Goal: Task Accomplishment & Management: Complete application form

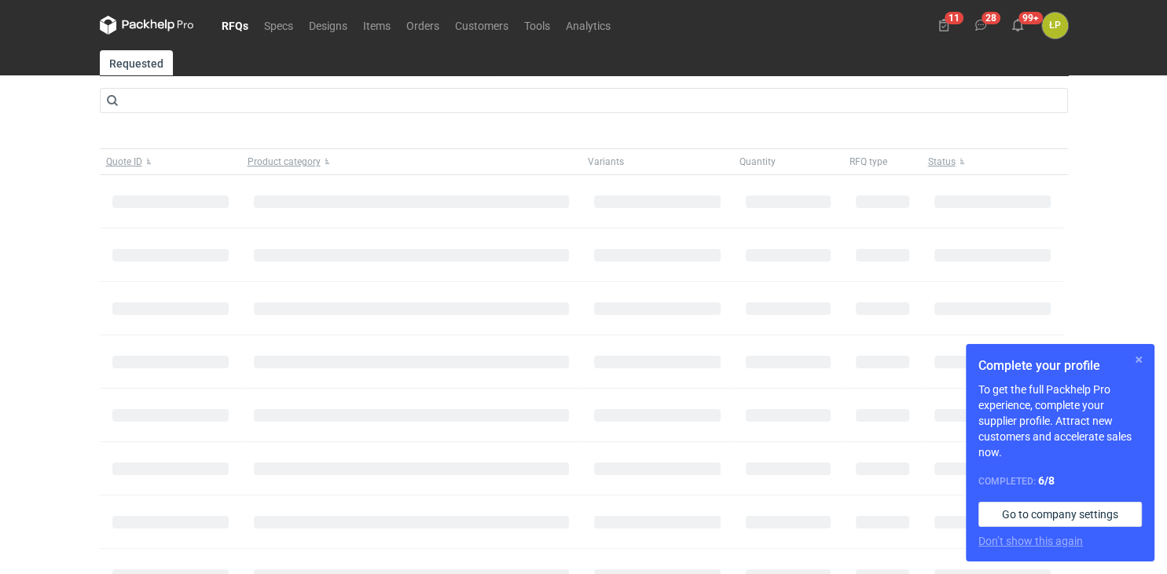
click at [1136, 363] on button "button" at bounding box center [1138, 359] width 19 height 19
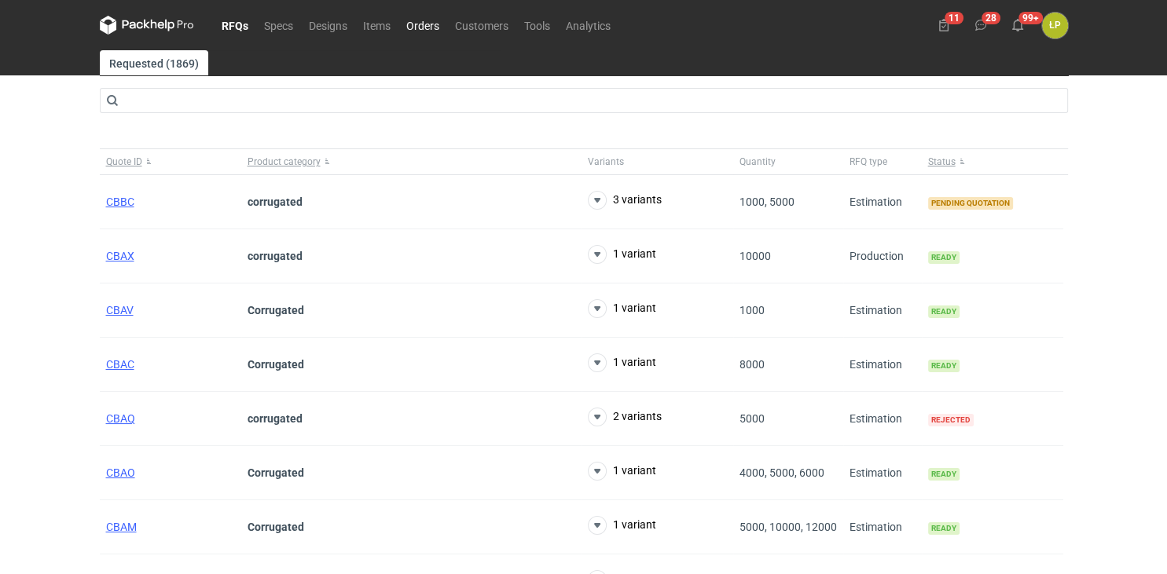
click at [419, 31] on link "Orders" at bounding box center [422, 25] width 49 height 19
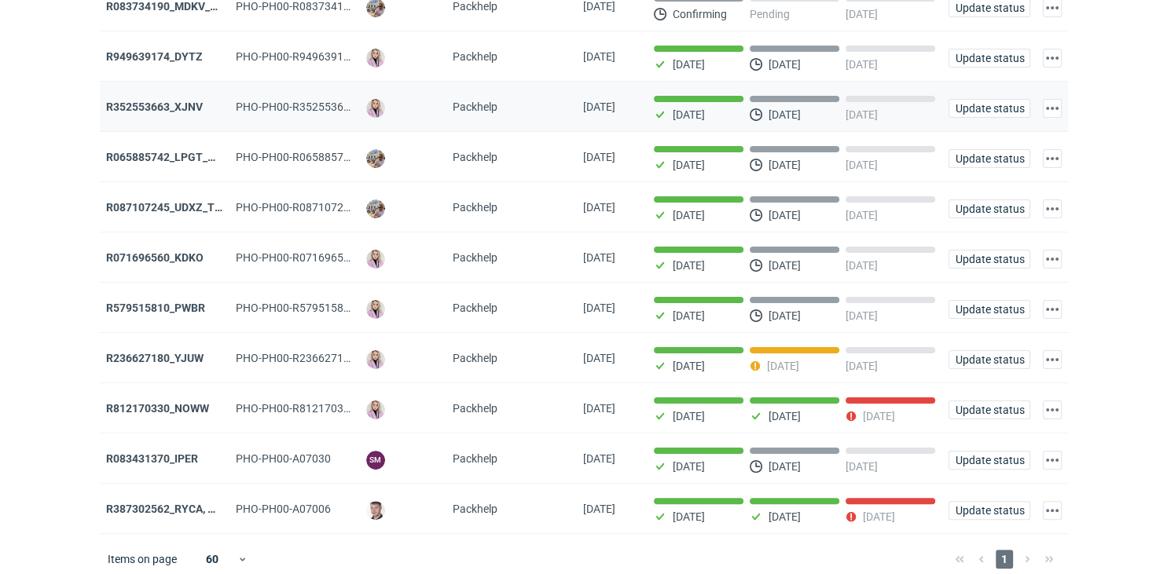
scroll to position [273, 0]
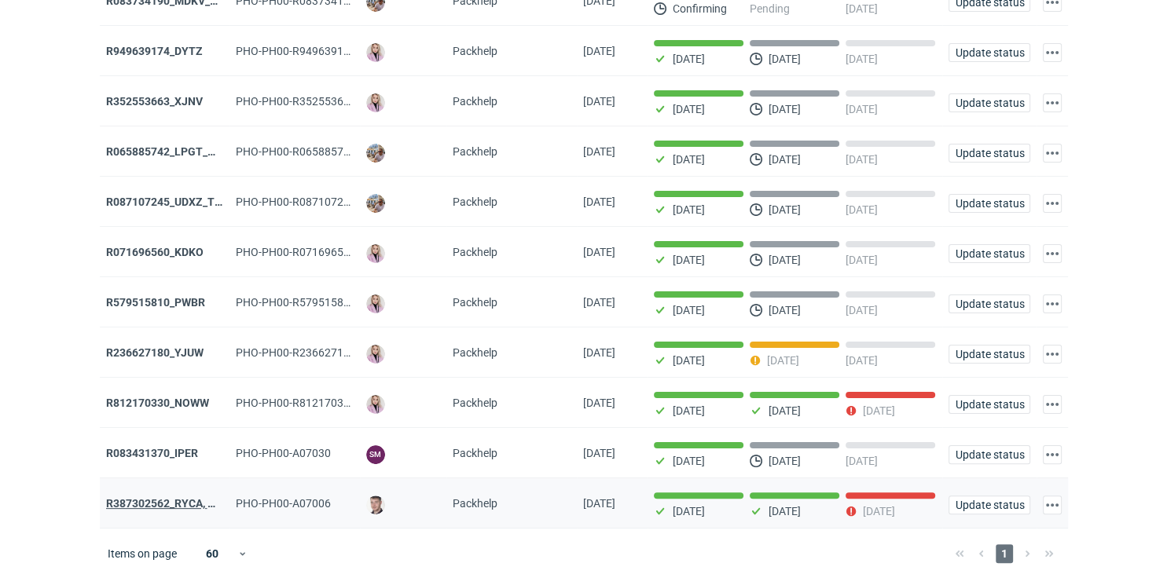
click at [181, 497] on strong "R387302562_RYCA, MZKI, CDBB" at bounding box center [186, 503] width 161 height 13
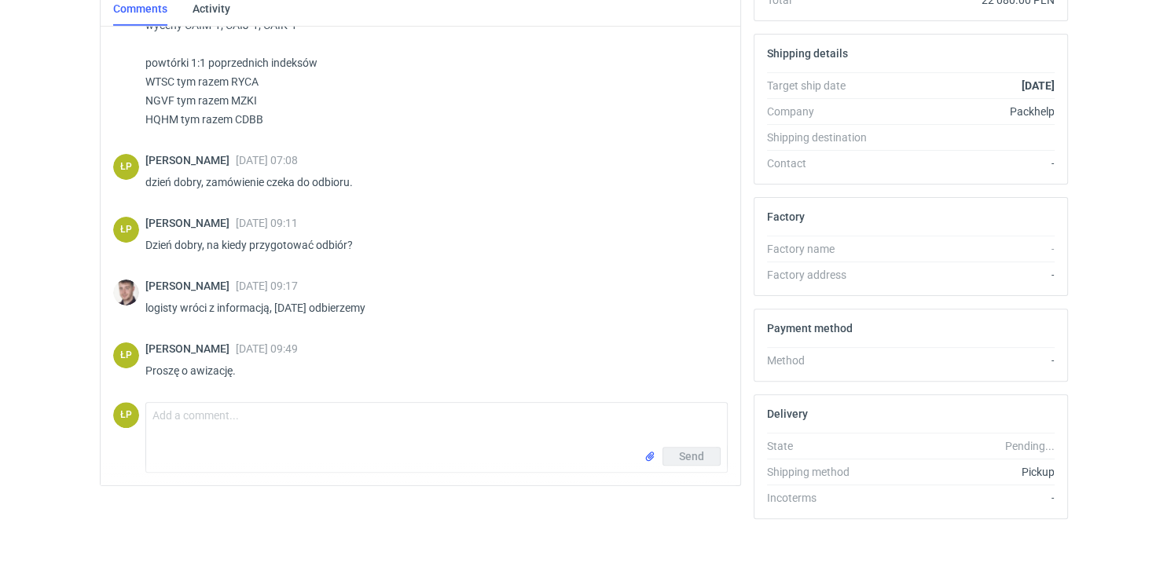
scroll to position [430, 0]
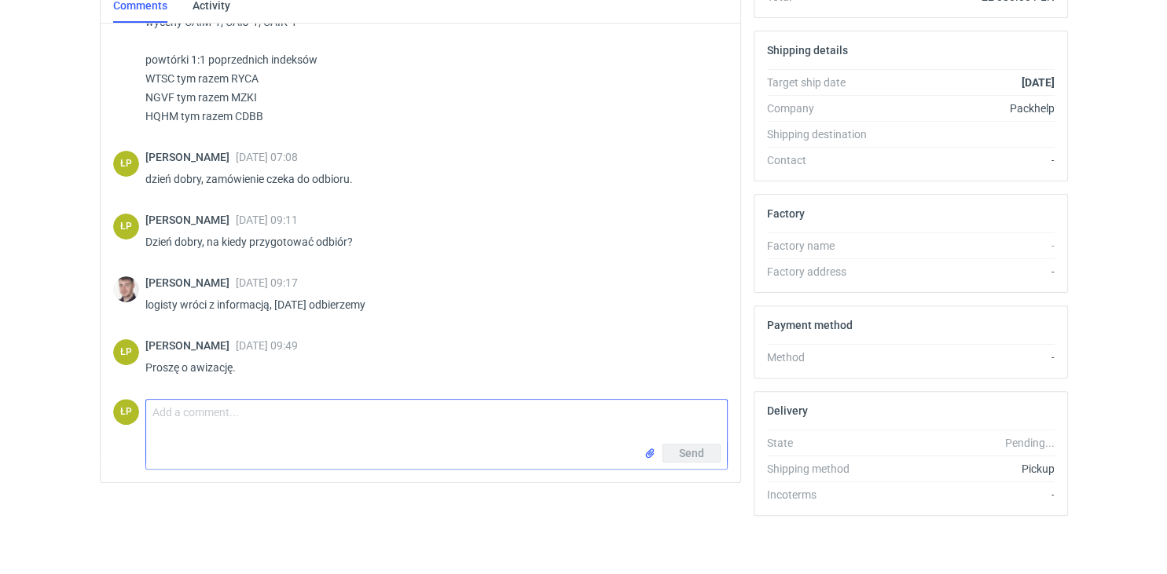
click at [259, 428] on textarea "Comment message" at bounding box center [436, 422] width 581 height 44
type textarea "p"
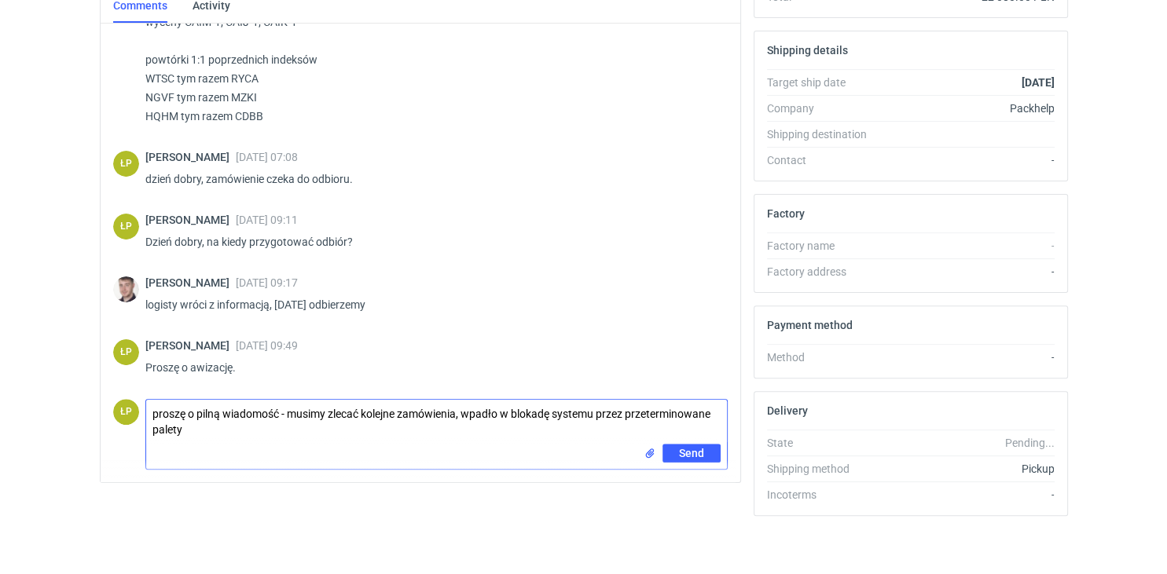
type textarea "proszę o pilną wiadomość - musimy zlecać kolejne zamówienia, wpadło w blokadę s…"
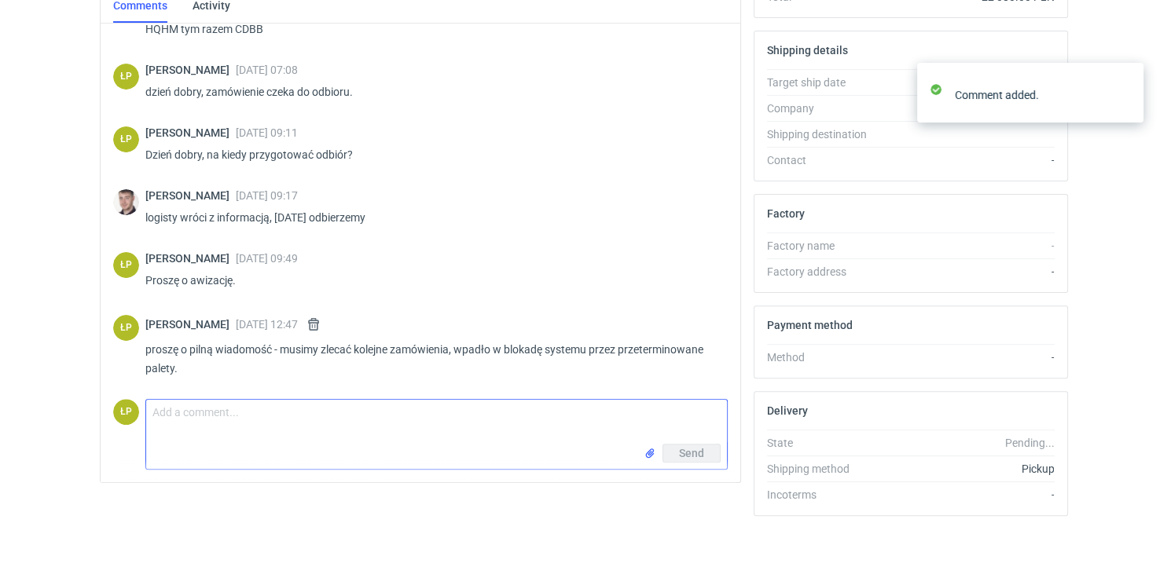
scroll to position [129, 0]
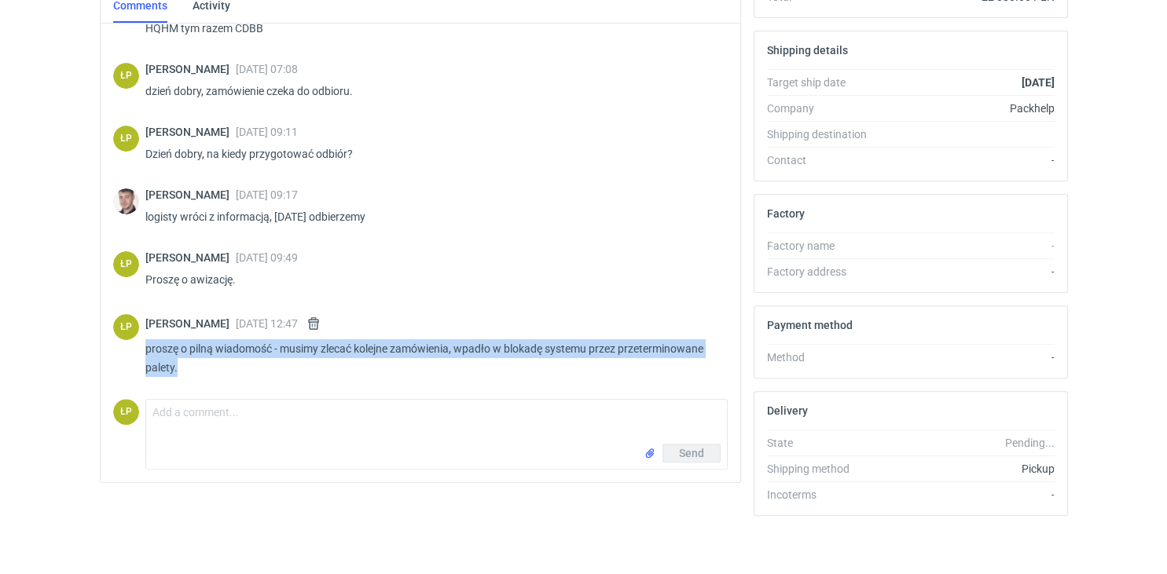
drag, startPoint x: 212, startPoint y: 365, endPoint x: 146, endPoint y: 349, distance: 68.0
click at [146, 349] on p "proszę o pilną wiadomość - musimy zlecać kolejne zamówienia, wpadło w blokadę s…" at bounding box center [430, 358] width 570 height 38
copy p "proszę o pilną wiadomość - musimy zlecać kolejne zamówienia, wpadło w blokadę s…"
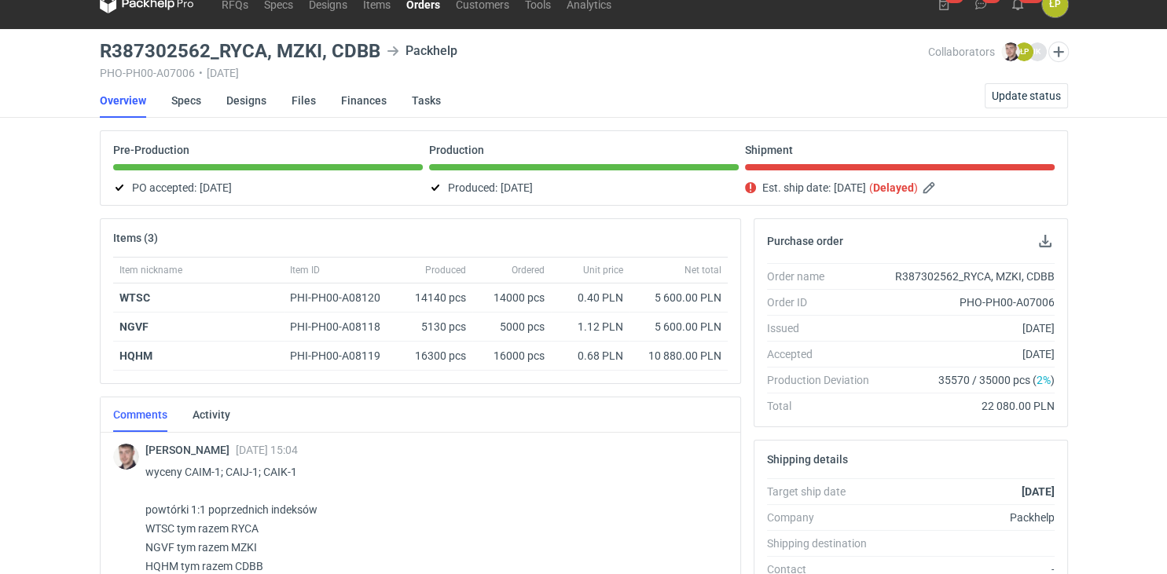
scroll to position [0, 0]
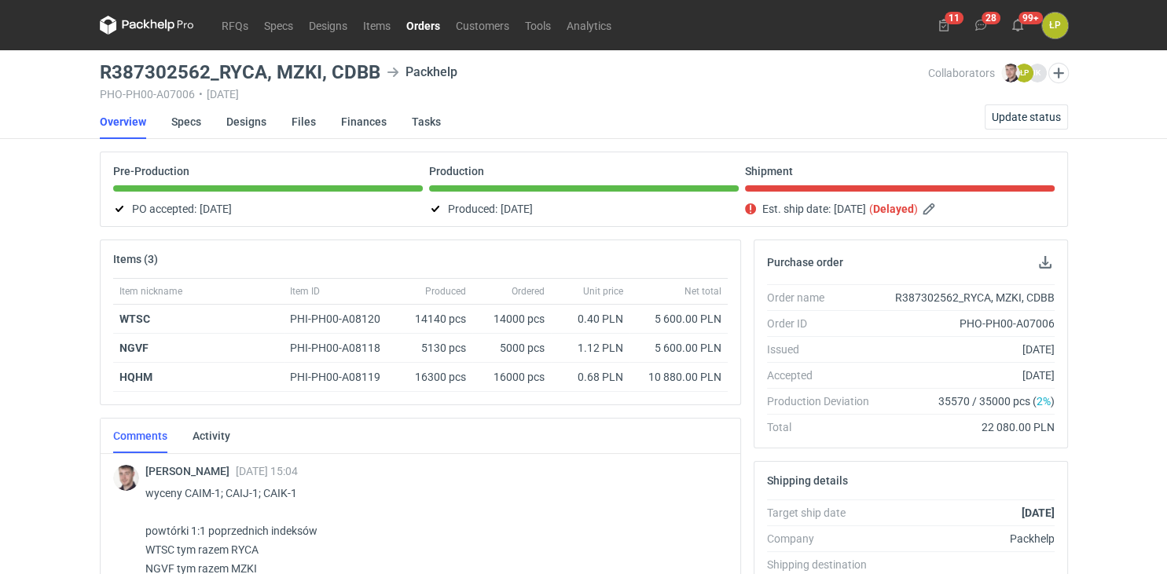
click at [414, 28] on link "Orders" at bounding box center [422, 25] width 49 height 19
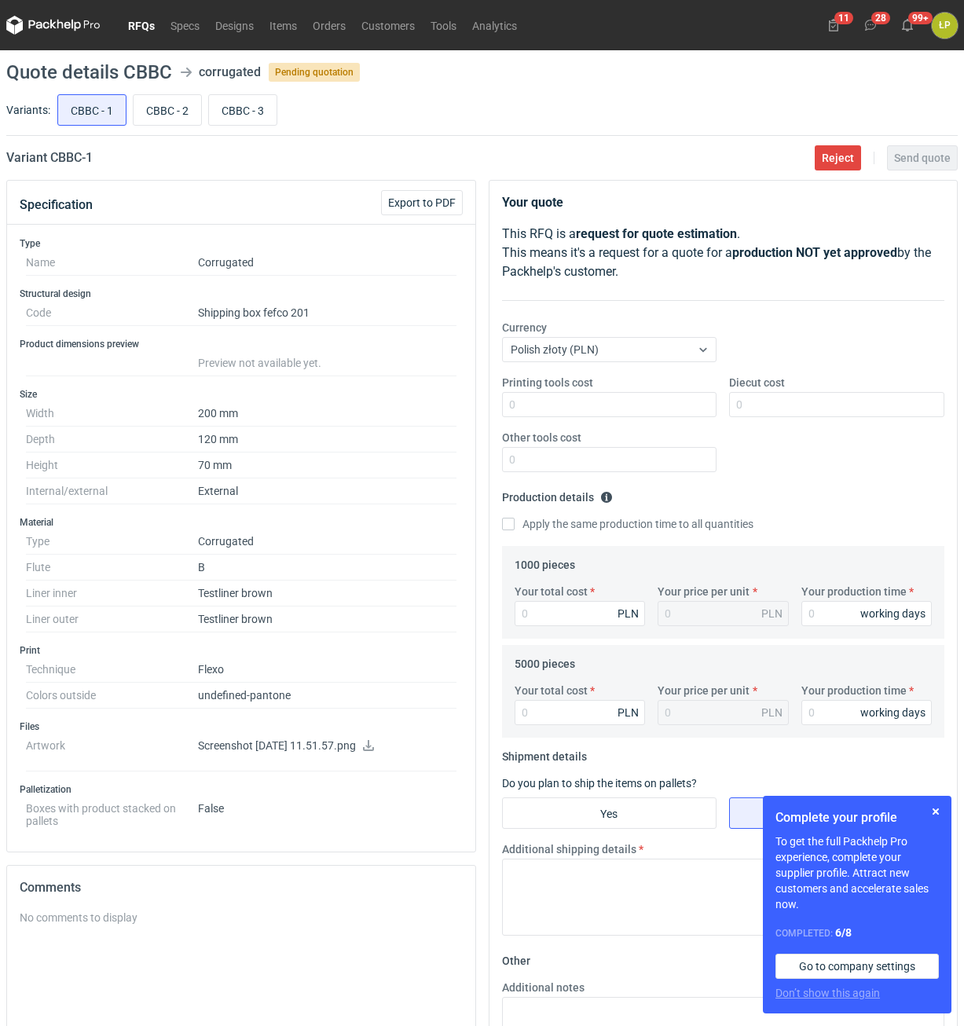
click at [375, 573] on icon at bounding box center [368, 745] width 13 height 11
click at [374, 573] on icon at bounding box center [368, 745] width 11 height 11
click at [177, 108] on input "CBBC - 2" at bounding box center [168, 110] width 68 height 30
radio input "true"
click at [374, 573] on icon at bounding box center [368, 745] width 11 height 11
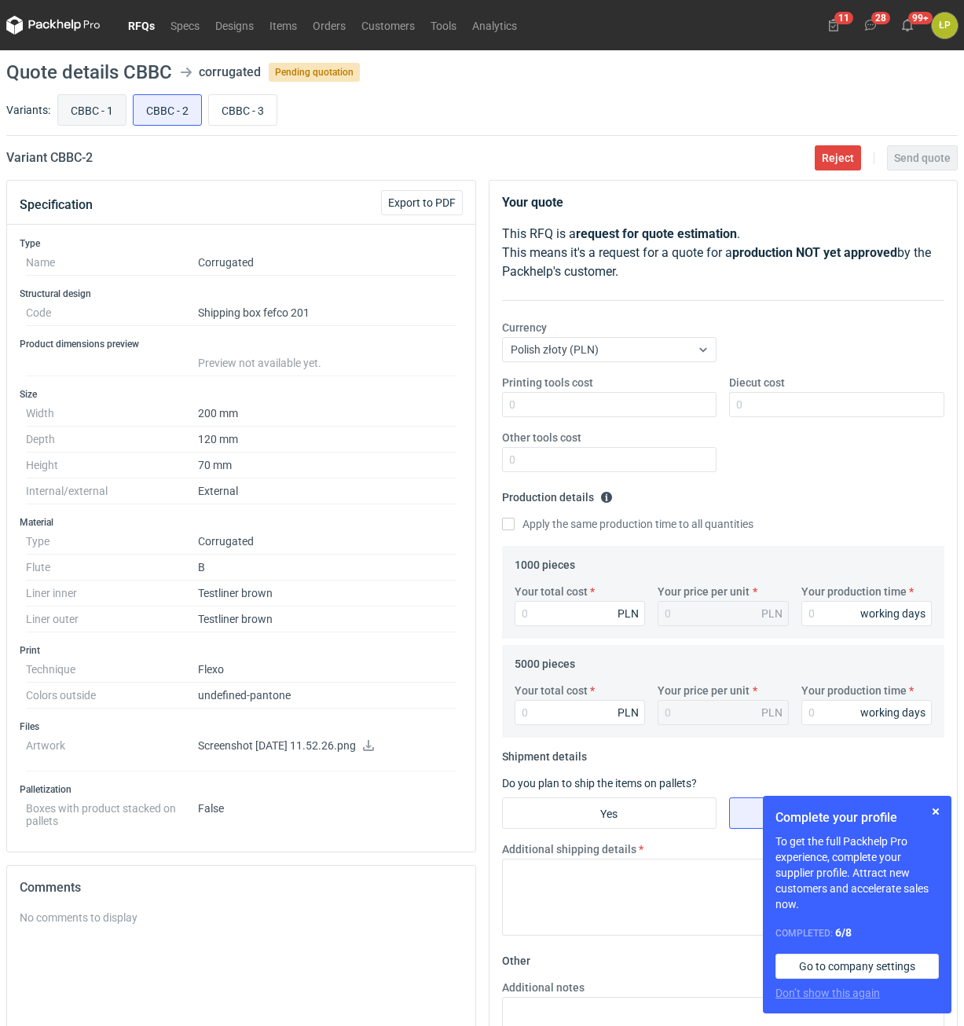
click at [101, 115] on input "CBBC - 1" at bounding box center [92, 110] width 68 height 30
radio input "true"
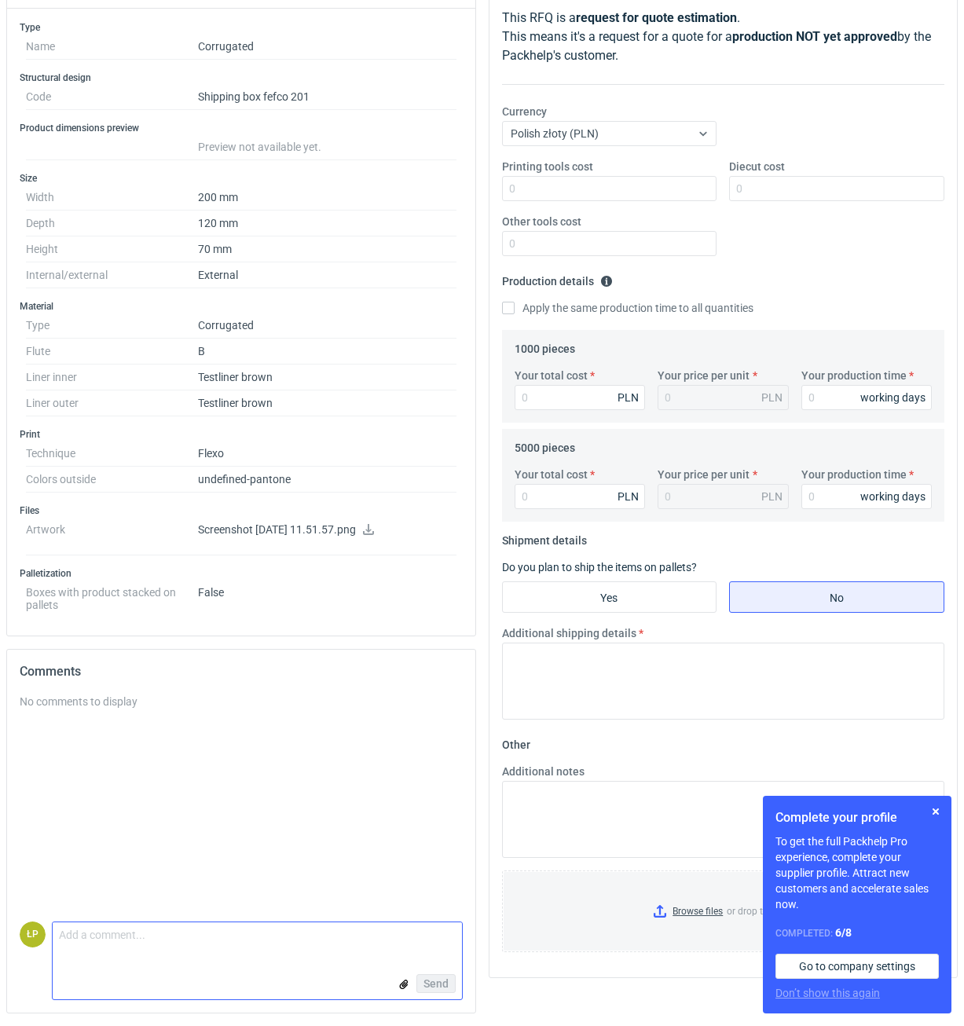
click at [247, 573] on textarea "Comment message" at bounding box center [257, 938] width 409 height 33
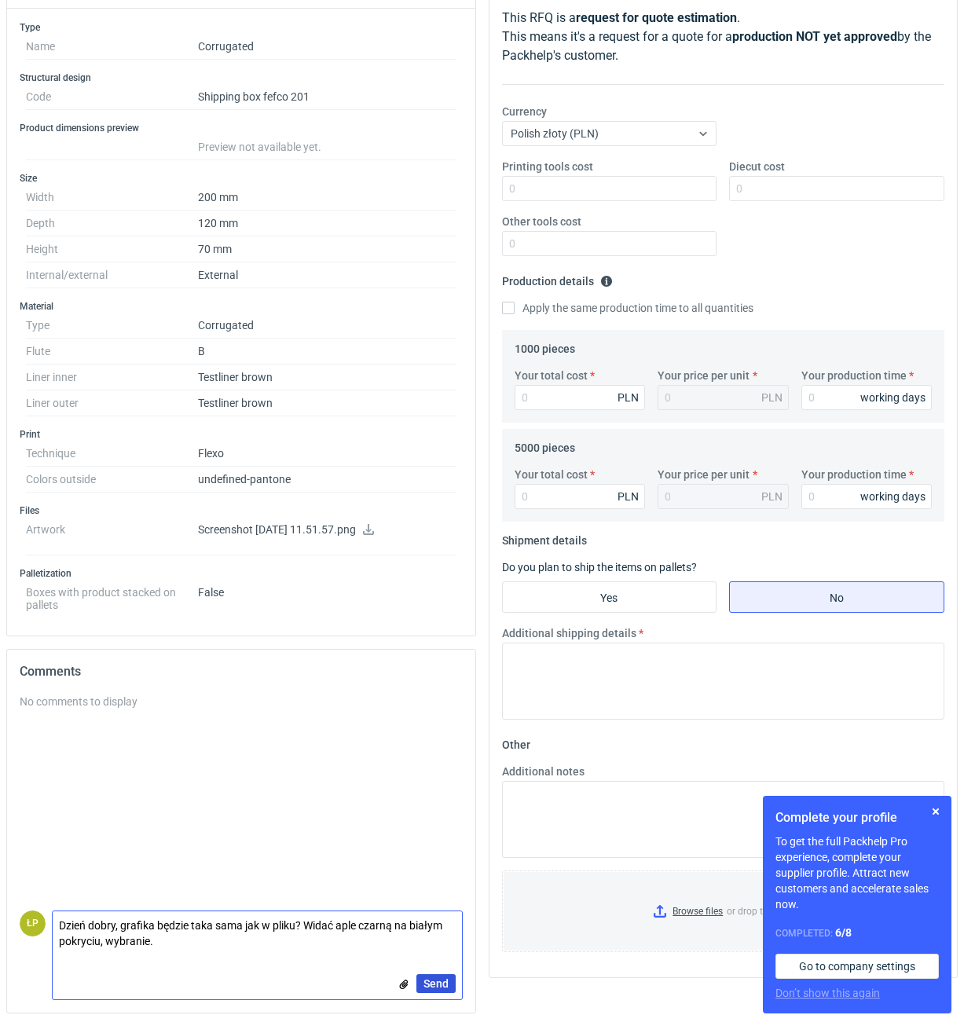
type textarea "Dzień dobry, grafika będzie taka sama jak w pliku? Widać aple czarną na białym …"
click at [427, 573] on span "Send" at bounding box center [435, 983] width 25 height 11
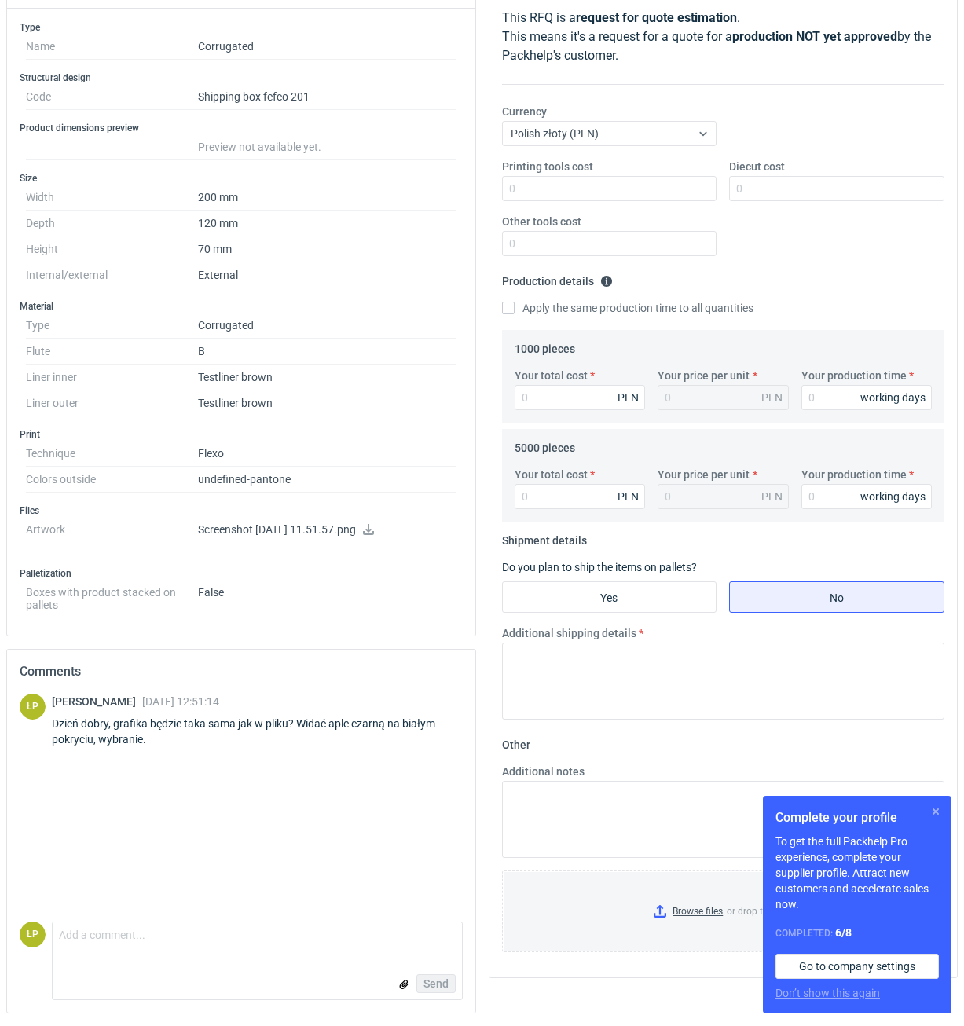
click at [942, 573] on button "button" at bounding box center [935, 811] width 19 height 19
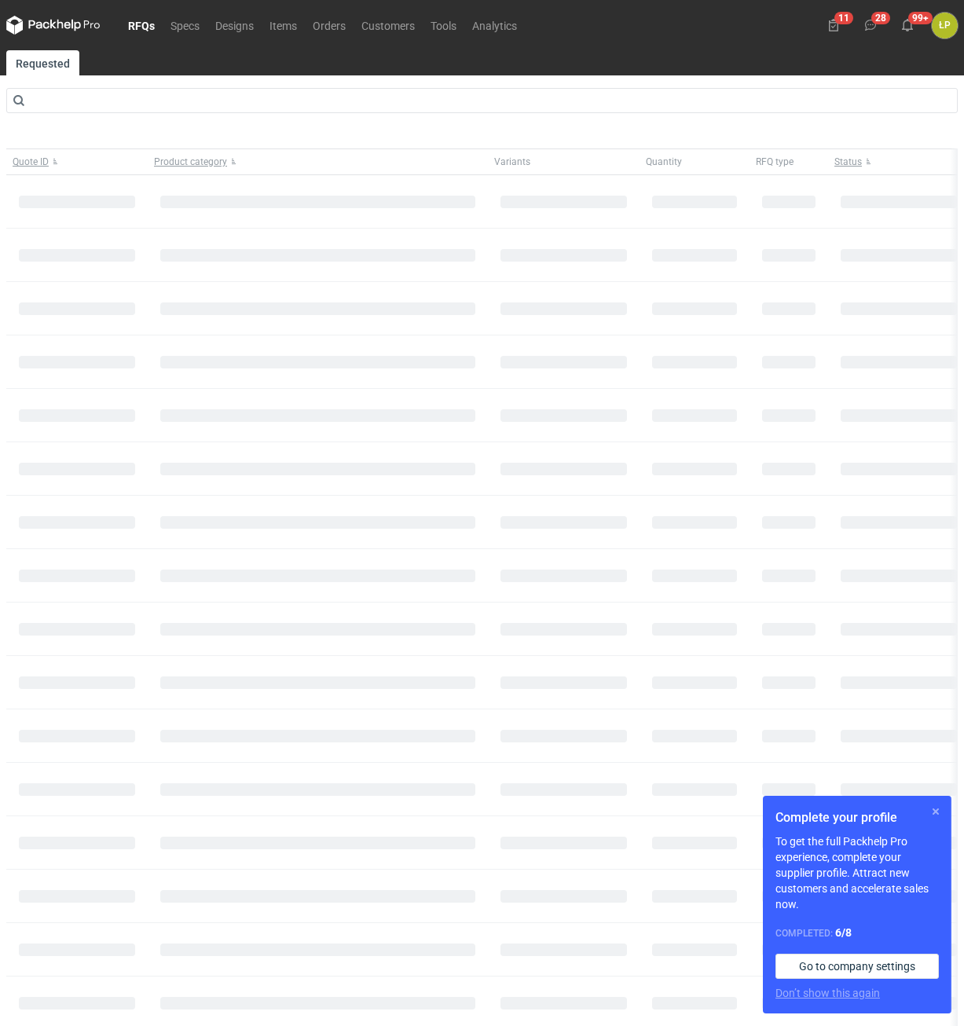
click at [935, 813] on button "button" at bounding box center [935, 811] width 19 height 19
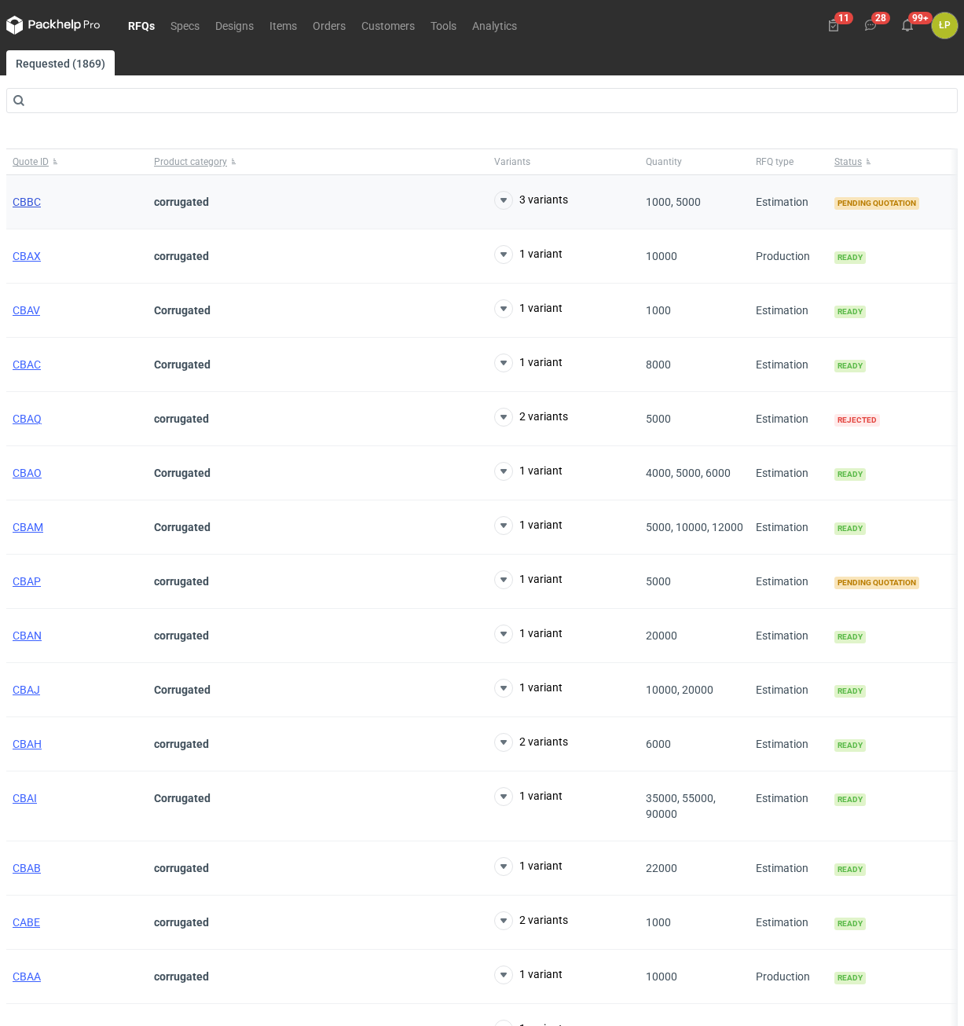
click at [24, 200] on span "CBBC" at bounding box center [27, 202] width 28 height 13
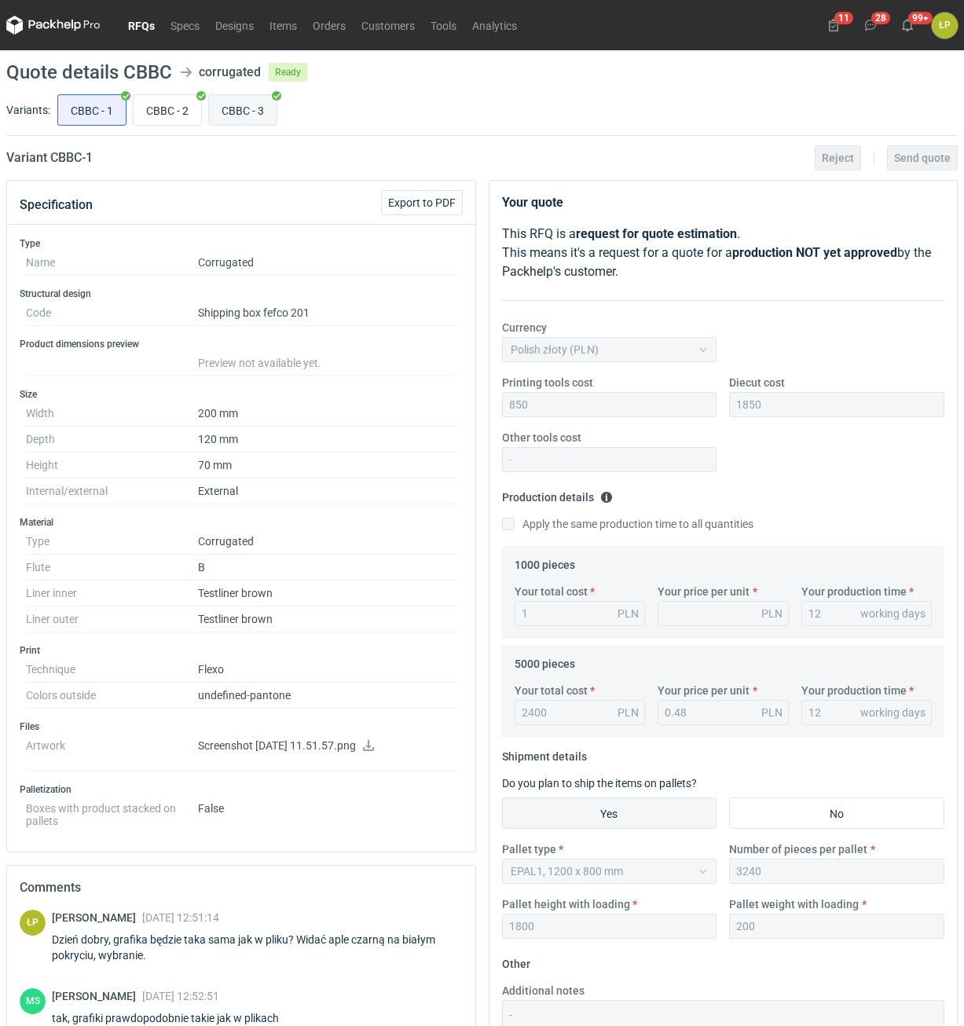
click at [236, 116] on input "CBBC - 3" at bounding box center [243, 110] width 68 height 30
radio input "true"
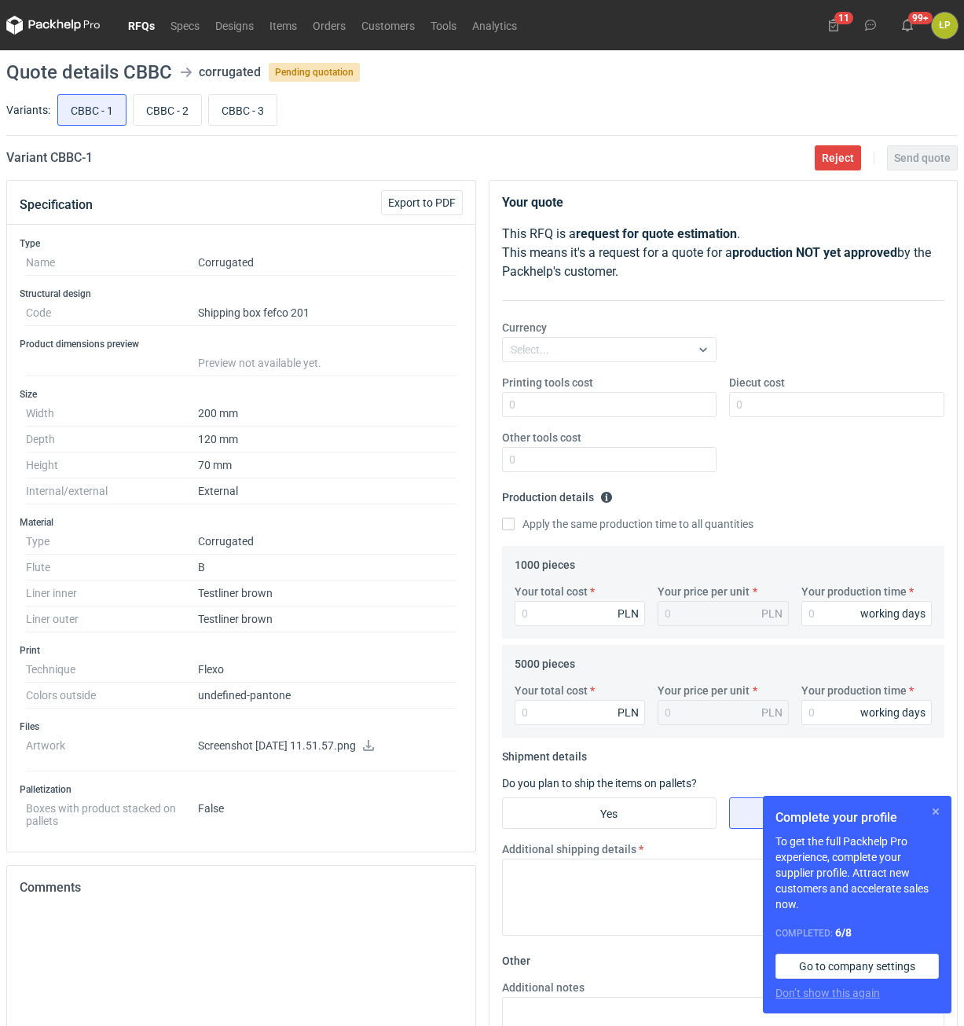
click at [932, 805] on button "button" at bounding box center [935, 811] width 19 height 19
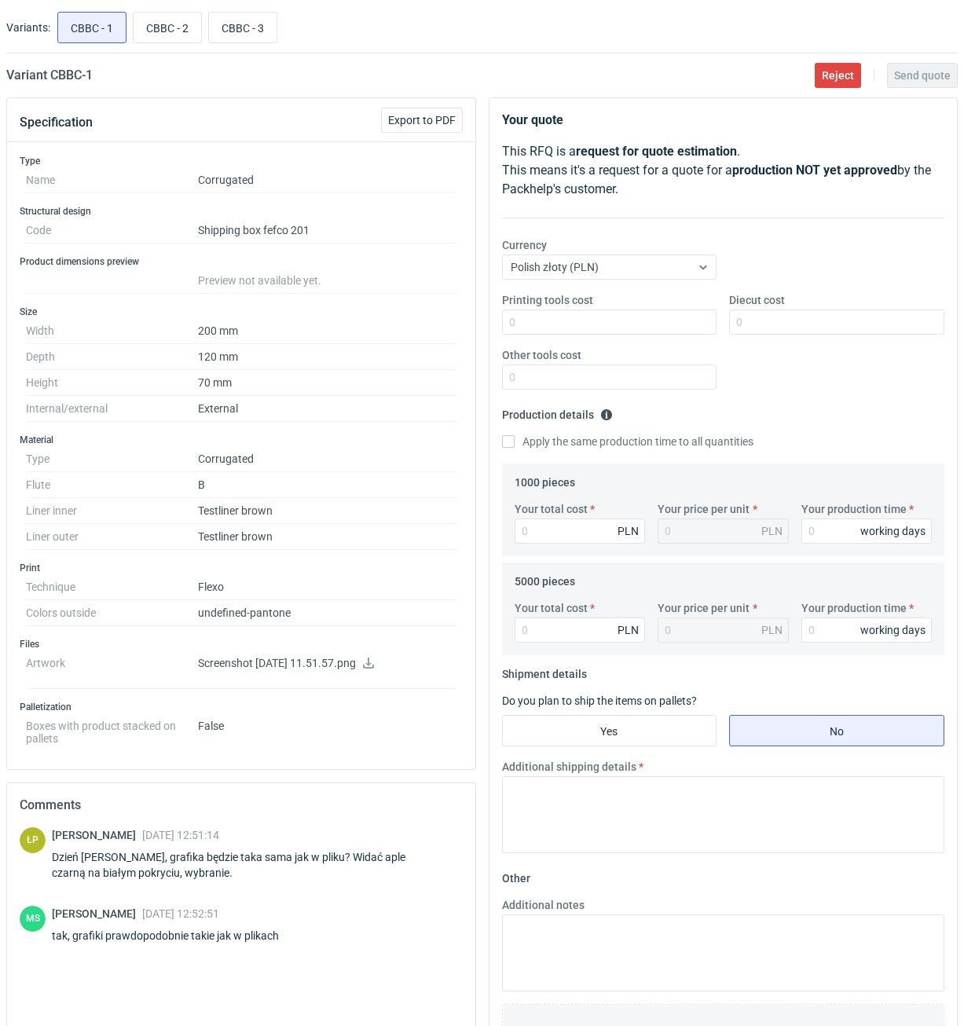
scroll to position [216, 0]
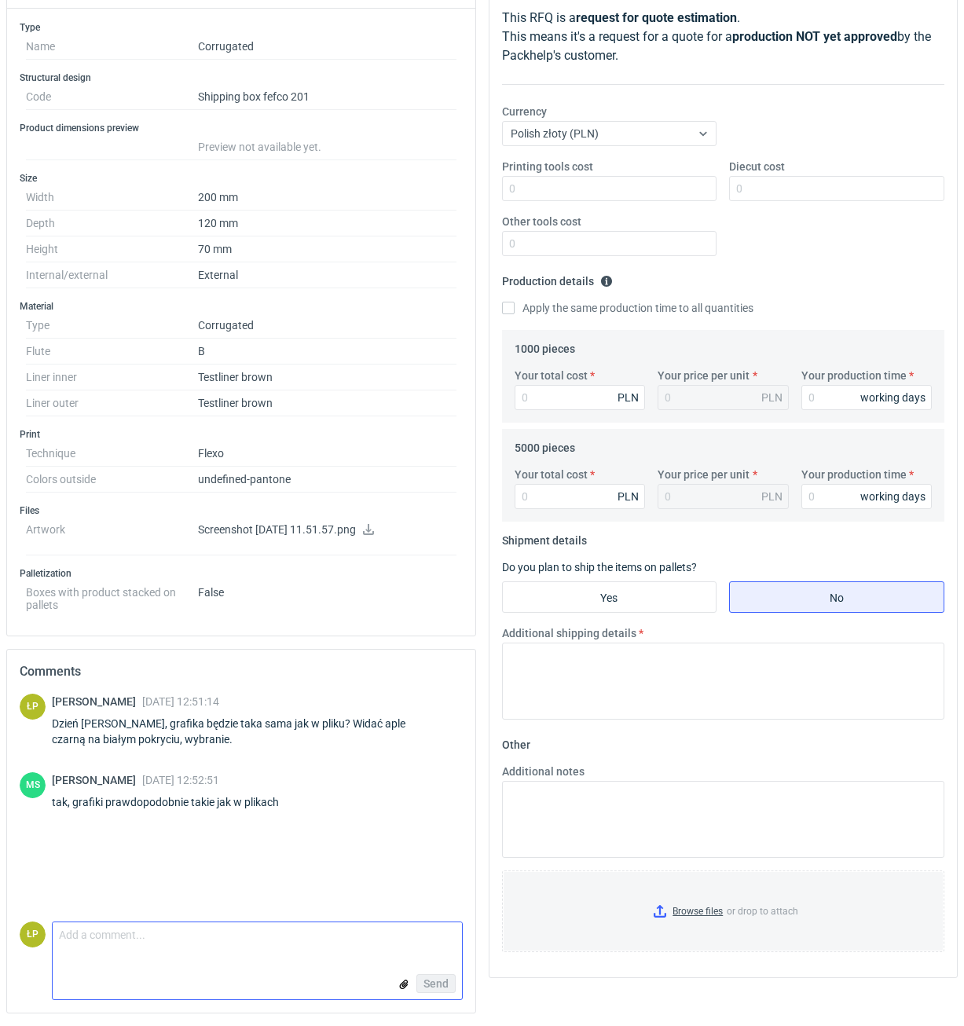
click at [218, 933] on textarea "Comment message" at bounding box center [257, 938] width 409 height 33
type textarea "ok przygotuje na B1 (BIAŁA/SZARA)."
click at [440, 983] on span "Send" at bounding box center [435, 983] width 25 height 11
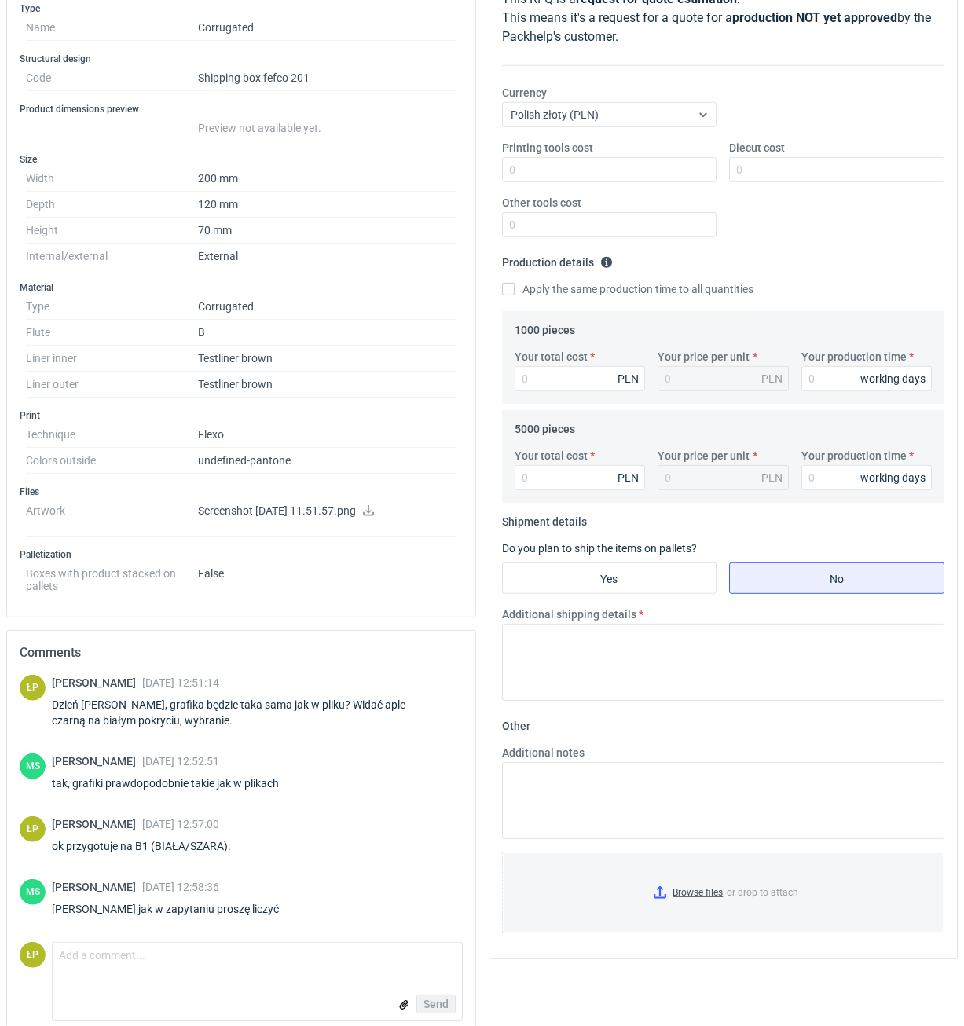
scroll to position [255, 0]
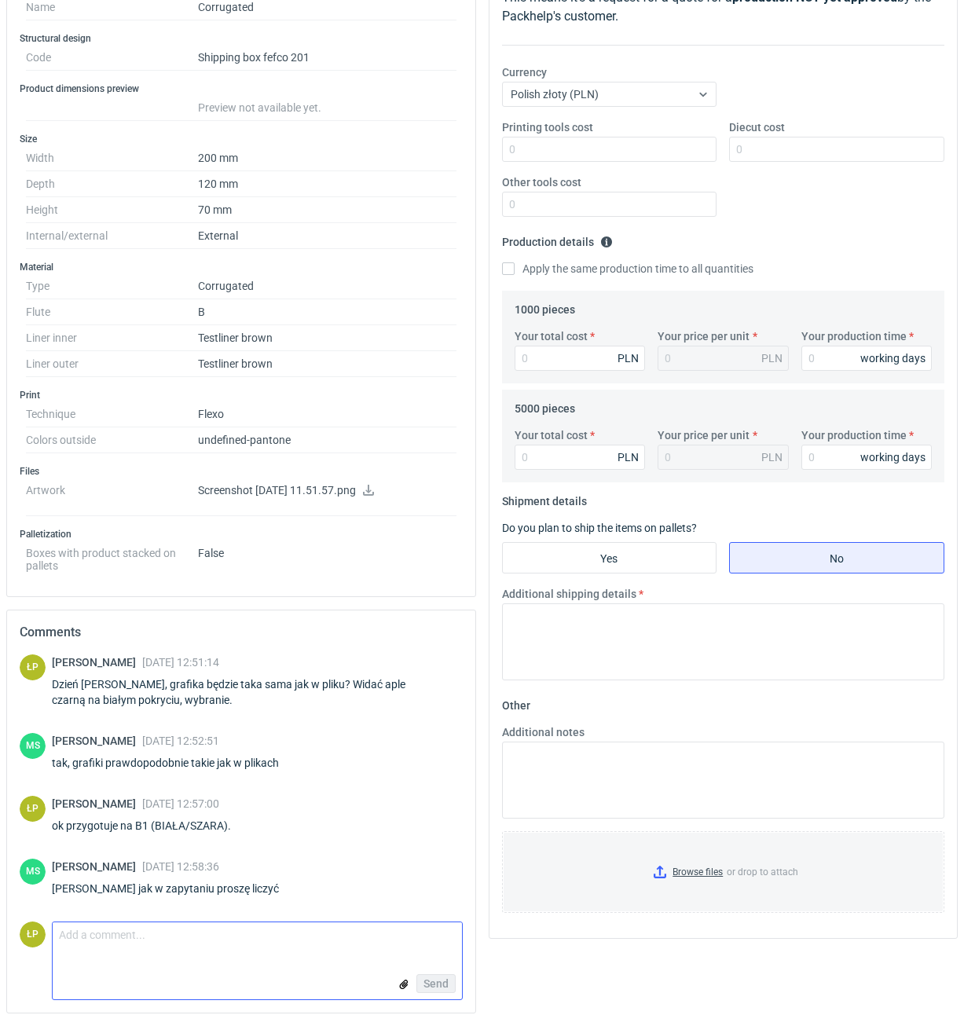
click at [335, 939] on textarea "Comment message" at bounding box center [257, 938] width 409 height 33
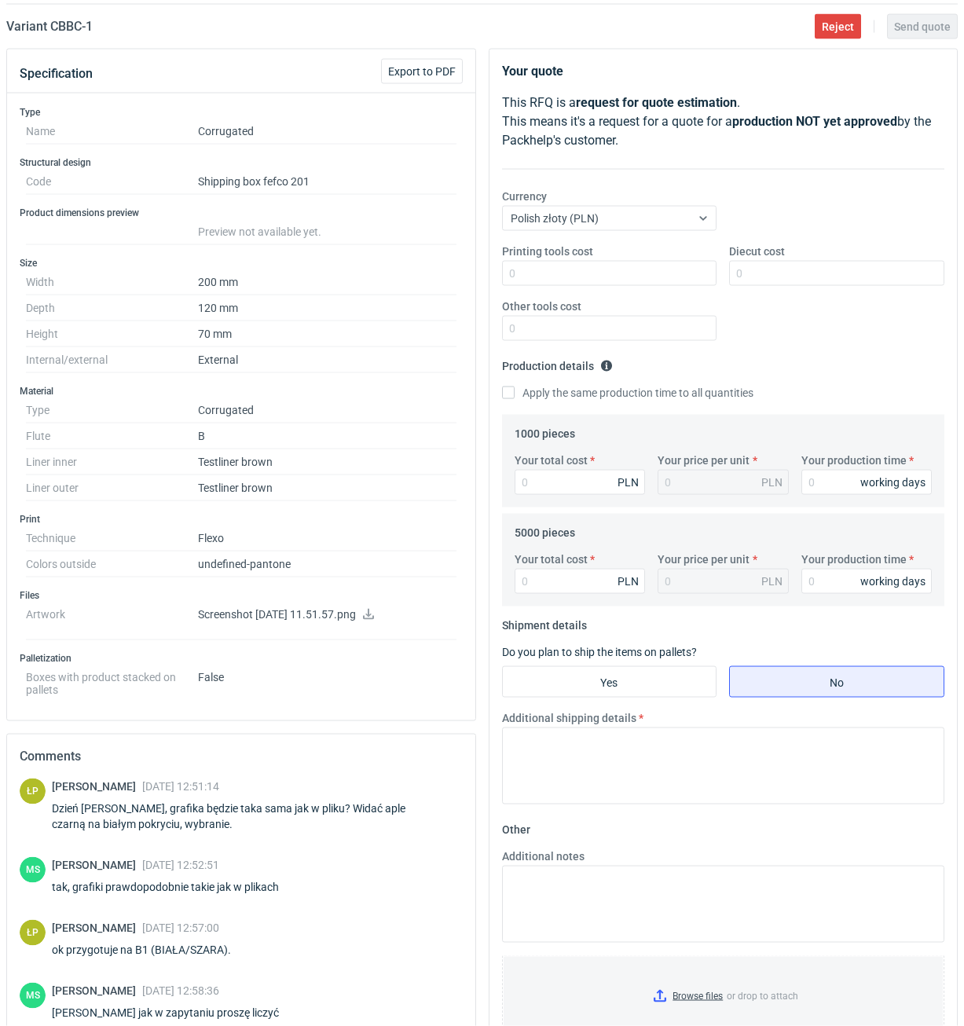
scroll to position [134, 0]
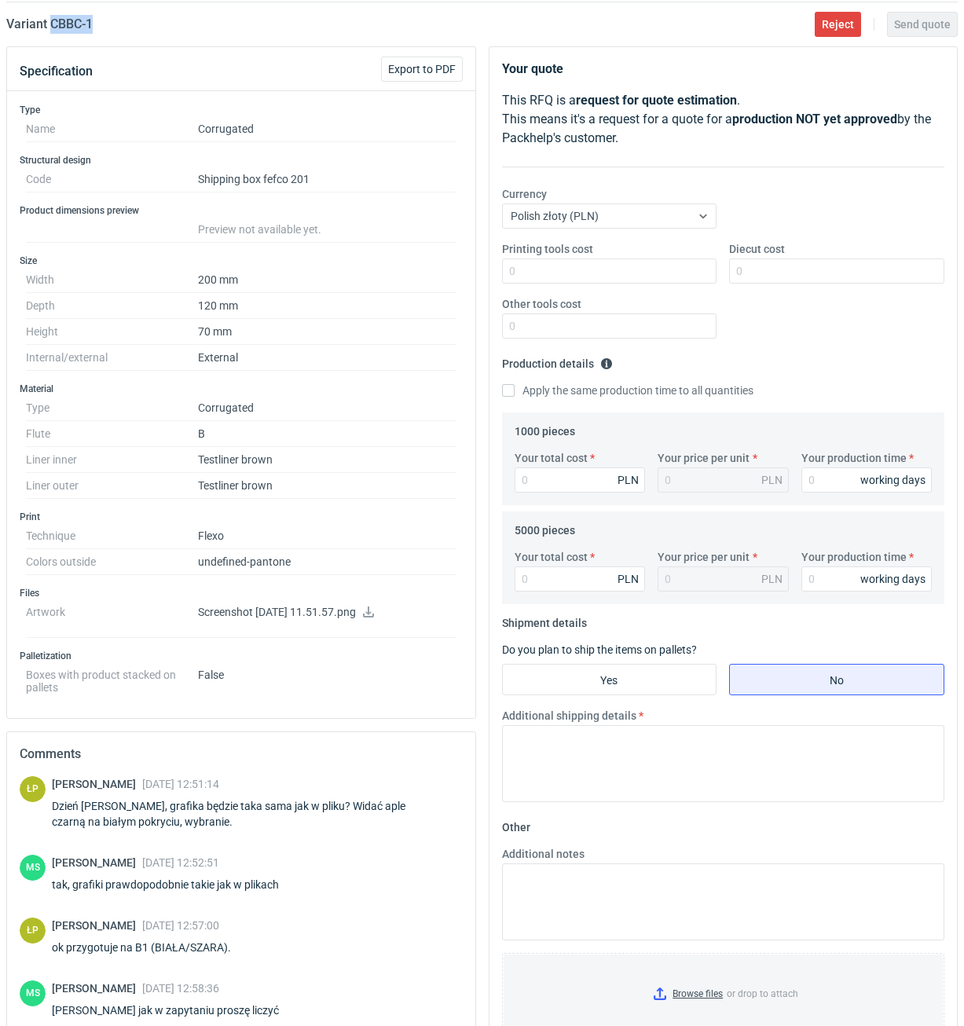
drag, startPoint x: 115, startPoint y: 28, endPoint x: 53, endPoint y: 33, distance: 61.5
click at [53, 33] on div "Variant CBBC - 1 Reject Send quote" at bounding box center [481, 24] width 951 height 19
copy h2 "CBBC - 1"
click at [571, 284] on div "Printing tools cost Diecut cost Other tools cost" at bounding box center [724, 296] width 456 height 110
click at [572, 281] on input "Printing tools cost" at bounding box center [609, 270] width 215 height 25
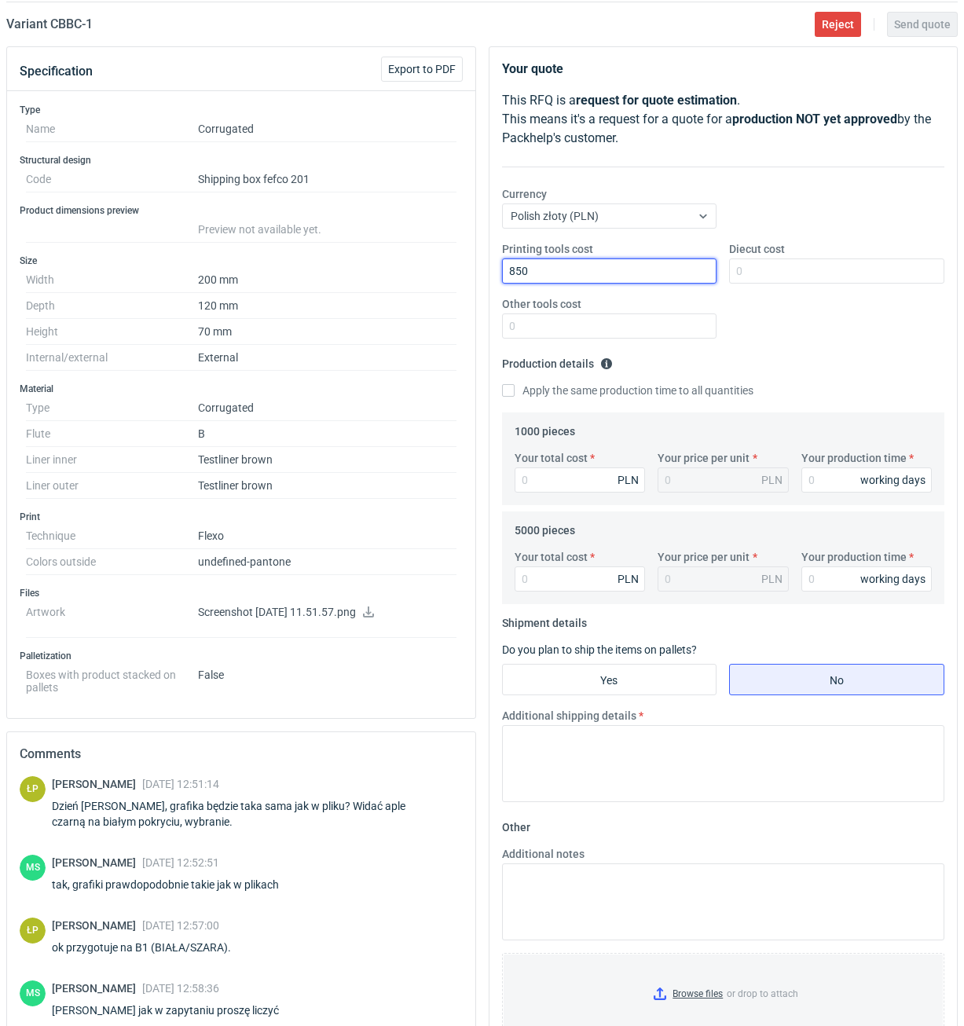
type input "850"
click at [750, 270] on input "Diecut cost" at bounding box center [836, 270] width 215 height 25
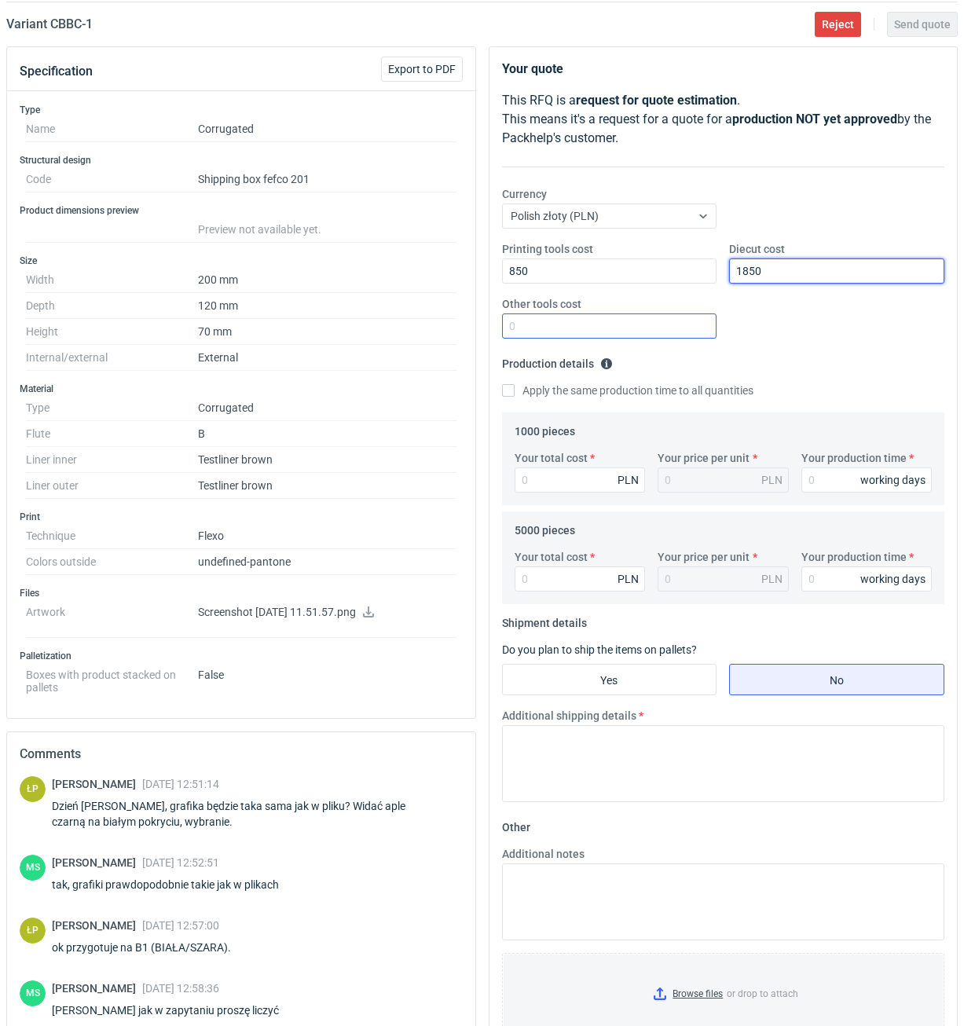
type input "1850"
click at [685, 331] on input "Other tools cost" at bounding box center [609, 325] width 215 height 25
type input "0"
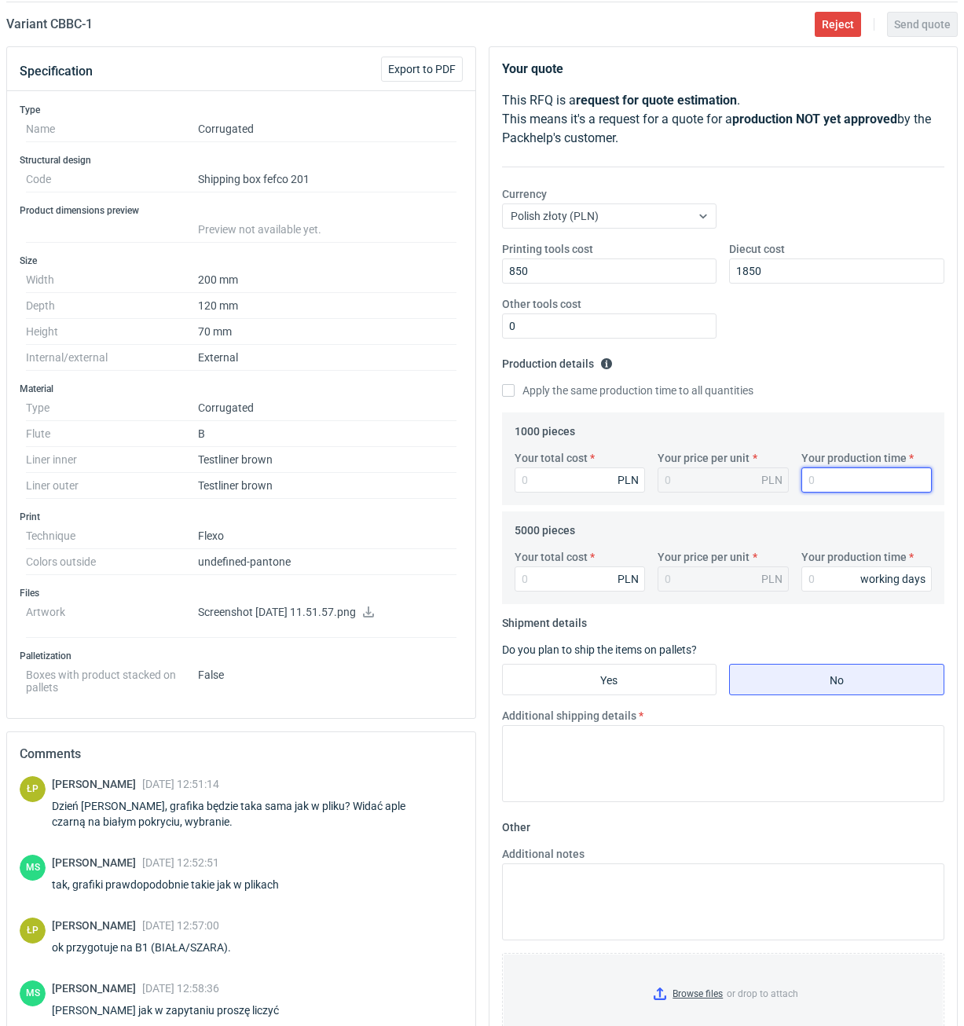
click at [825, 490] on input "Your production time" at bounding box center [866, 479] width 131 height 25
drag, startPoint x: 842, startPoint y: 502, endPoint x: 842, endPoint y: 491, distance: 11.0
click at [842, 497] on div "Your total cost PLN Your price per unit PLN Your production time 15 working days" at bounding box center [723, 477] width 430 height 55
click at [842, 485] on input "15" at bounding box center [866, 479] width 131 height 25
type input "12"
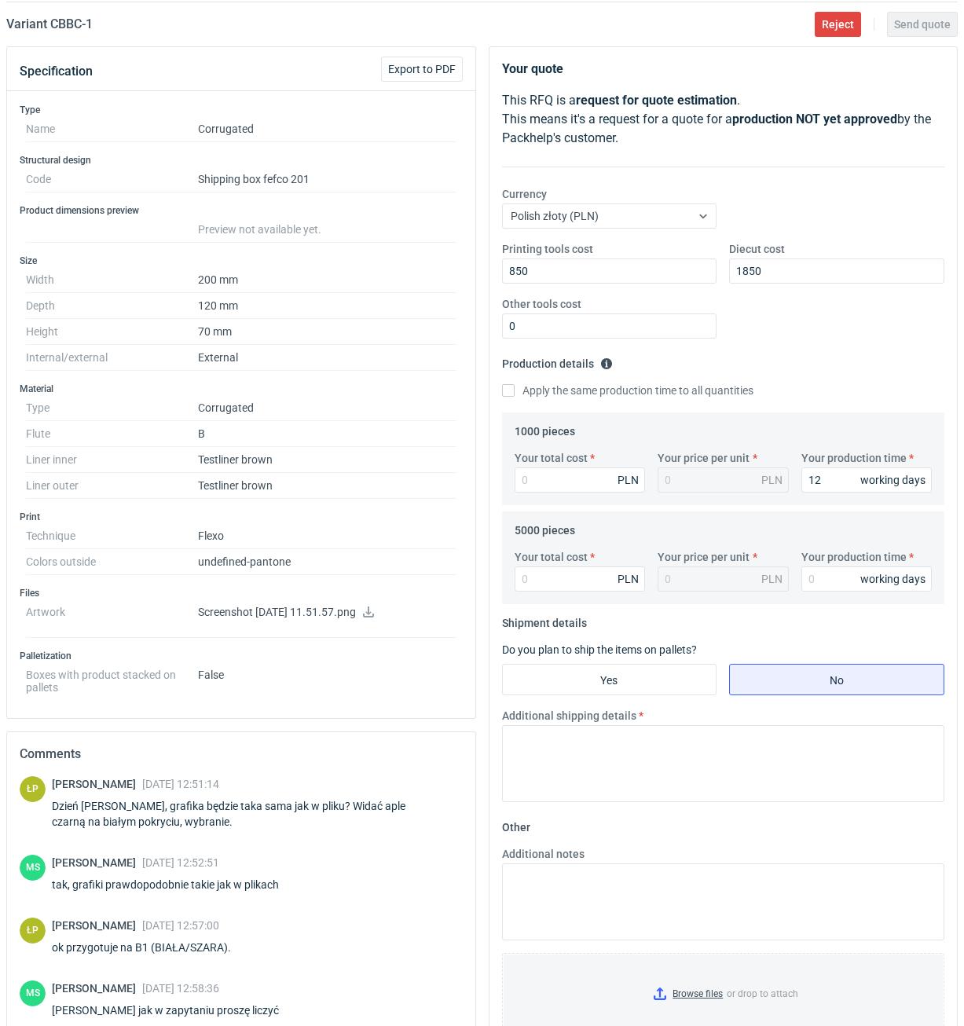
click at [562, 399] on div "Apply the same production time to all quantities" at bounding box center [723, 391] width 443 height 17
click at [555, 396] on label "Apply the same production time to all quantities" at bounding box center [627, 391] width 251 height 16
click at [515, 396] on input "Apply the same production time to all quantities" at bounding box center [508, 390] width 13 height 13
checkbox input "true"
type input "12"
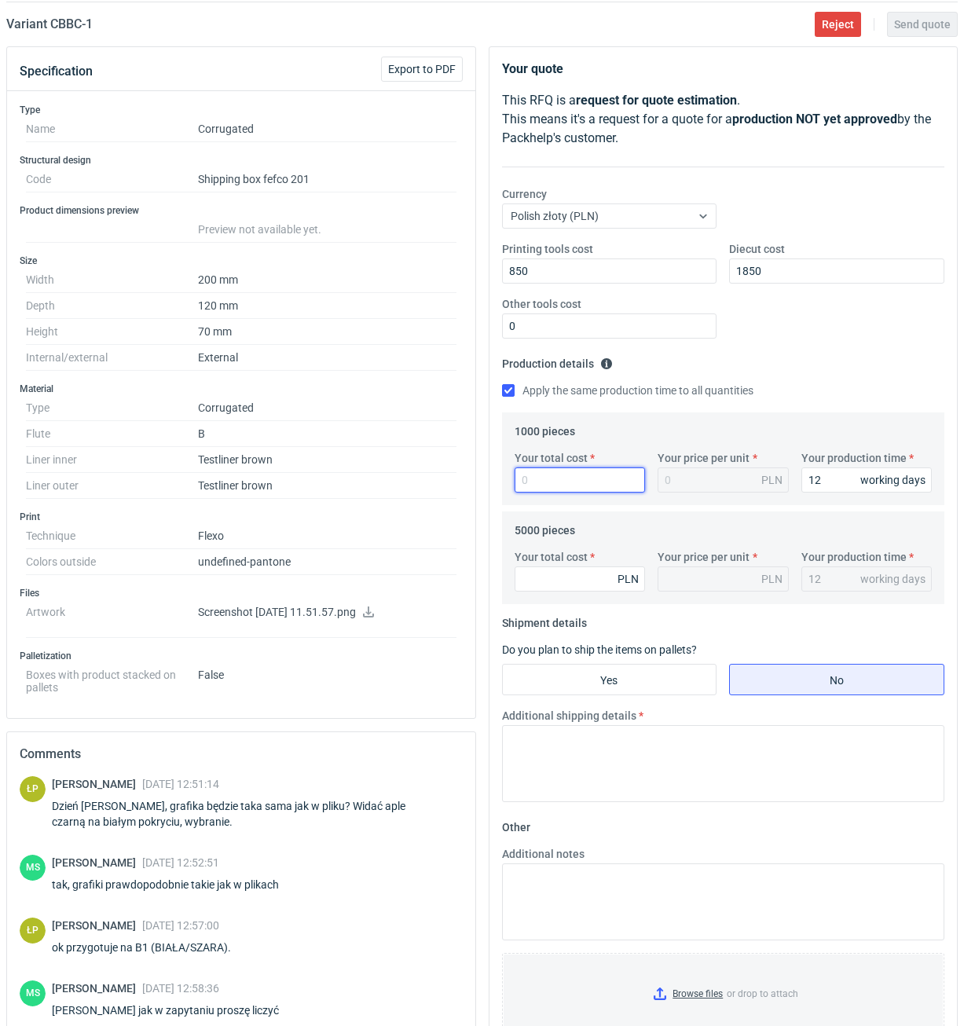
click at [568, 474] on input "Your total cost" at bounding box center [580, 479] width 131 height 25
type input "1"
click at [556, 577] on input "Your total cost" at bounding box center [580, 578] width 131 height 25
type input "2400"
type input "0.48"
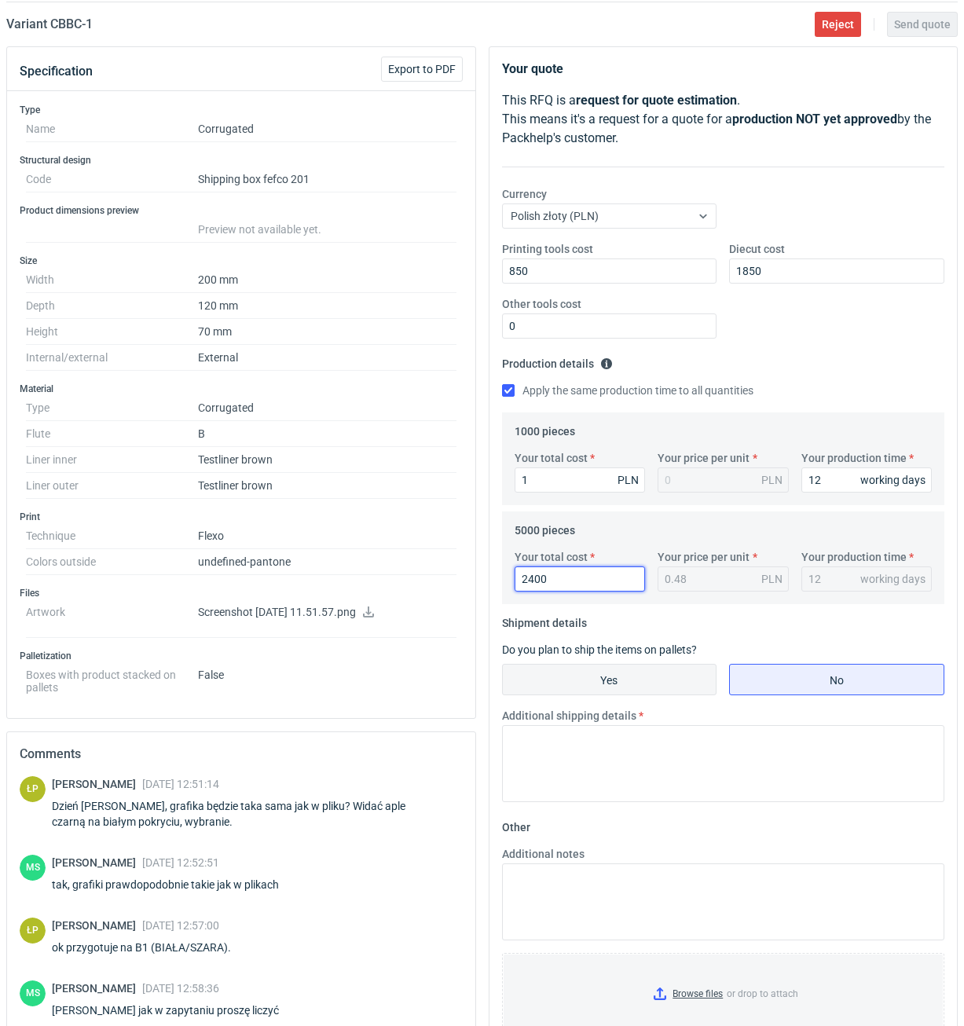
type input "2400"
click at [662, 665] on input "Yes" at bounding box center [610, 680] width 214 height 30
radio input "true"
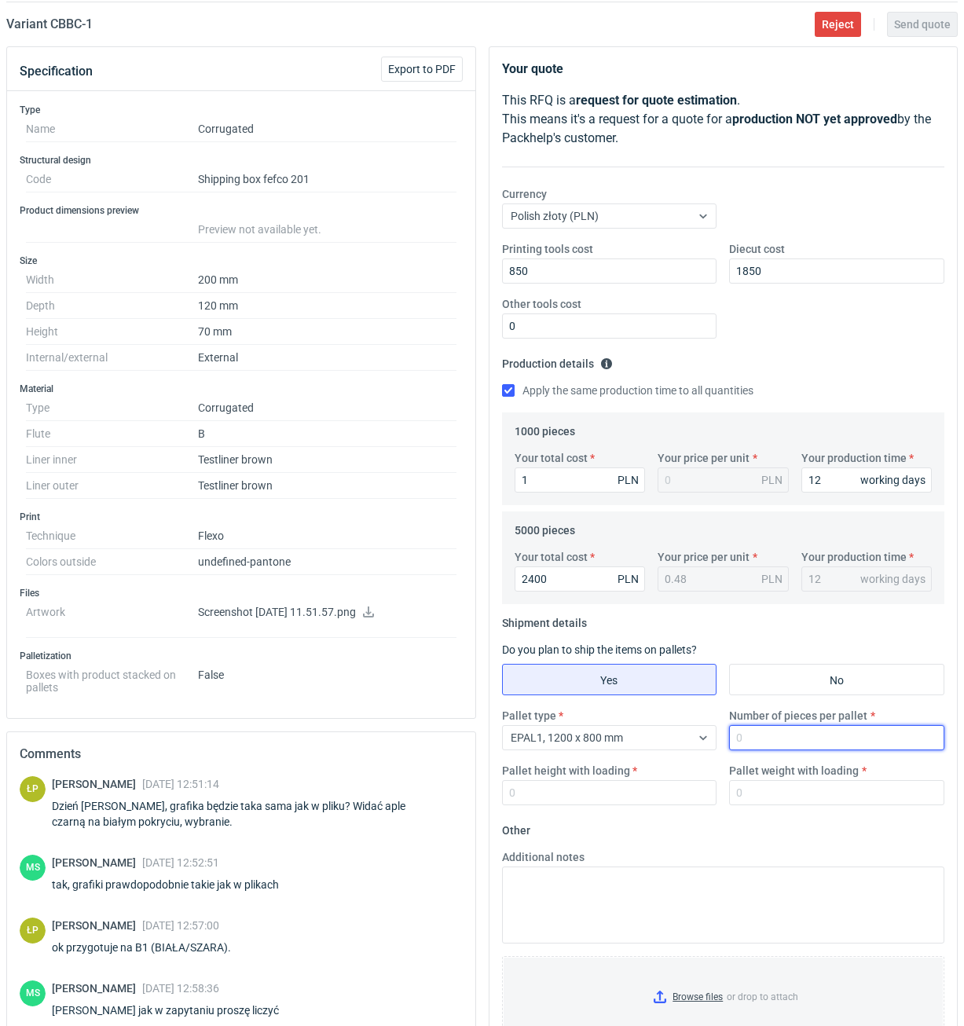
click at [731, 735] on input "Number of pieces per pallet" at bounding box center [836, 737] width 215 height 25
type input "3240"
click at [663, 788] on input "Pallet height with loading" at bounding box center [609, 792] width 215 height 25
type input "1800"
click at [751, 789] on input "Pallet weight with loading" at bounding box center [836, 792] width 215 height 25
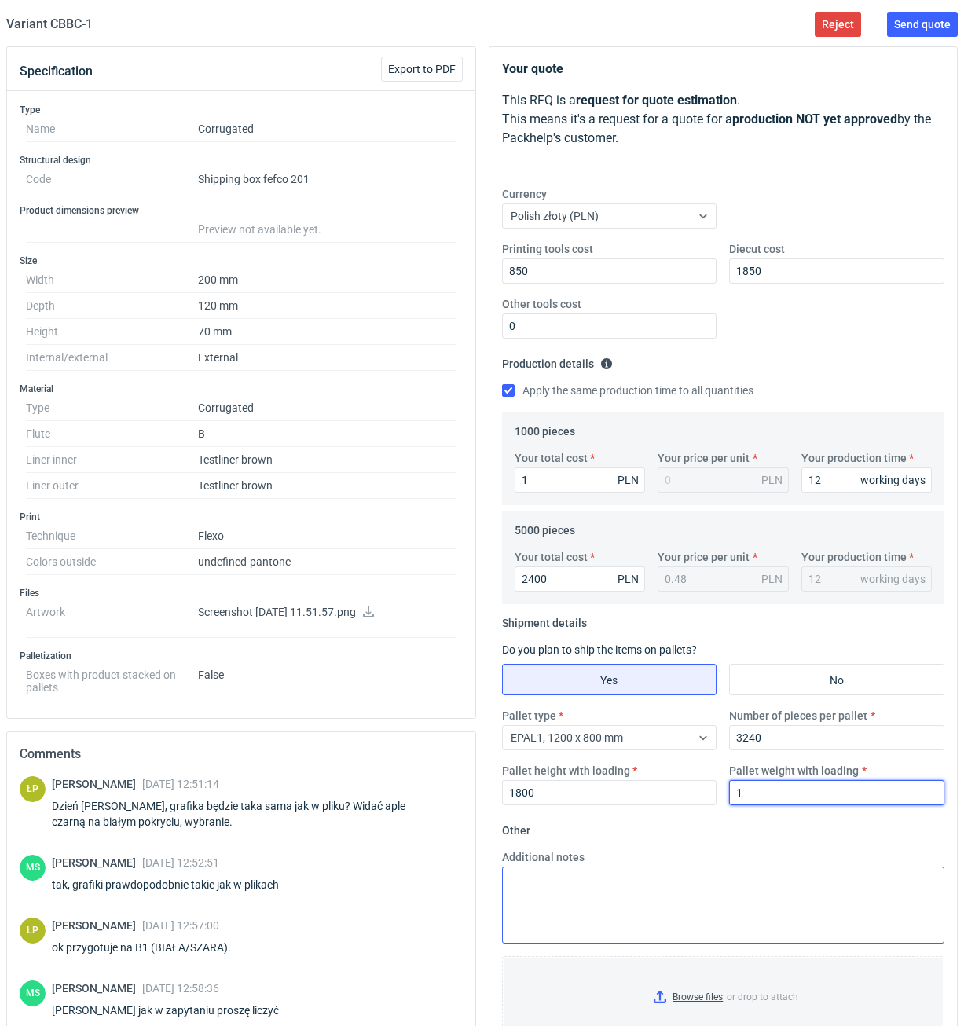
type input "1"
click at [738, 878] on textarea "Additional notes" at bounding box center [723, 904] width 443 height 77
click at [768, 783] on input "1" at bounding box center [836, 792] width 215 height 25
click at [866, 793] on input "Pallet weight with loading" at bounding box center [836, 792] width 215 height 25
type input "200"
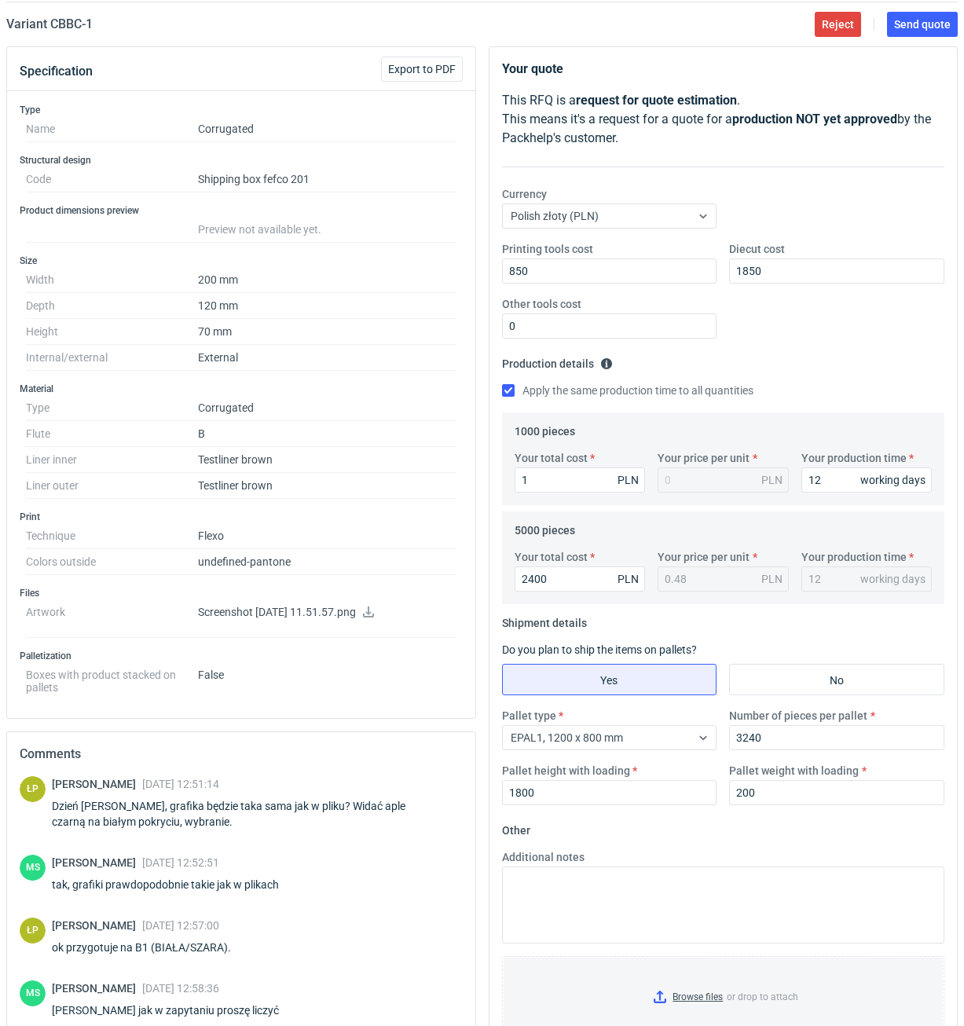
click at [871, 818] on div "Pallet type EPAL1, 1200 x 800 mm Number of pieces per pallet 3240 Pallet height…" at bounding box center [724, 763] width 456 height 110
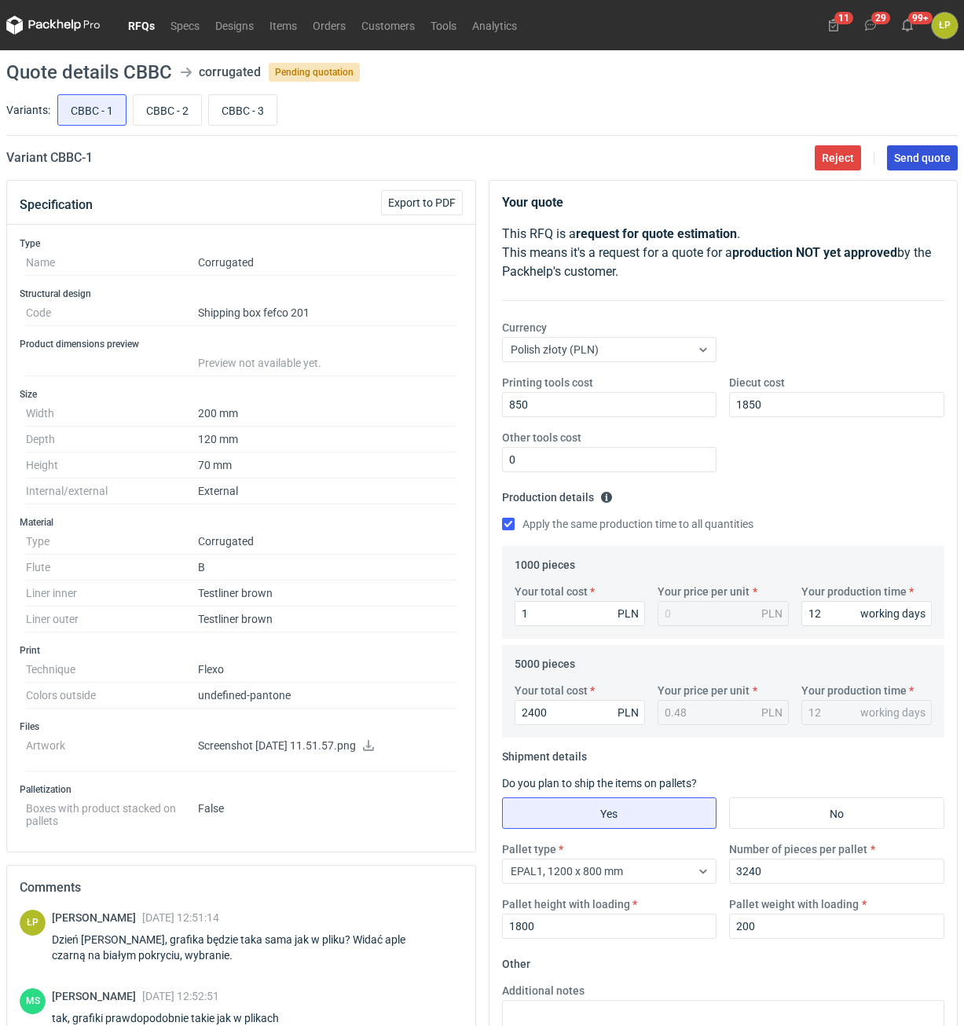
click at [926, 156] on span "Send quote" at bounding box center [922, 157] width 57 height 11
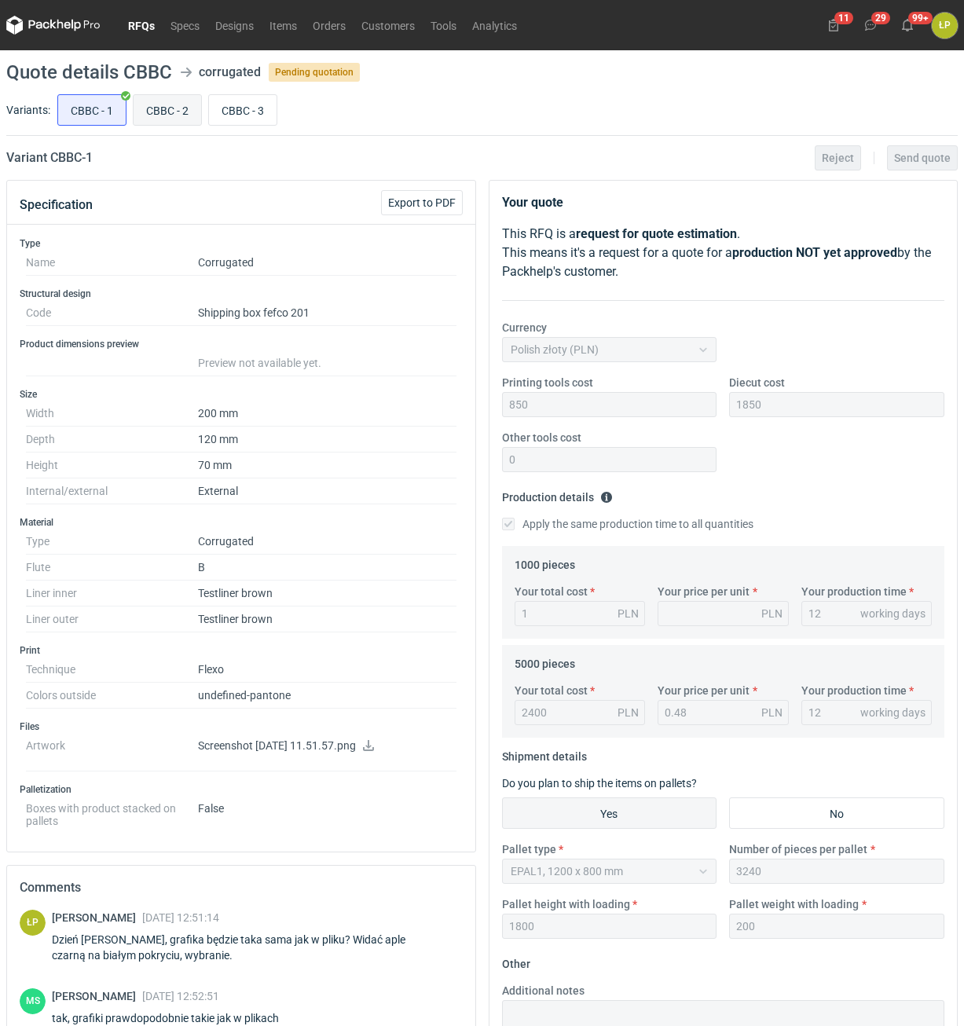
click at [176, 110] on input "CBBC - 2" at bounding box center [168, 110] width 68 height 30
radio input "true"
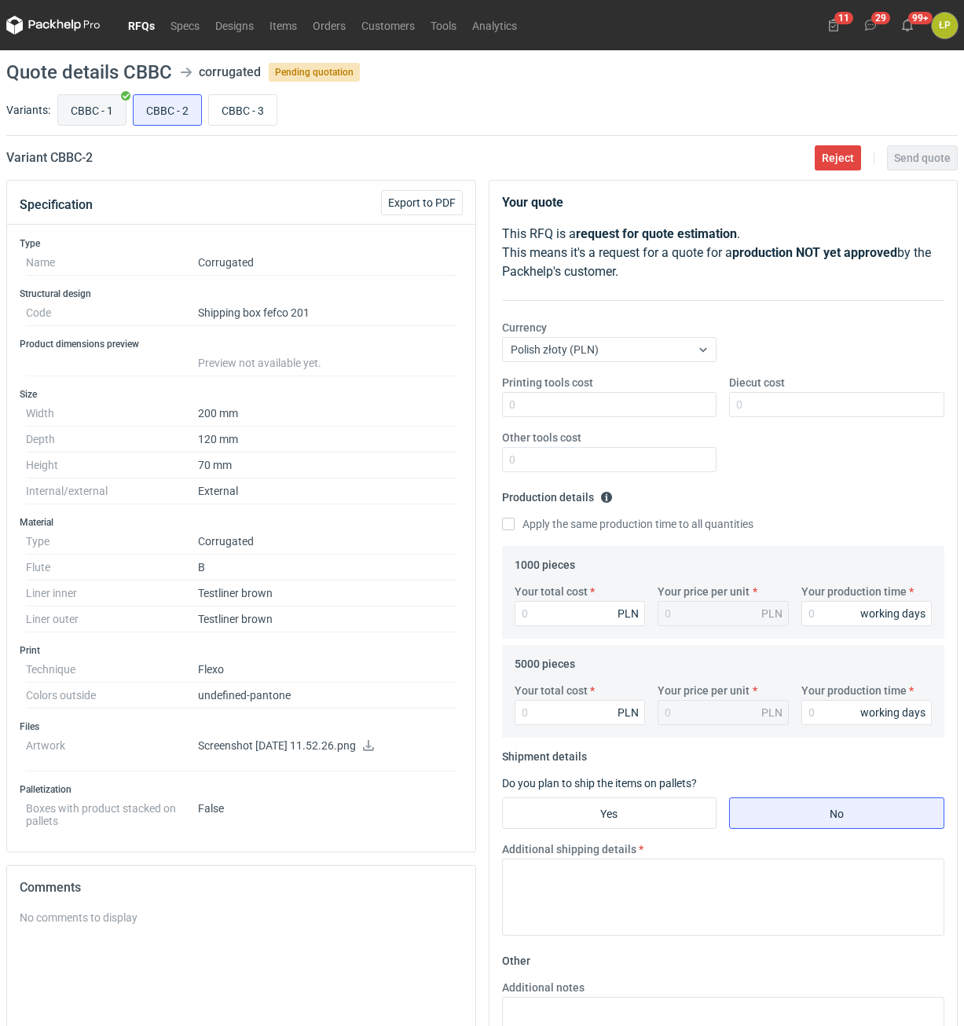
click at [95, 111] on input "CBBC - 1" at bounding box center [92, 110] width 68 height 30
radio input "true"
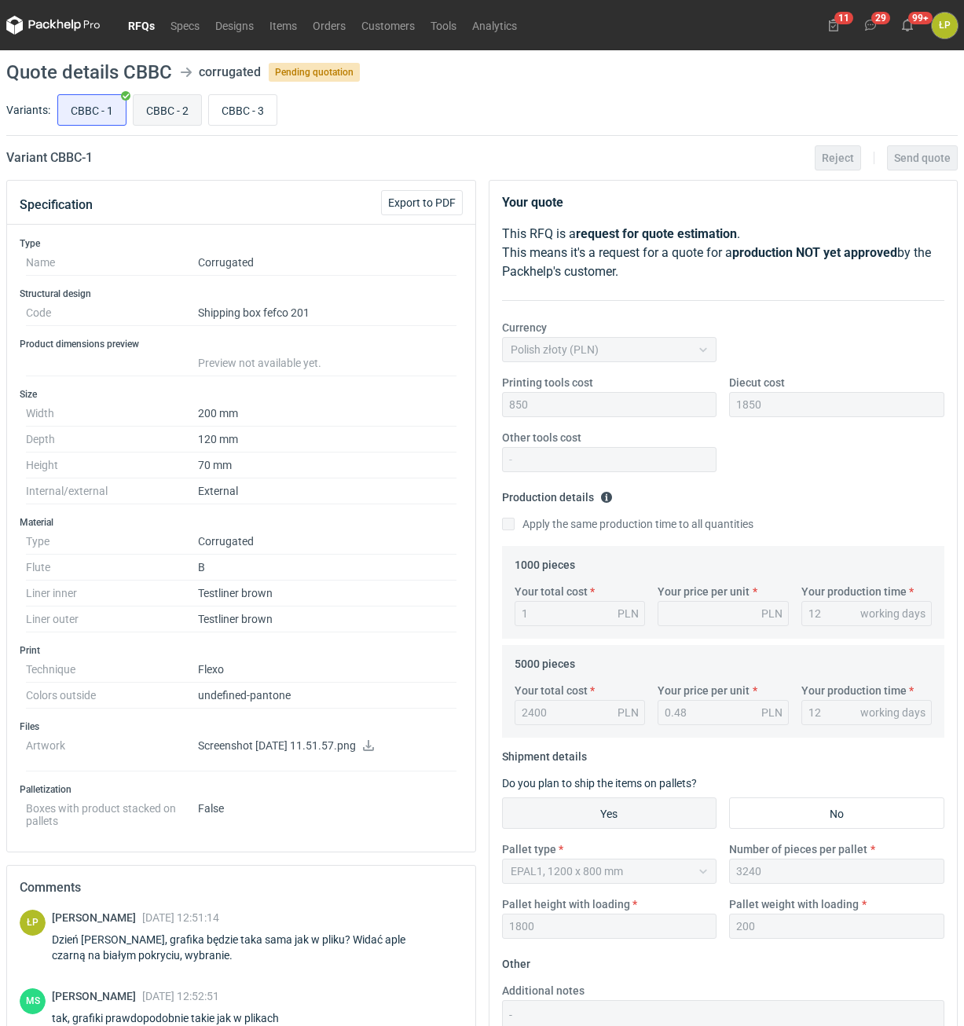
click at [159, 112] on input "CBBC - 2" at bounding box center [168, 110] width 68 height 30
radio input "true"
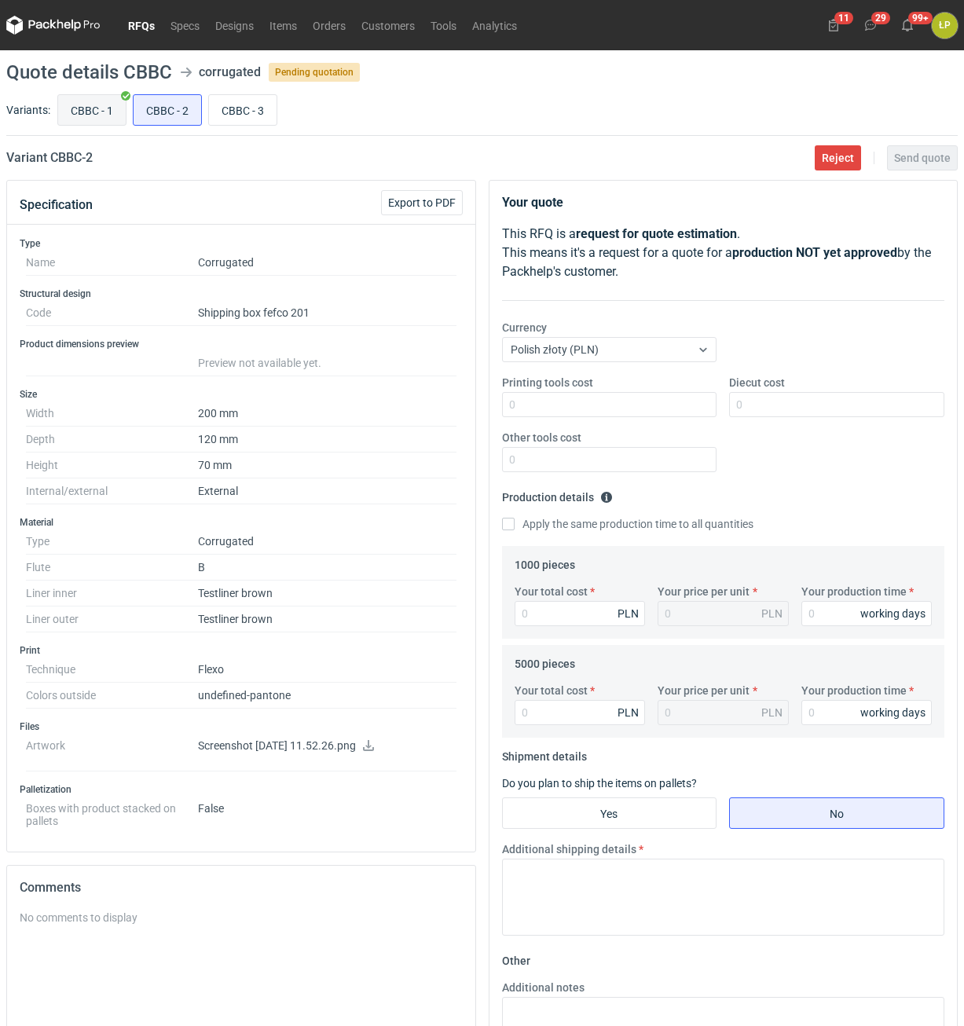
click at [97, 111] on input "CBBC - 1" at bounding box center [92, 110] width 68 height 30
radio input "true"
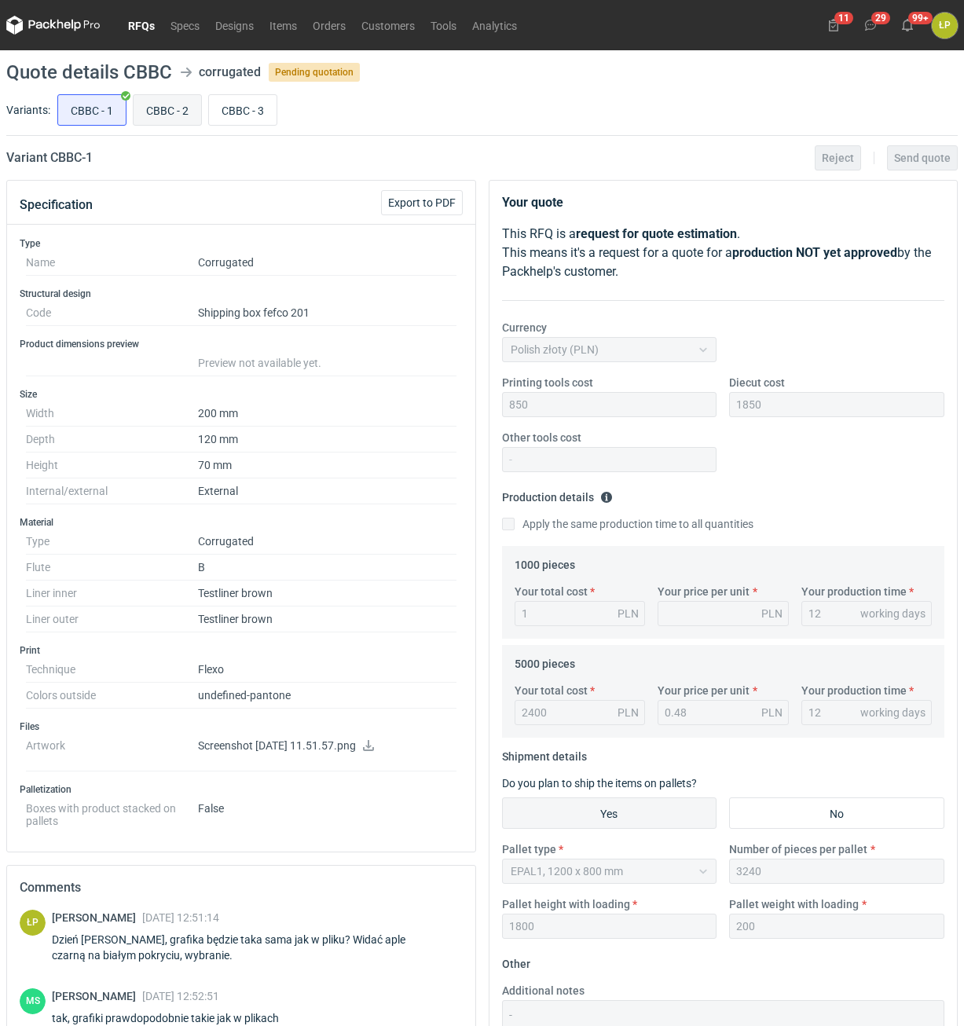
click at [165, 110] on input "CBBC - 2" at bounding box center [168, 110] width 68 height 30
radio input "true"
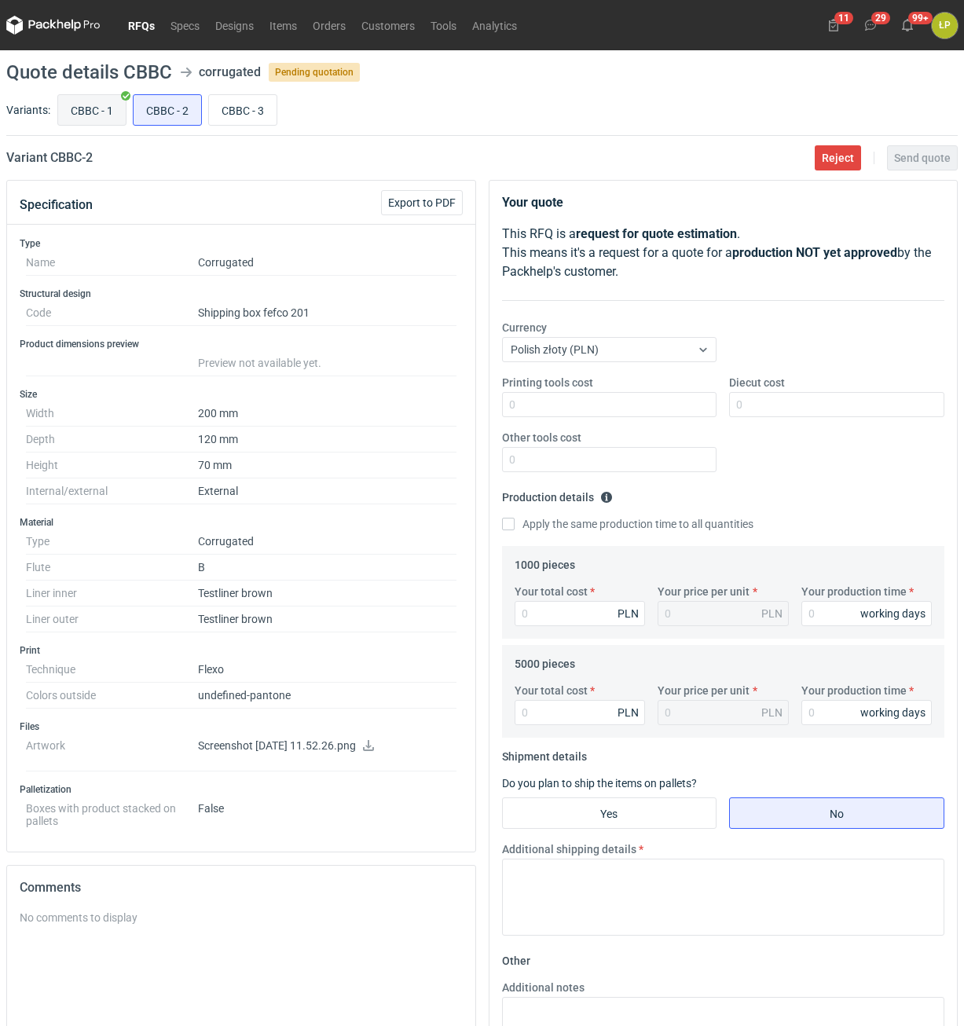
click at [98, 109] on input "CBBC - 1" at bounding box center [92, 110] width 68 height 30
radio input "true"
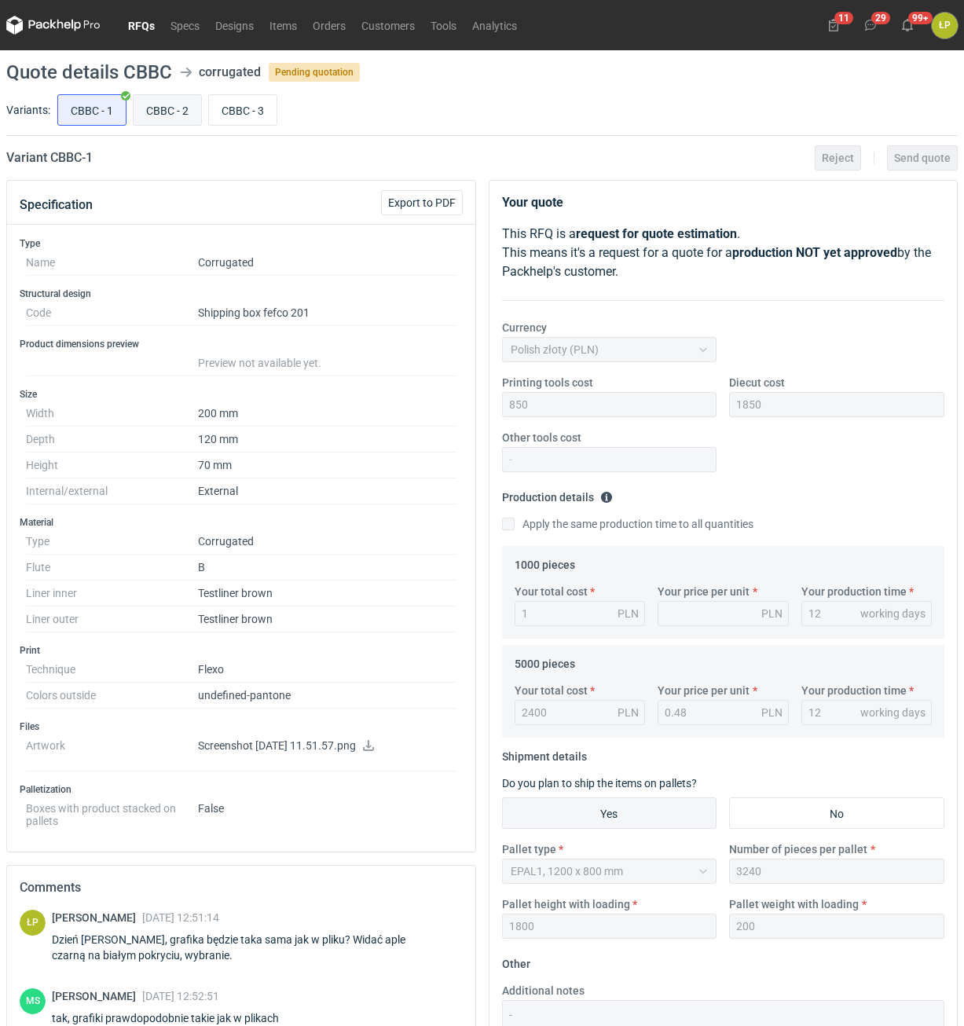
click at [174, 109] on input "CBBC - 2" at bounding box center [168, 110] width 68 height 30
radio input "true"
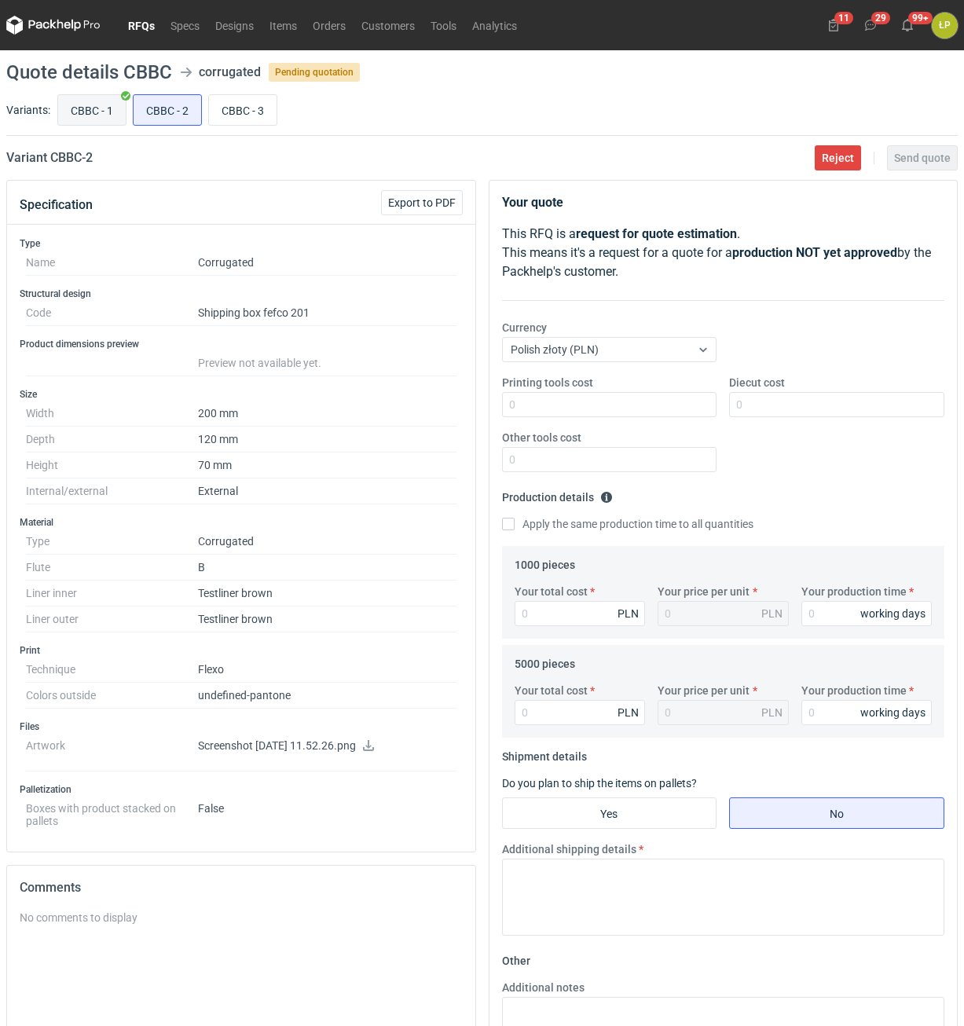
click at [126, 109] on label "CBBC - 1" at bounding box center [91, 109] width 69 height 31
click at [126, 109] on input "CBBC - 1" at bounding box center [92, 110] width 68 height 30
radio input "true"
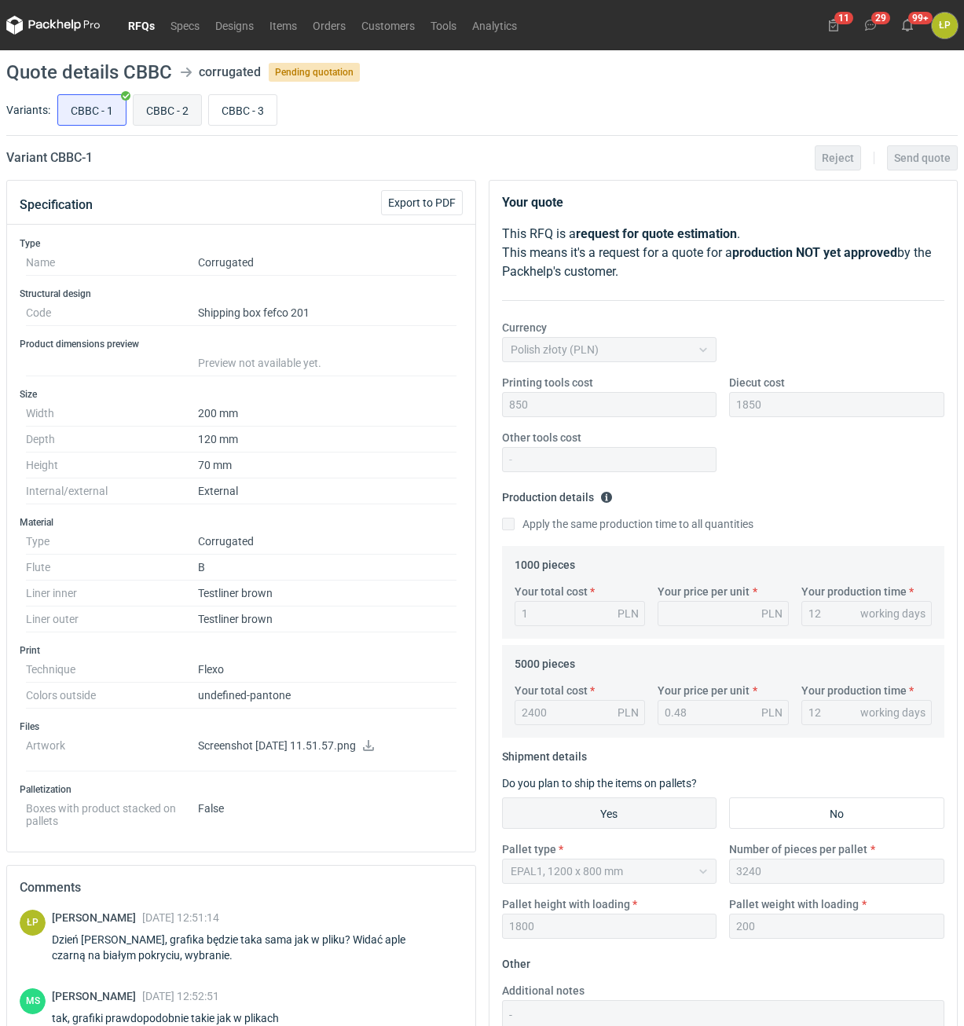
click at [186, 108] on input "CBBC - 2" at bounding box center [168, 110] width 68 height 30
radio input "true"
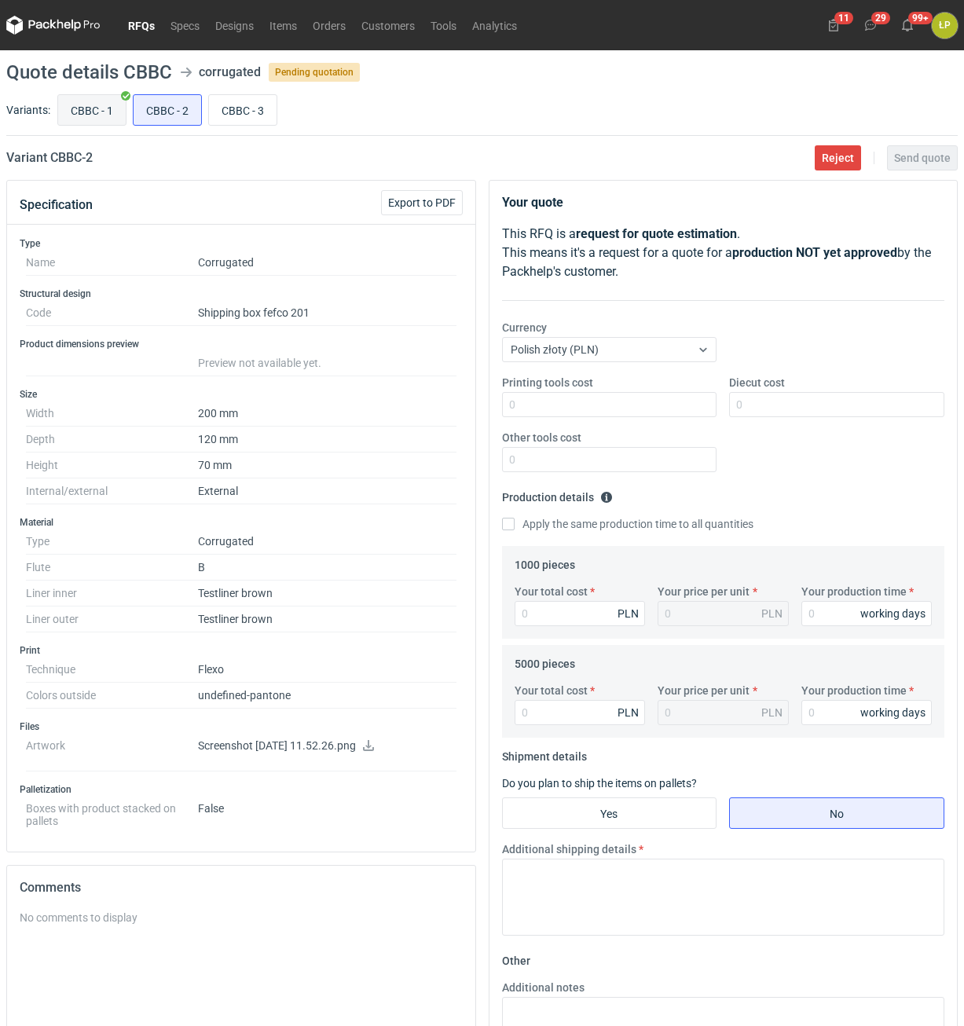
click at [108, 110] on input "CBBC - 1" at bounding box center [92, 110] width 68 height 30
radio input "true"
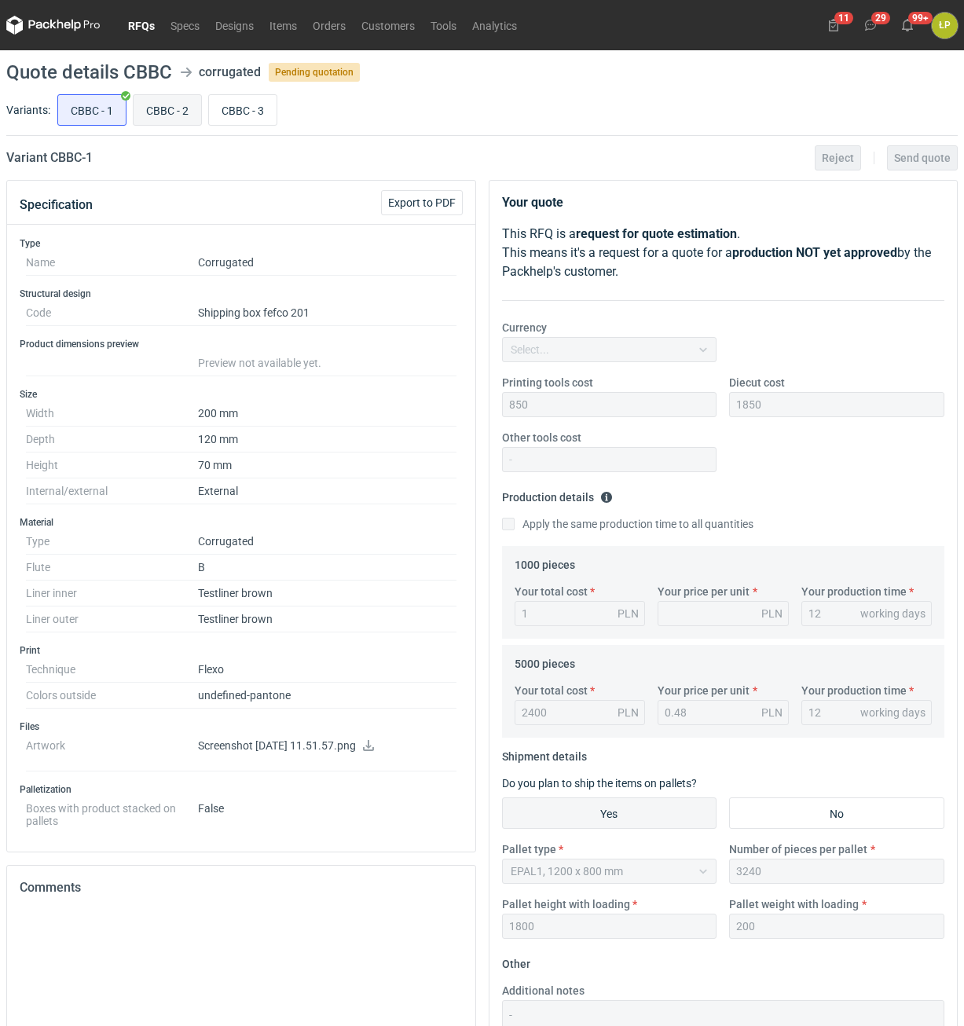
click at [161, 108] on input "CBBC - 2" at bounding box center [168, 110] width 68 height 30
radio input "true"
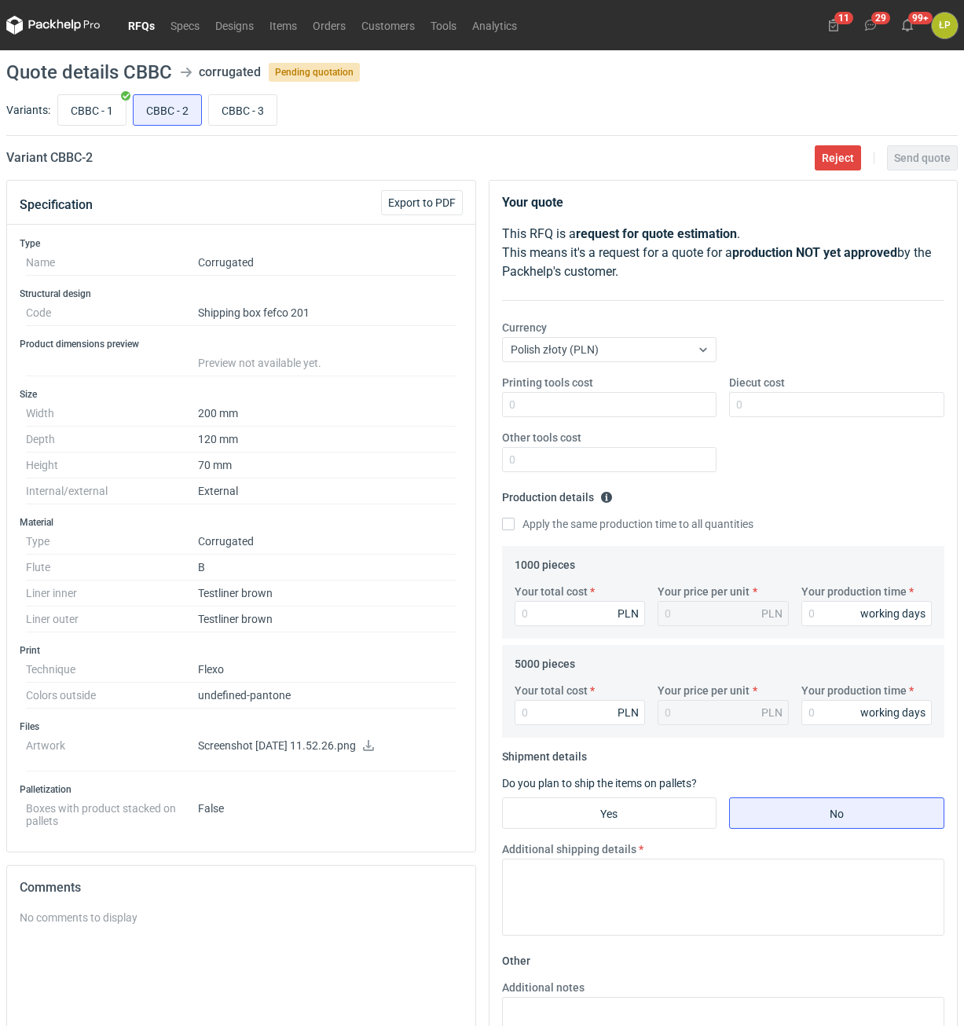
click at [375, 740] on icon at bounding box center [368, 745] width 13 height 11
click at [100, 113] on input "CBBC - 1" at bounding box center [92, 110] width 68 height 30
radio input "true"
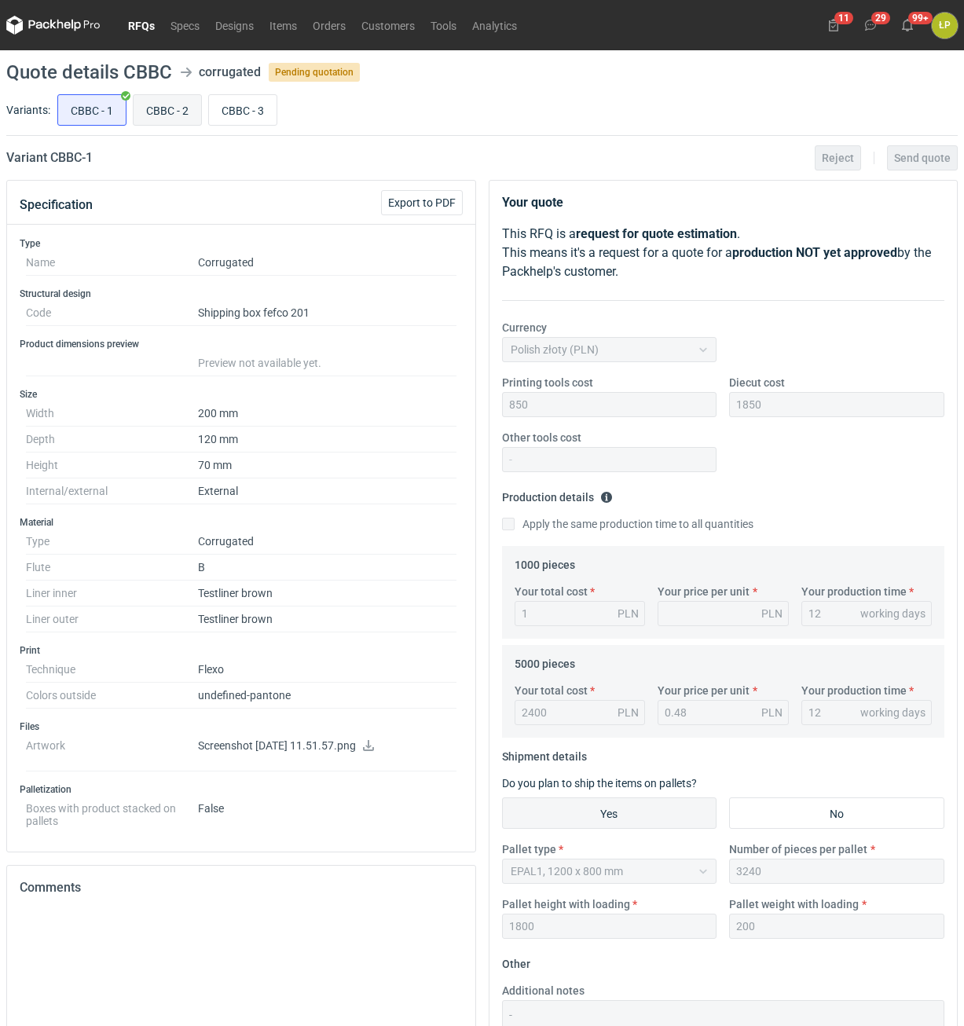
click at [157, 111] on input "CBBC - 2" at bounding box center [168, 110] width 68 height 30
radio input "true"
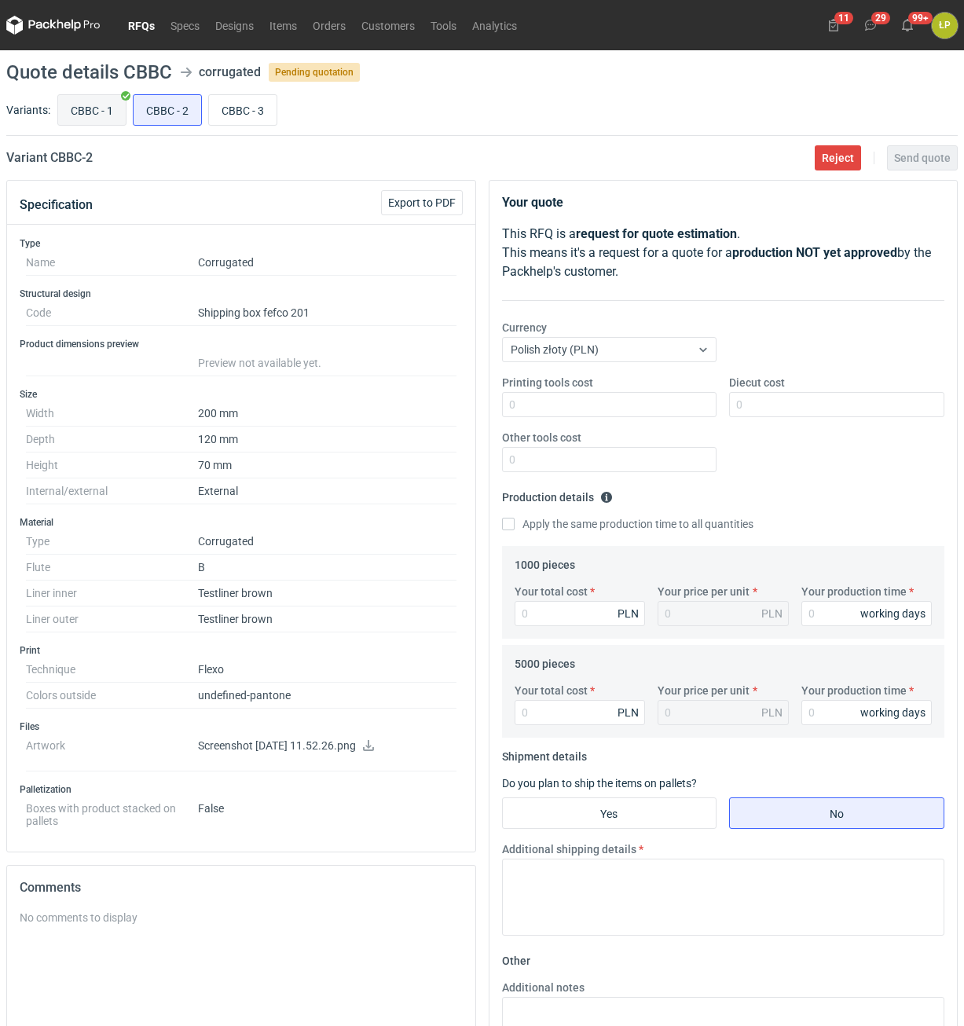
click at [102, 110] on input "CBBC - 1" at bounding box center [92, 110] width 68 height 30
radio input "true"
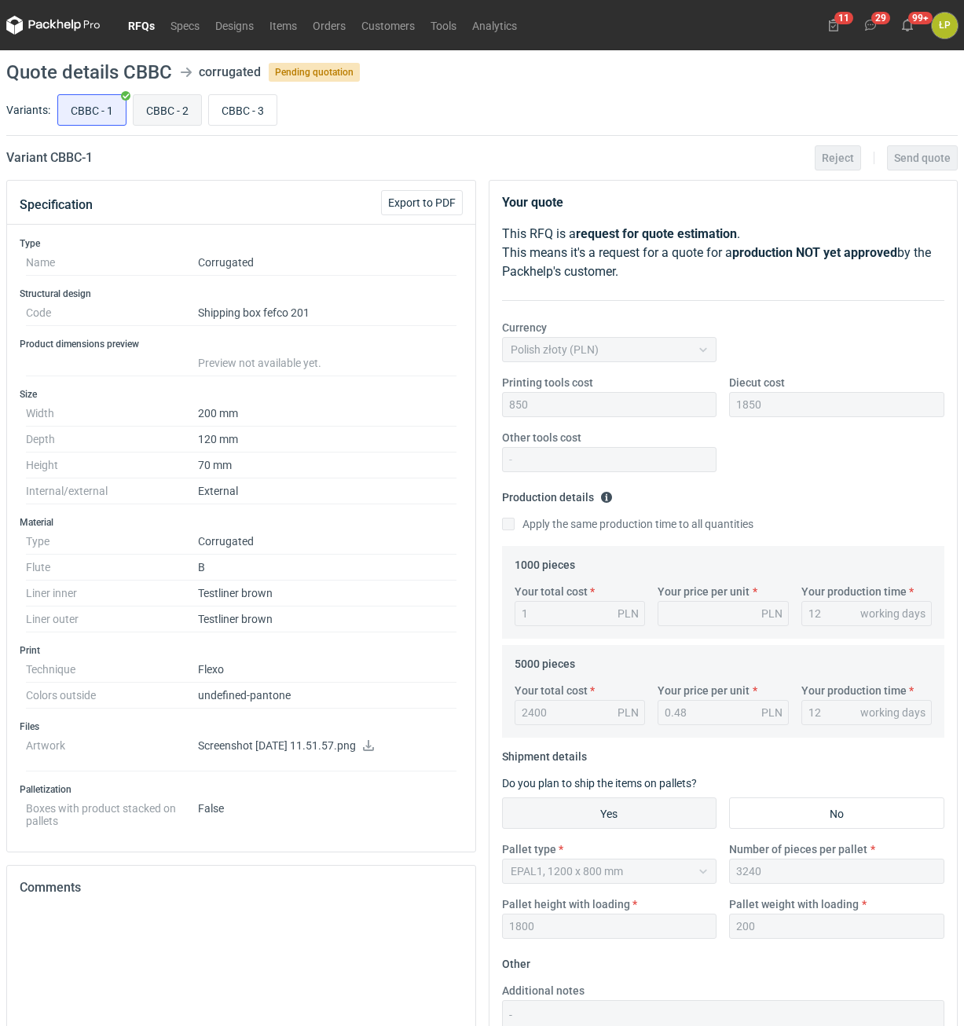
click at [149, 111] on input "CBBC - 2" at bounding box center [168, 110] width 68 height 30
radio input "true"
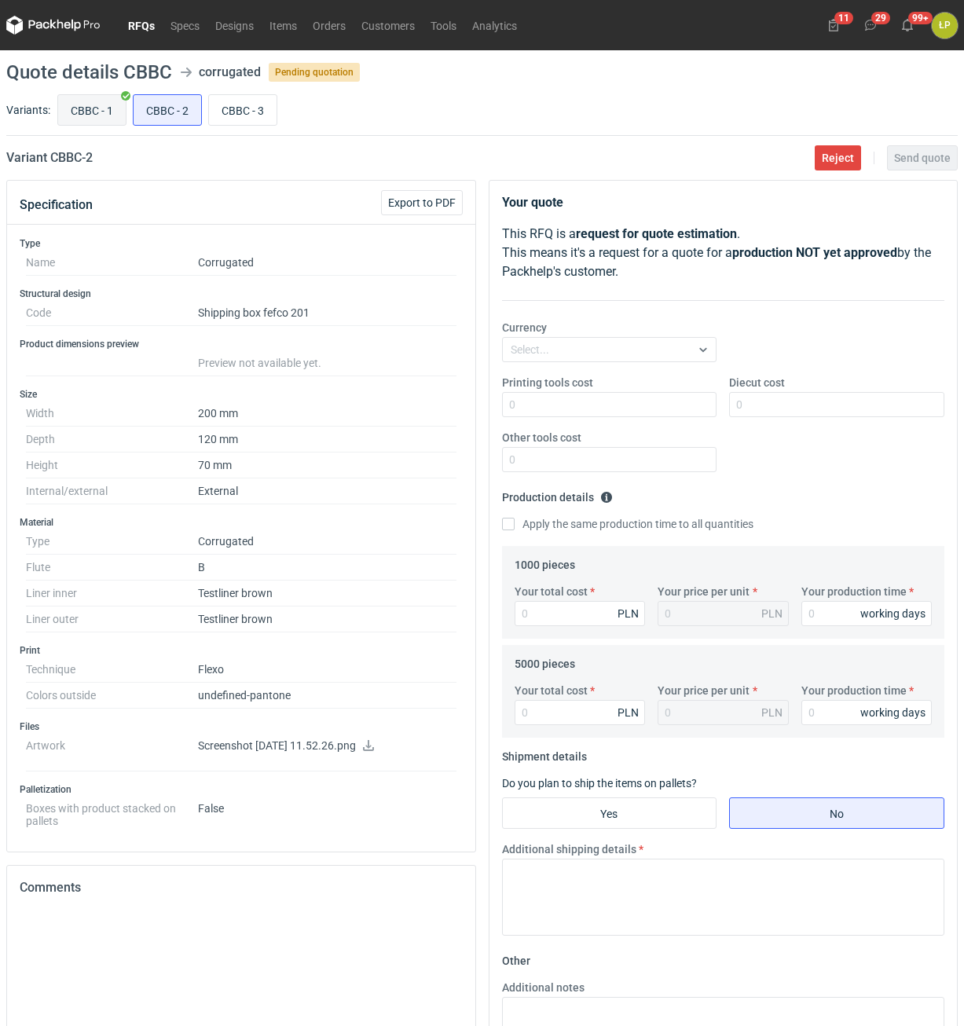
click at [93, 111] on input "CBBC - 1" at bounding box center [92, 110] width 68 height 30
radio input "true"
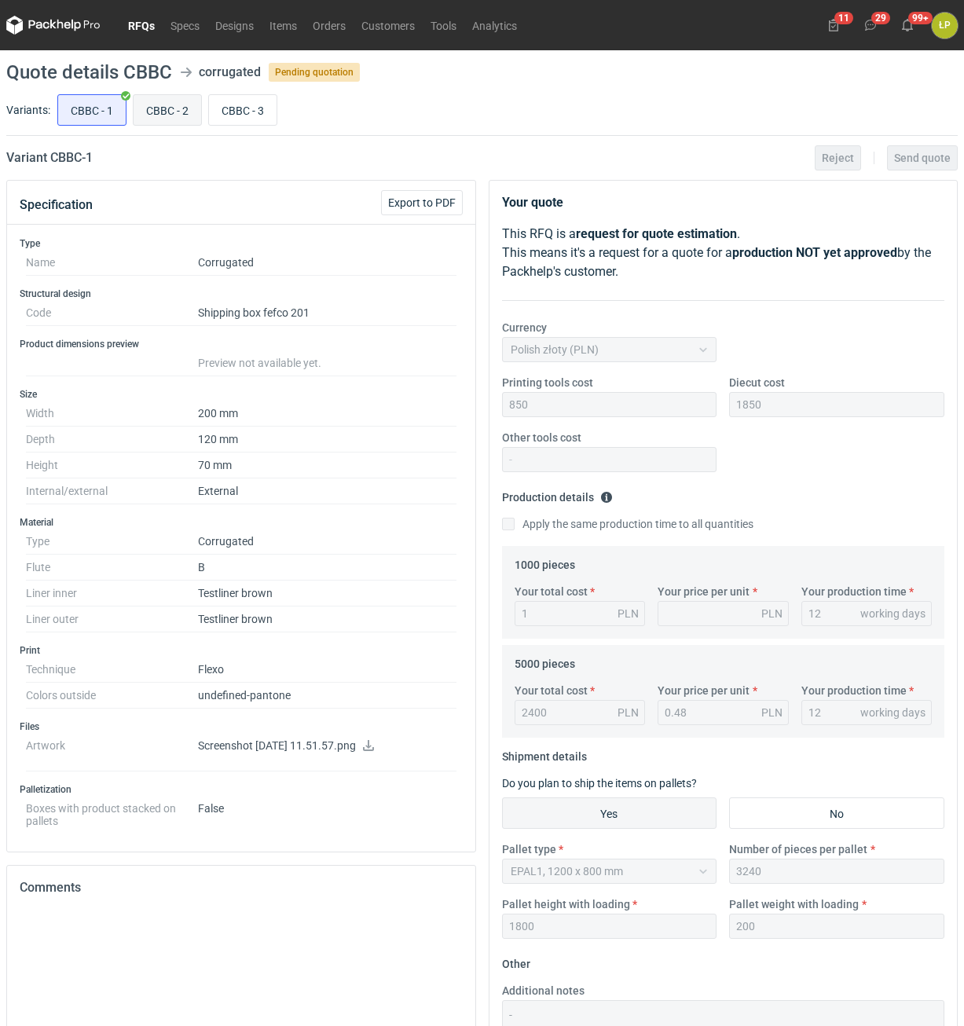
click at [149, 111] on input "CBBC - 2" at bounding box center [168, 110] width 68 height 30
radio input "true"
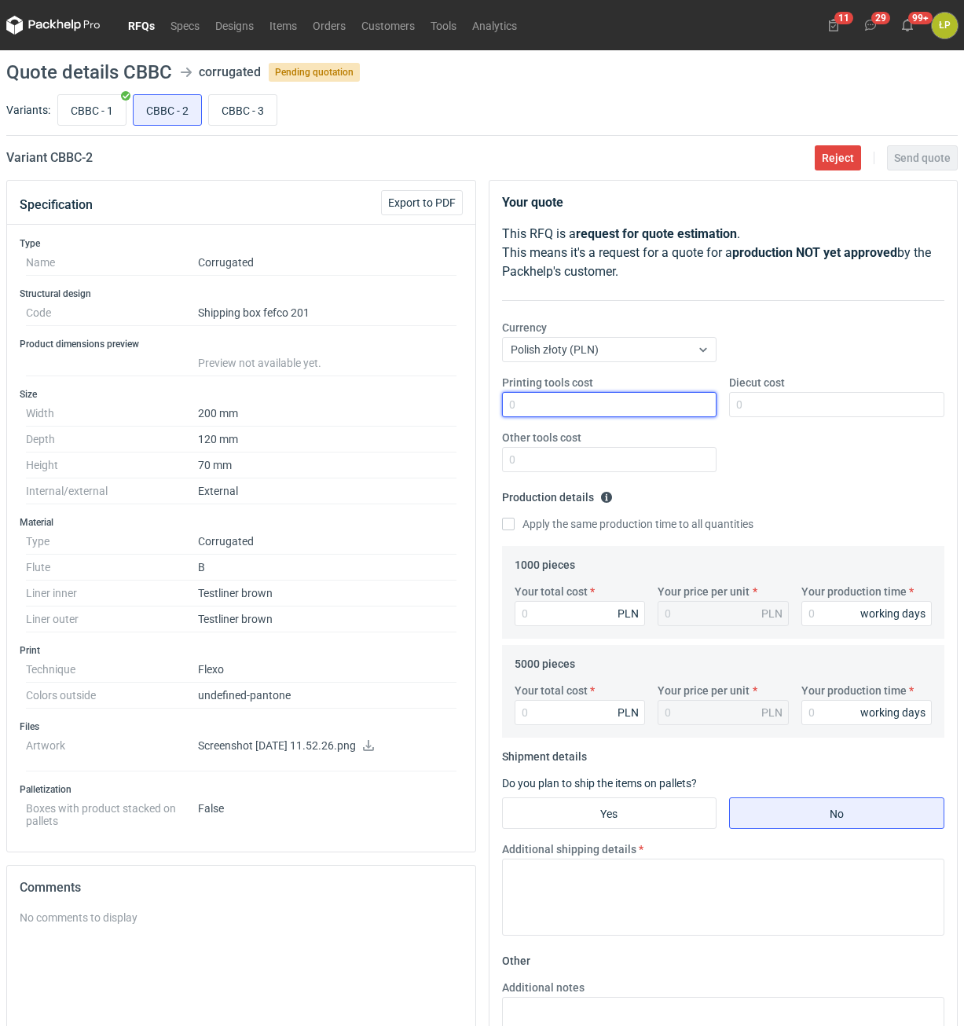
click at [530, 400] on input "Printing tools cost" at bounding box center [609, 404] width 215 height 25
click at [79, 106] on input "CBBC - 1" at bounding box center [92, 110] width 68 height 30
radio input "true"
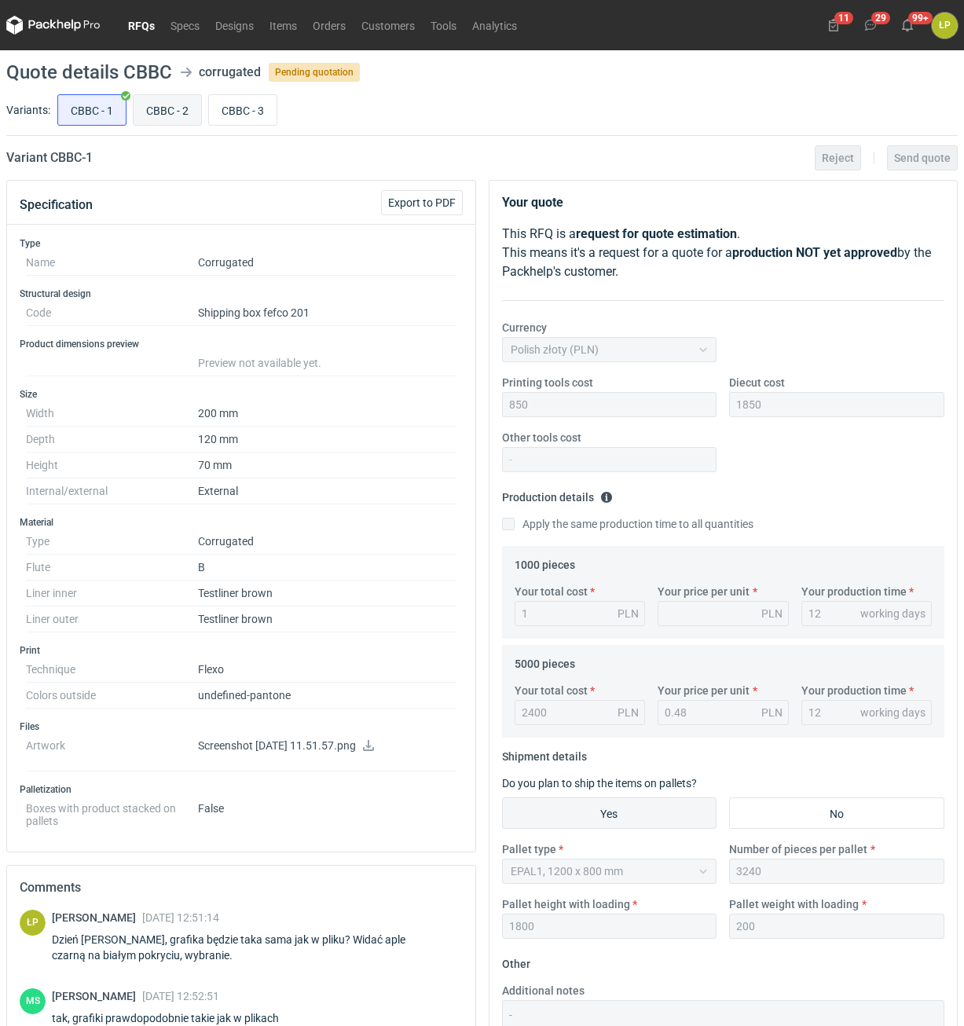
click at [156, 114] on input "CBBC - 2" at bounding box center [168, 110] width 68 height 30
radio input "true"
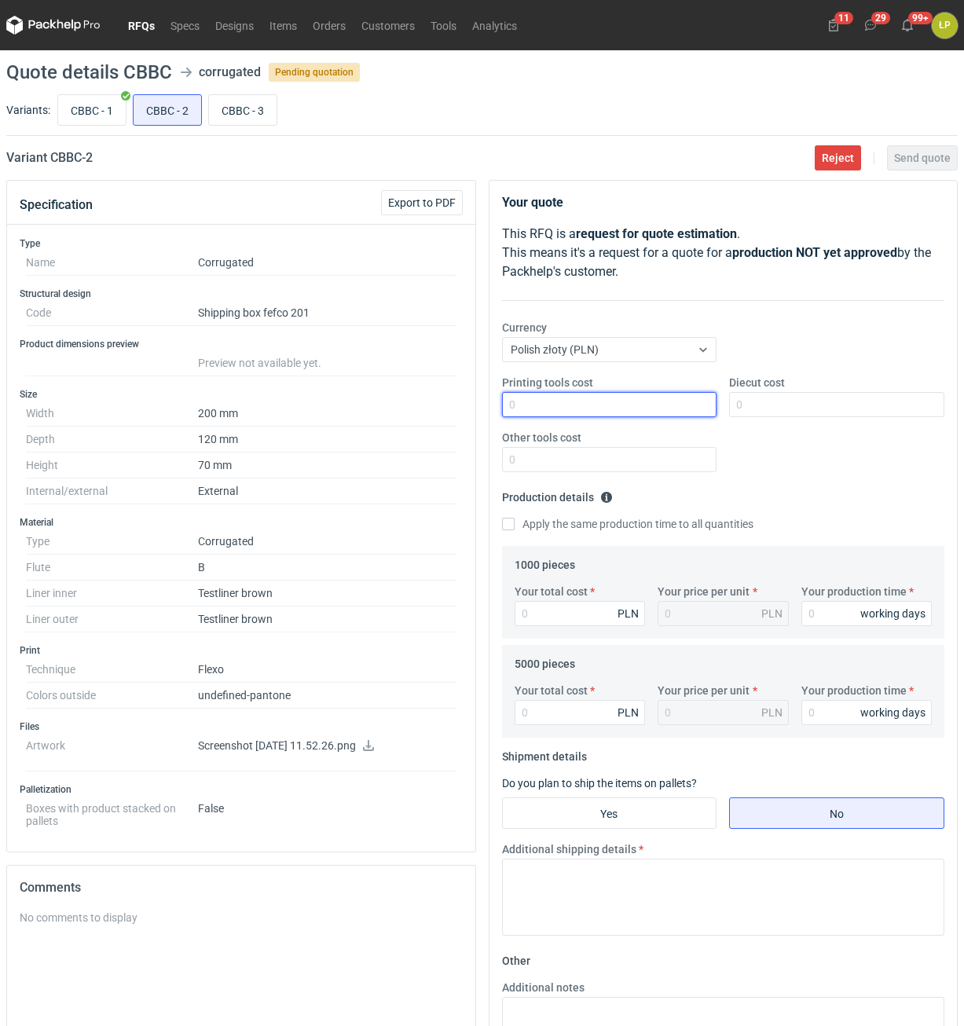
click at [548, 408] on input "Printing tools cost" at bounding box center [609, 404] width 215 height 25
type input "850"
click at [86, 125] on label "CBBC - 1" at bounding box center [91, 109] width 69 height 31
click at [86, 125] on input "CBBC - 1" at bounding box center [92, 110] width 68 height 30
radio input "true"
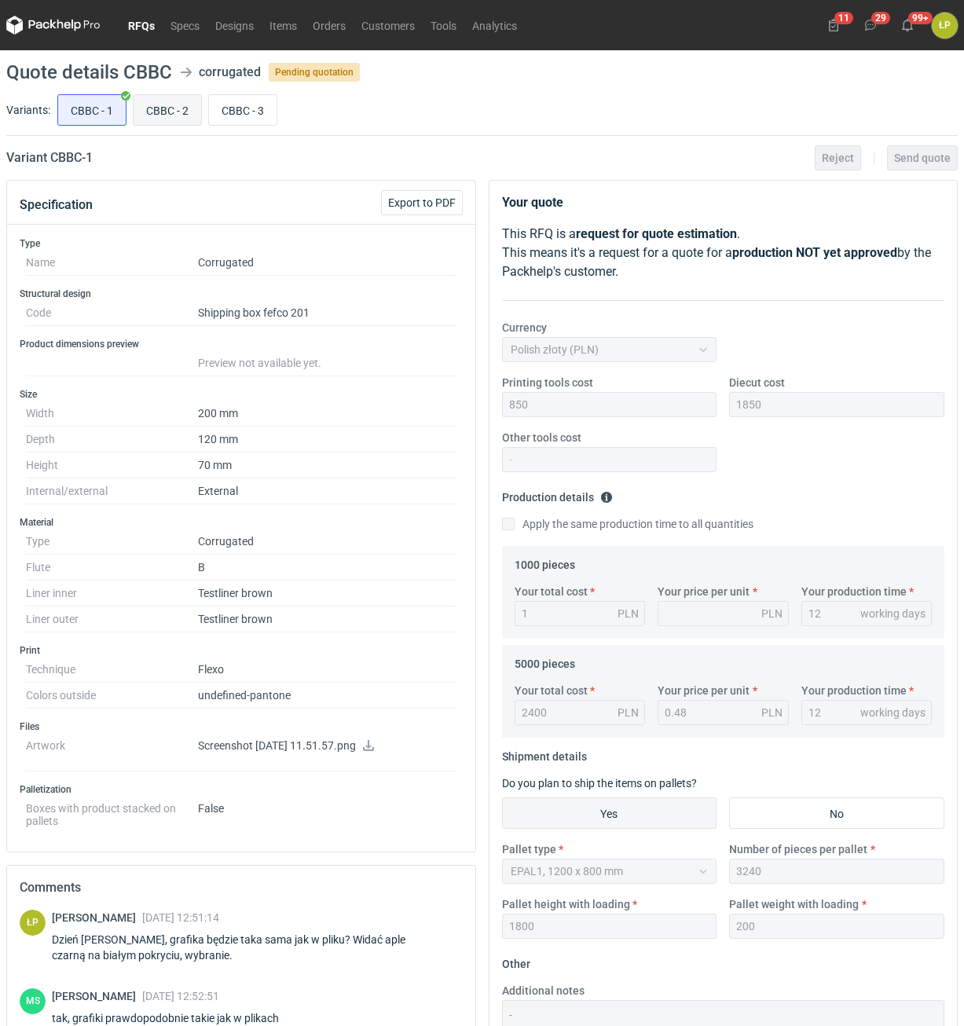
click at [163, 112] on input "CBBC - 2" at bounding box center [168, 110] width 68 height 30
radio input "true"
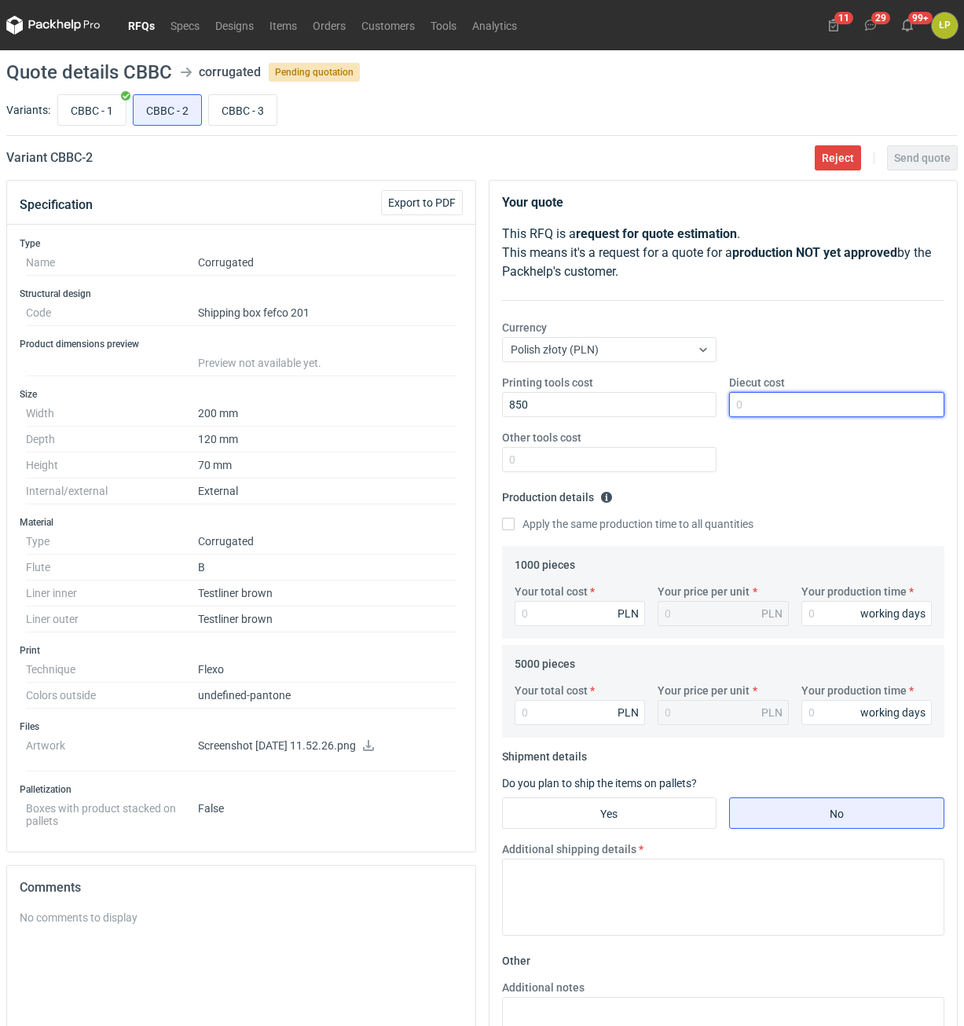
click at [758, 407] on input "Diecut cost" at bounding box center [836, 404] width 215 height 25
type input "1850"
click at [647, 463] on input "Other tools cost" at bounding box center [609, 459] width 215 height 25
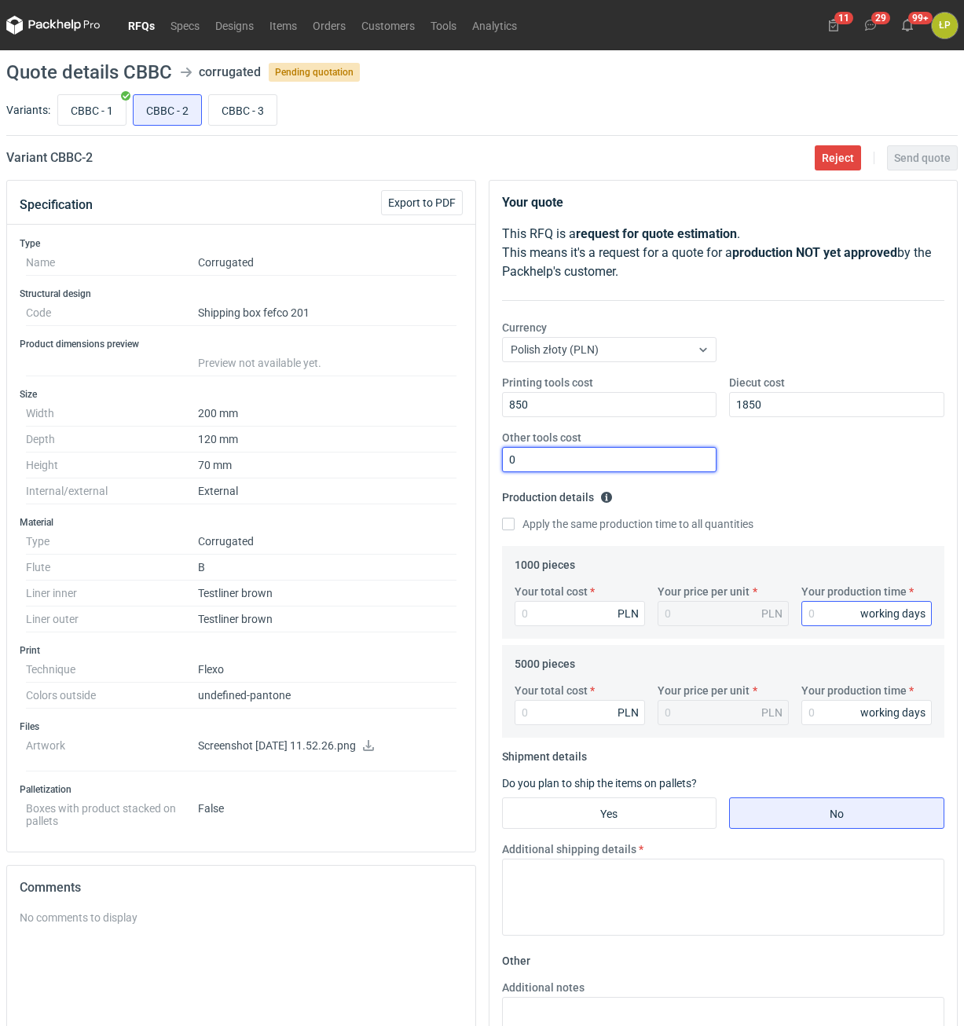
type input "0"
click at [815, 616] on input "Your production time" at bounding box center [866, 613] width 131 height 25
type input "12"
click at [594, 520] on label "Apply the same production time to all quantities" at bounding box center [627, 524] width 251 height 16
click at [515, 520] on input "Apply the same production time to all quantities" at bounding box center [508, 524] width 13 height 13
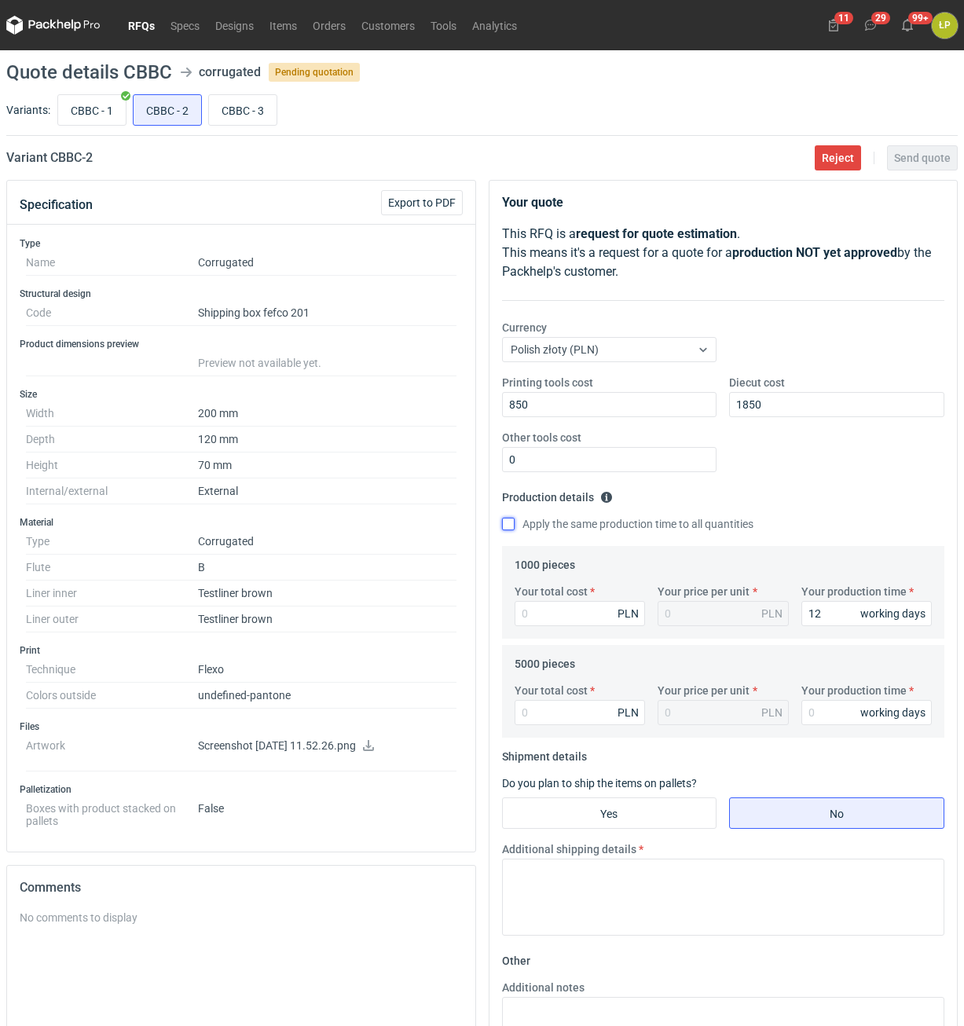
checkbox input "true"
type input "12"
click at [581, 613] on input "Your total cost" at bounding box center [580, 613] width 131 height 25
type input "1"
click at [572, 721] on input "Your total cost" at bounding box center [580, 712] width 131 height 25
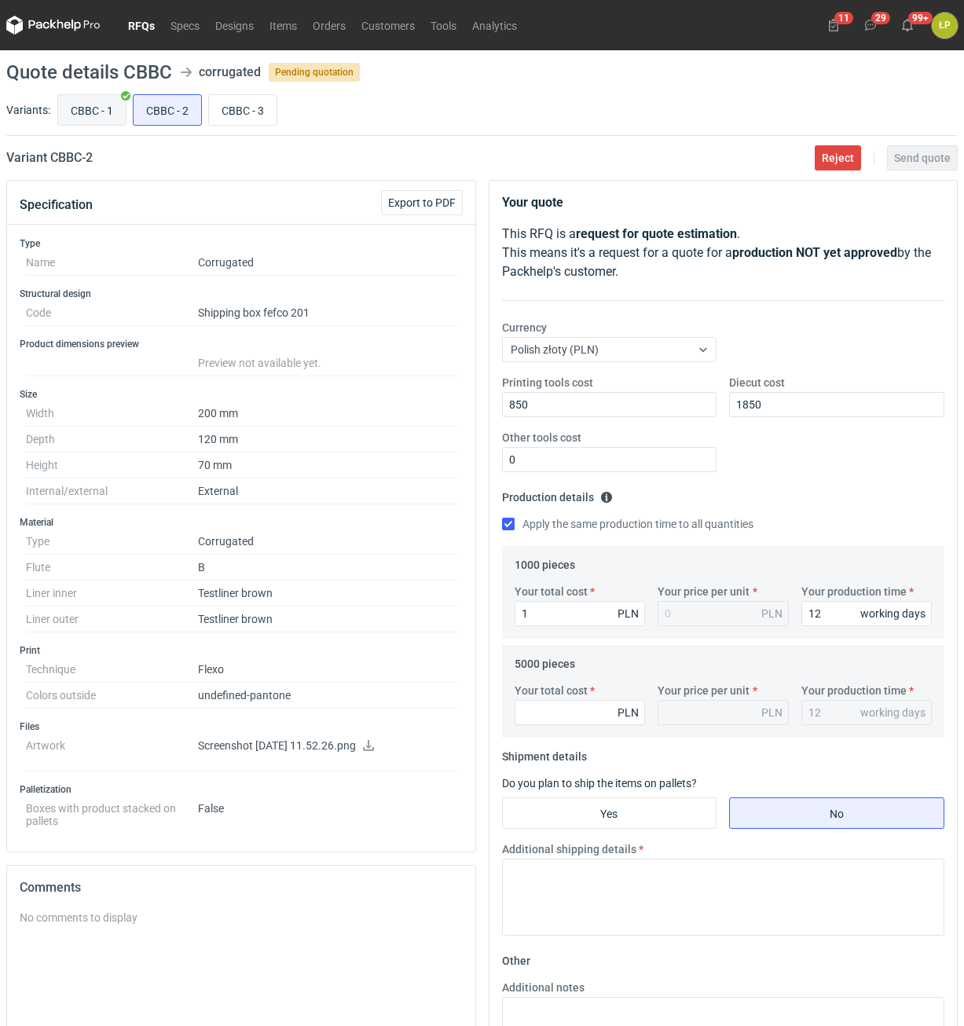
click at [101, 120] on input "CBBC - 1" at bounding box center [92, 110] width 68 height 30
radio input "true"
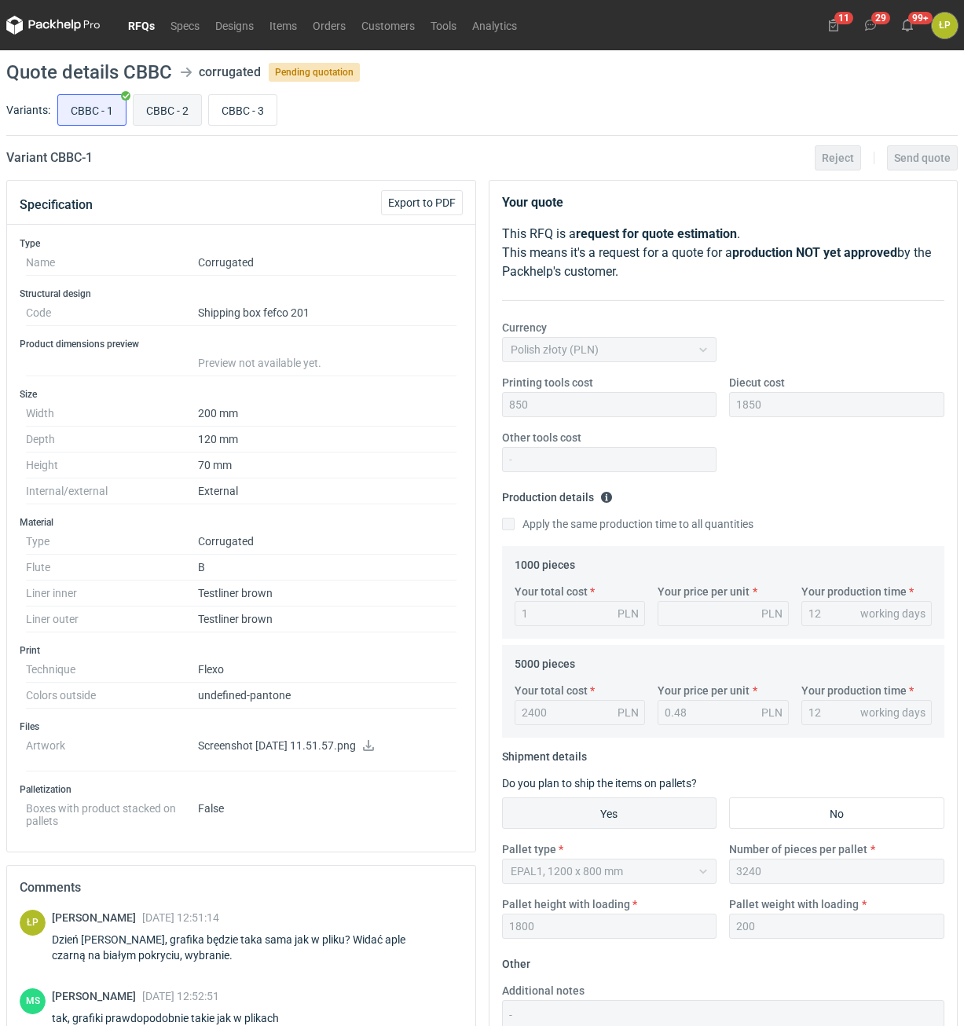
click at [170, 118] on input "CBBC - 2" at bounding box center [168, 110] width 68 height 30
radio input "true"
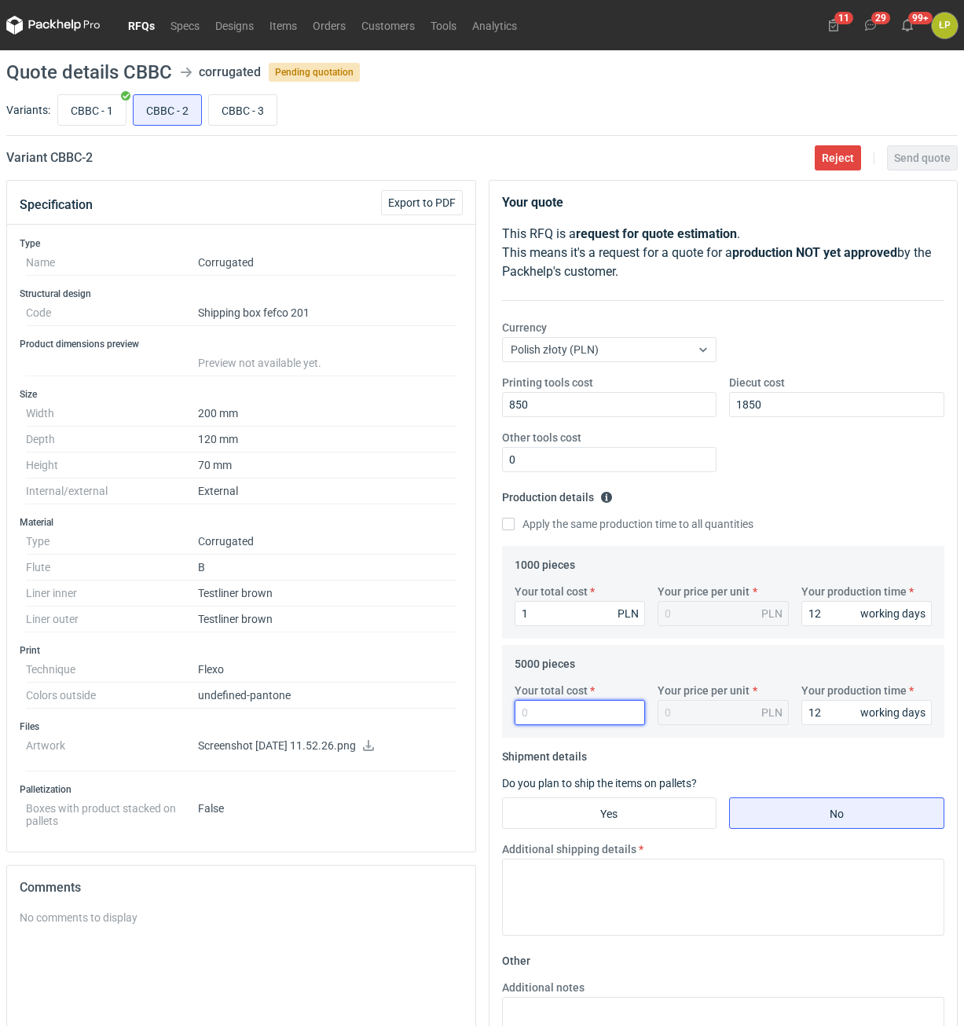
click at [538, 719] on input "Your total cost" at bounding box center [580, 712] width 131 height 25
type input "2400"
type input "0.48"
click at [574, 795] on fieldset "Shipment details Do you plan to ship the items on pallets? Yes No Additional sh…" at bounding box center [723, 846] width 443 height 204
click at [578, 802] on input "Yes" at bounding box center [610, 813] width 214 height 30
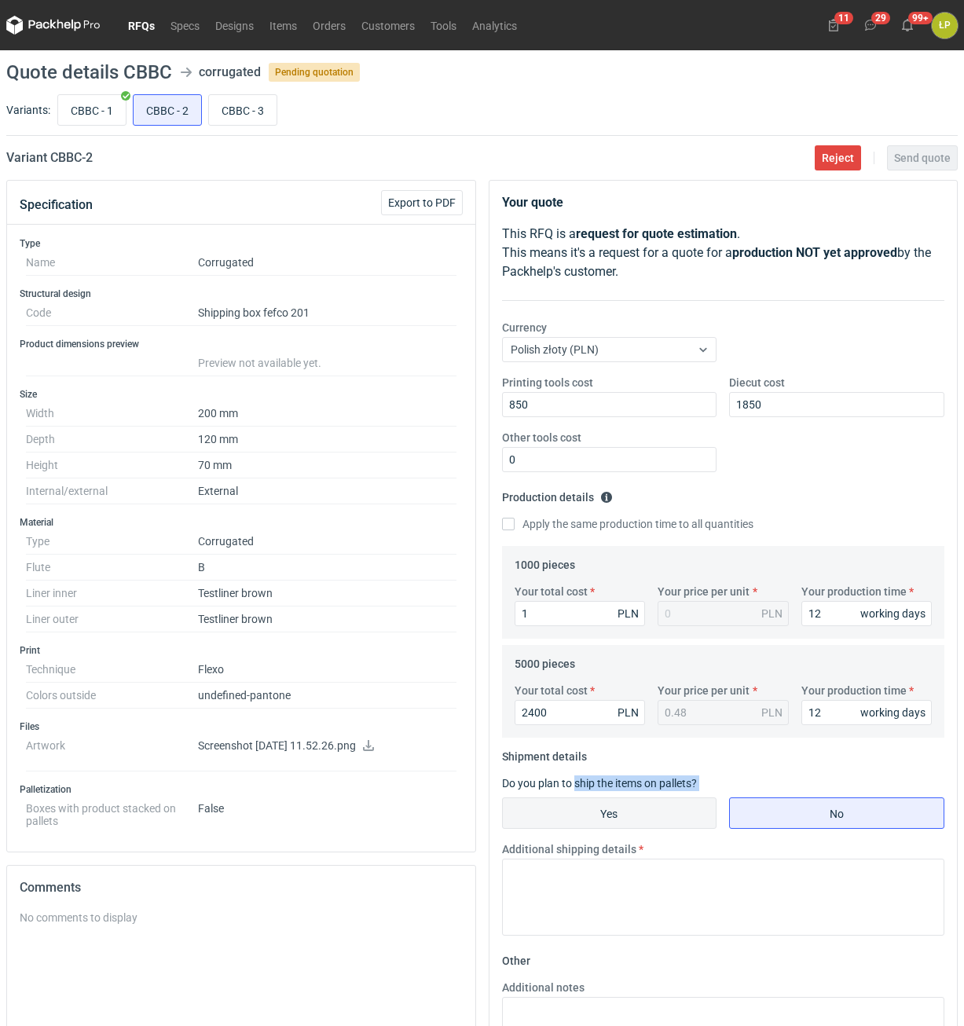
radio input "true"
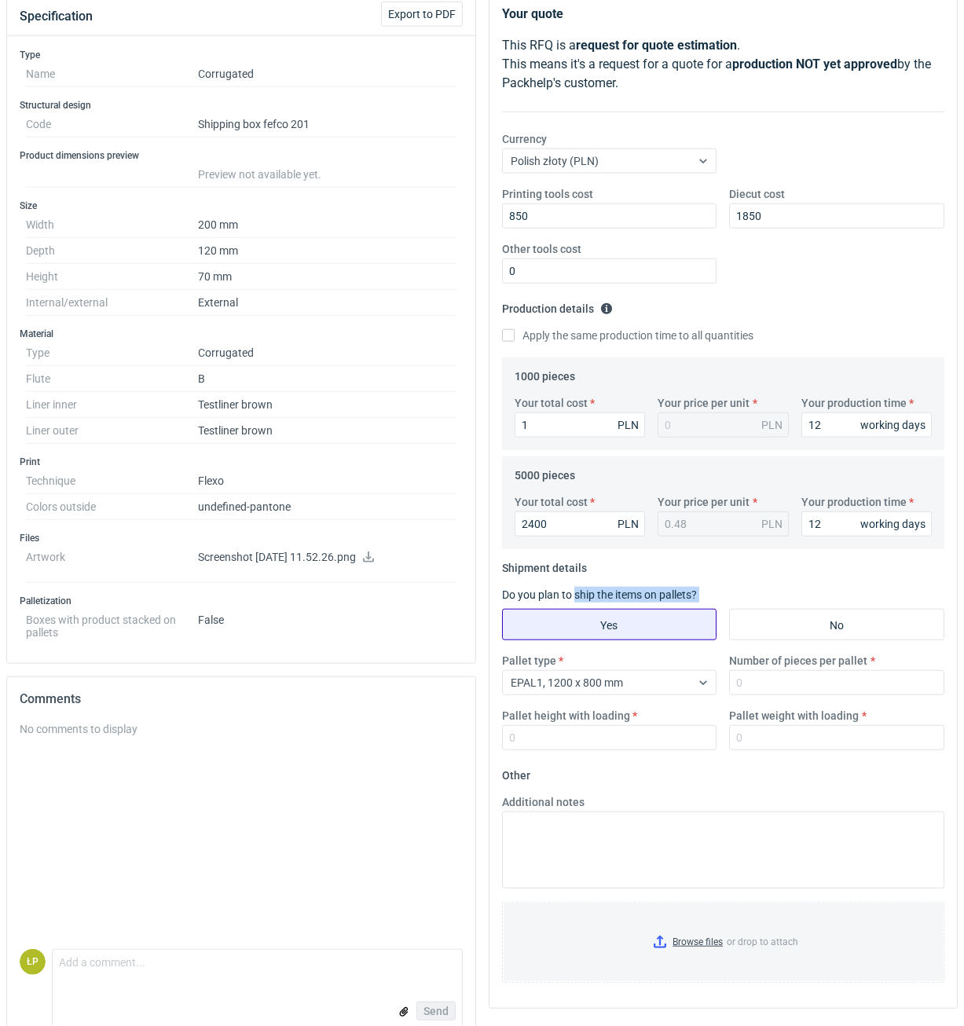
scroll to position [216, 0]
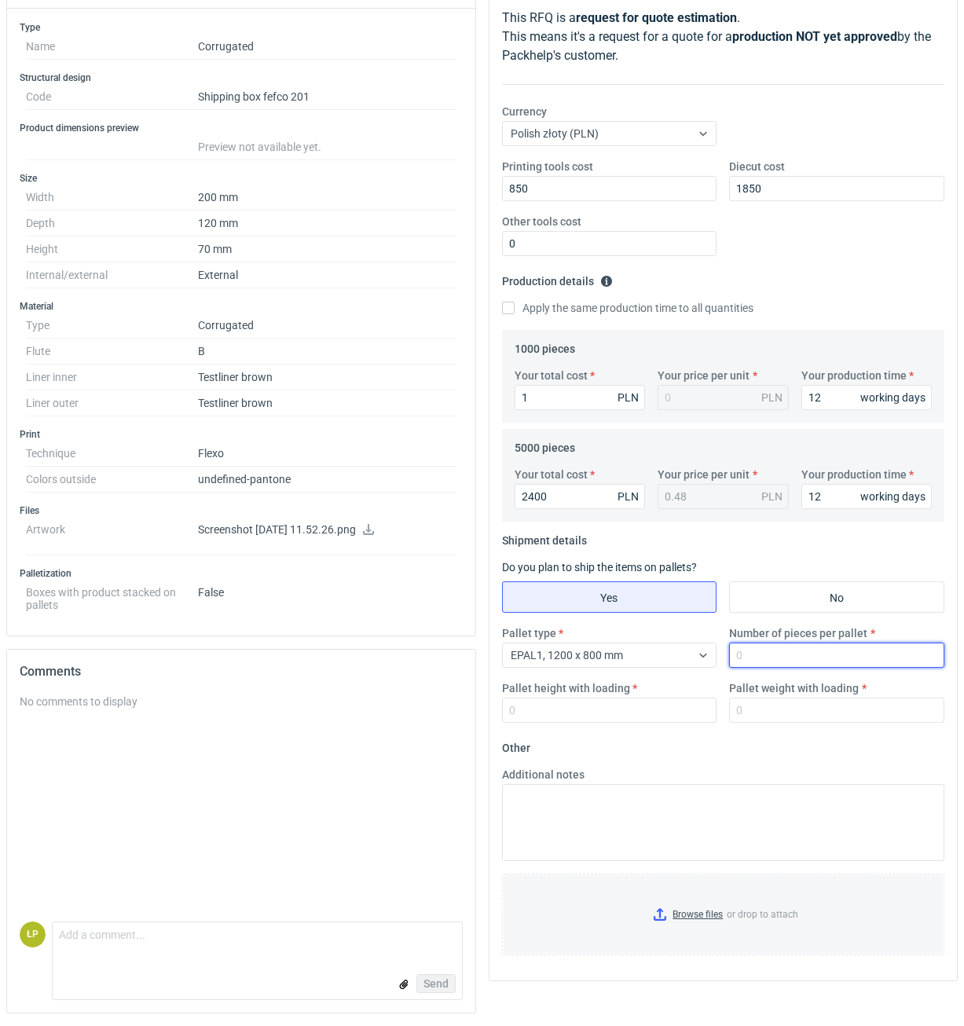
click at [739, 660] on input "Number of pieces per pallet" at bounding box center [836, 655] width 215 height 25
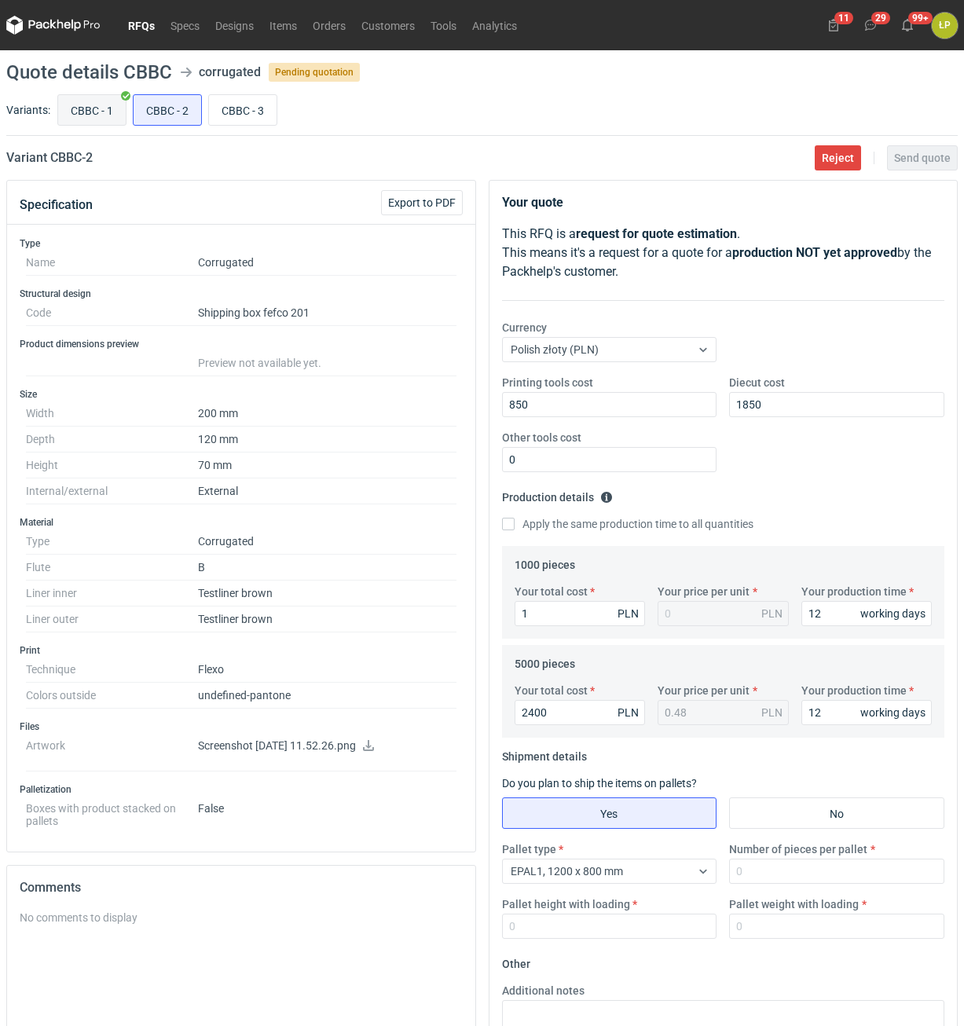
click at [112, 125] on label "CBBC - 1" at bounding box center [91, 109] width 69 height 31
click at [112, 125] on input "CBBC - 1" at bounding box center [92, 110] width 68 height 30
radio input "true"
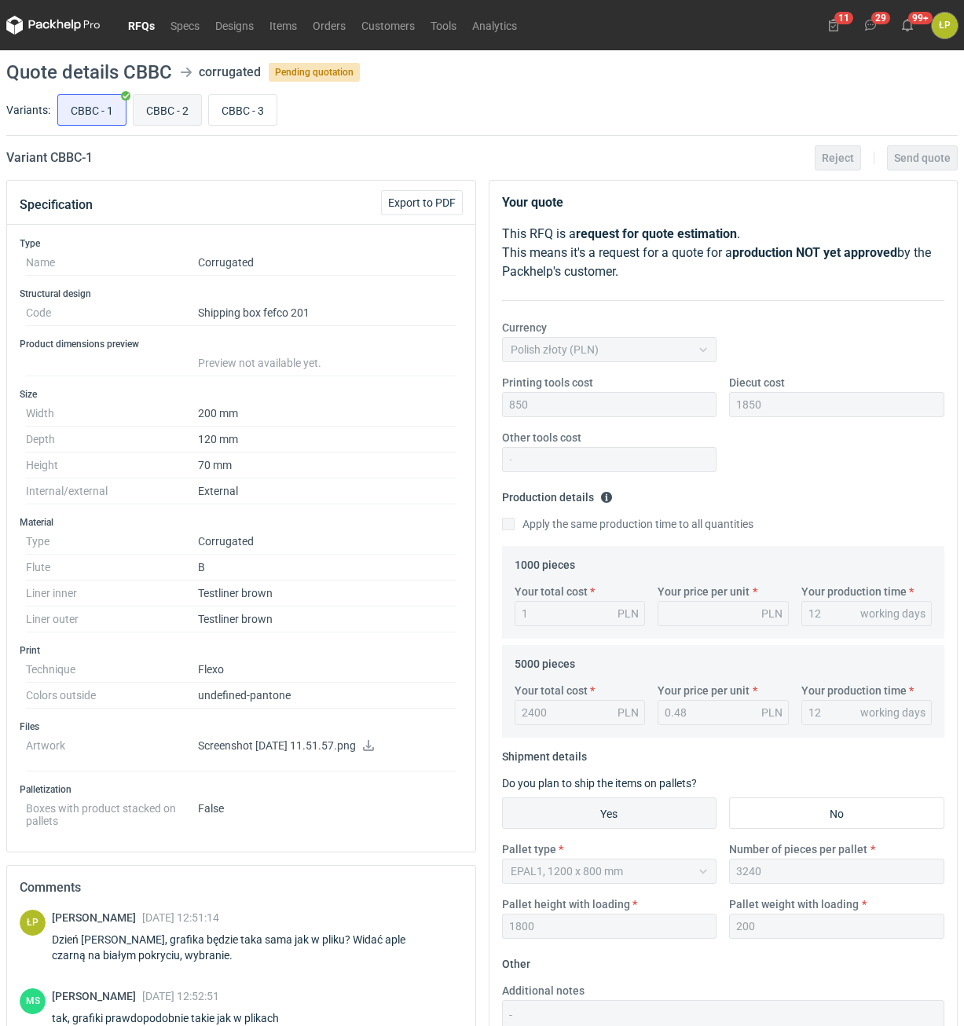
click at [168, 108] on input "CBBC - 2" at bounding box center [168, 110] width 68 height 30
radio input "true"
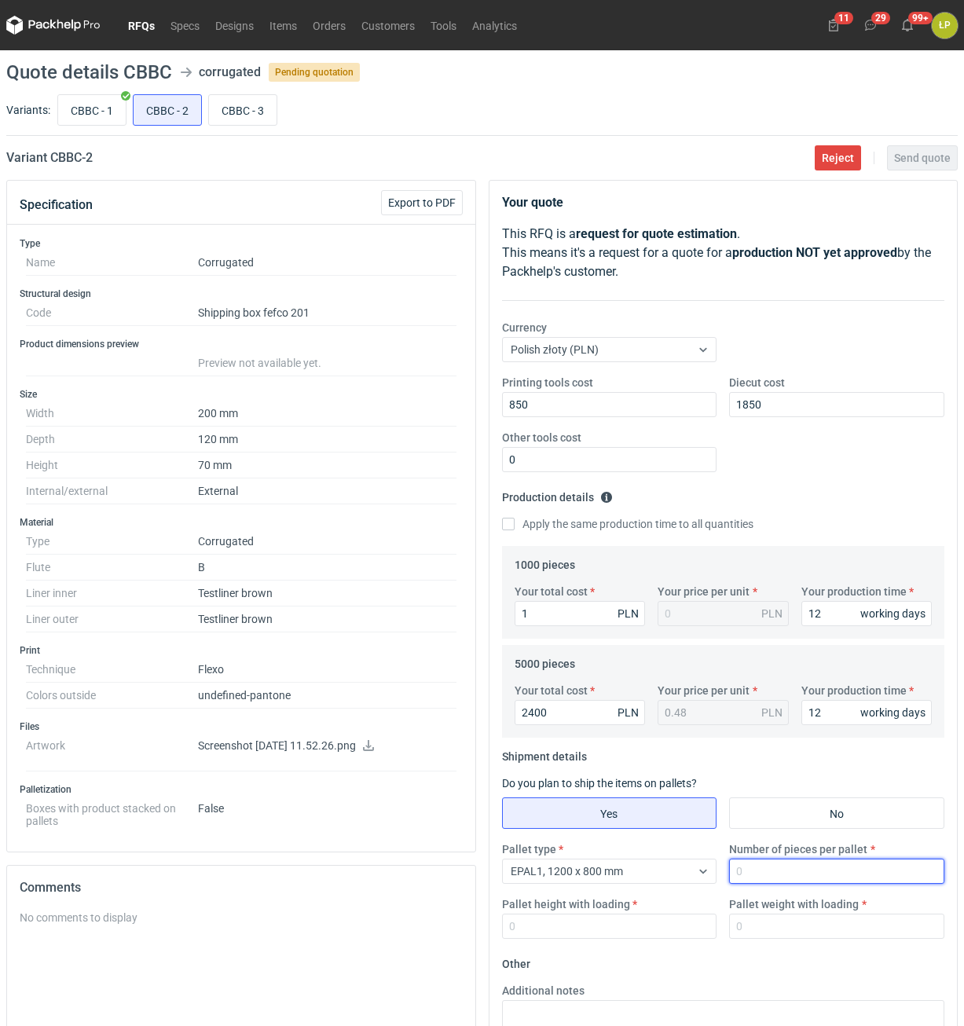
click at [741, 870] on input "Number of pieces per pallet" at bounding box center [836, 871] width 215 height 25
type input "3240"
click at [556, 920] on input "Pallet height with loading" at bounding box center [609, 926] width 215 height 25
type input "1800"
drag, startPoint x: 726, startPoint y: 936, endPoint x: 758, endPoint y: 934, distance: 32.2
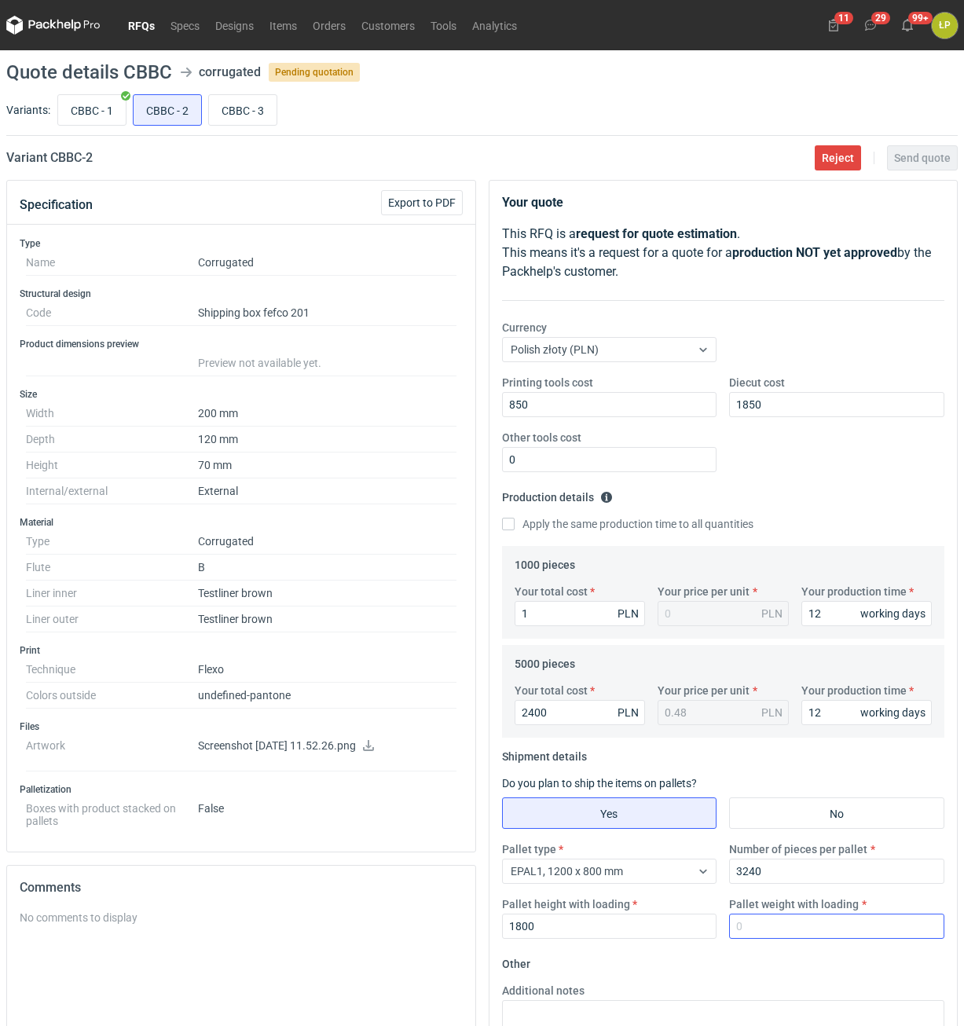
click at [730, 936] on div "Pallet weight with loading" at bounding box center [837, 917] width 228 height 42
click at [760, 933] on input "Pallet weight with loading" at bounding box center [836, 926] width 215 height 25
type input "200"
click at [899, 174] on main "Quote details CBBC corrugated Pending quotation Variants: CBBC - 1 CBBC - 2 CBB…" at bounding box center [482, 646] width 964 height 1192
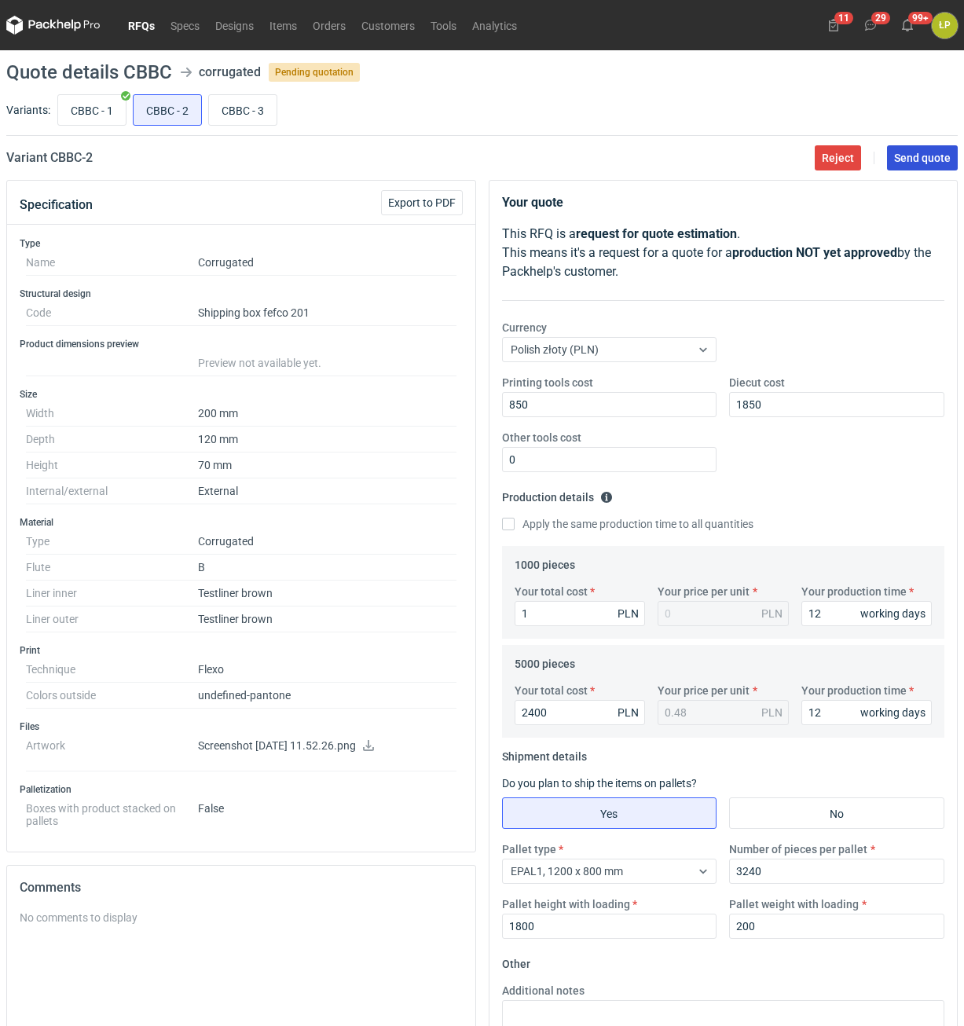
click at [899, 163] on span "Send quote" at bounding box center [922, 157] width 57 height 11
click at [100, 118] on input "CBBC - 1" at bounding box center [92, 110] width 68 height 30
radio input "true"
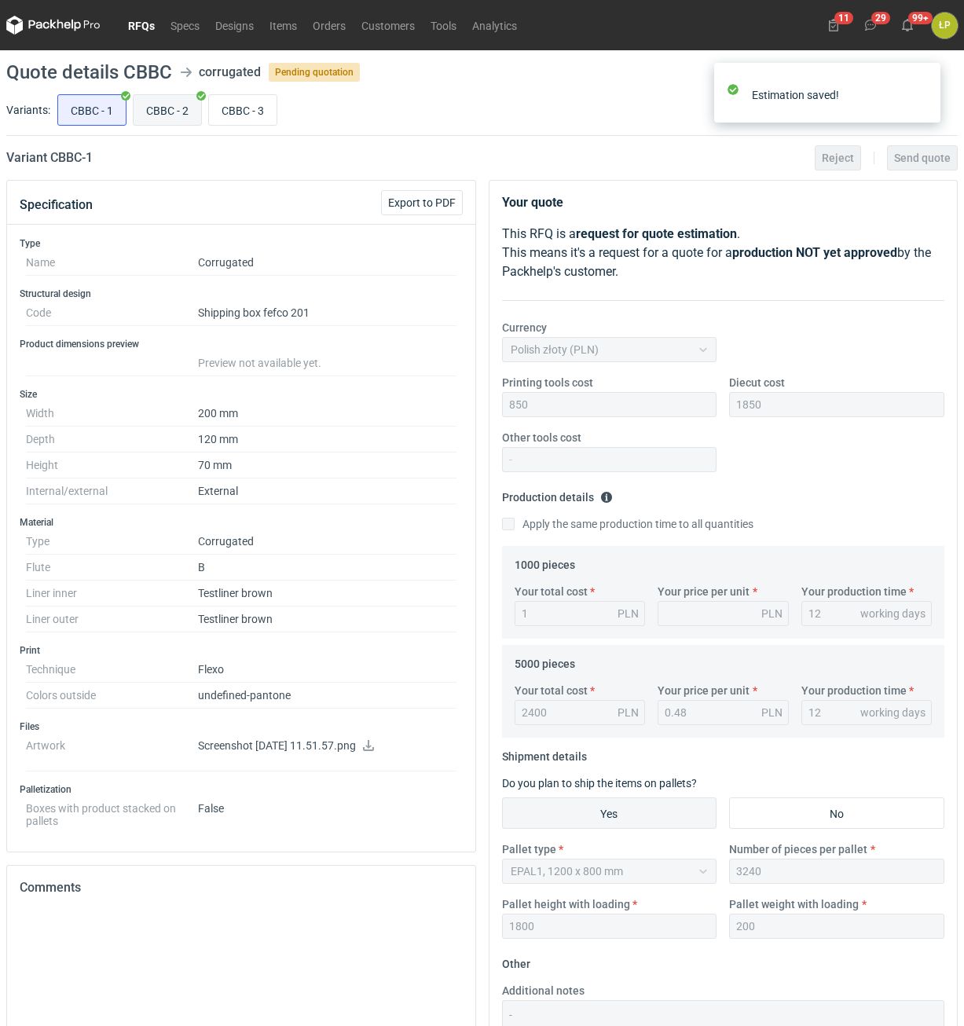
click at [143, 117] on input "CBBC - 2" at bounding box center [168, 110] width 68 height 30
radio input "true"
click at [228, 113] on input "CBBC - 3" at bounding box center [243, 110] width 68 height 30
radio input "true"
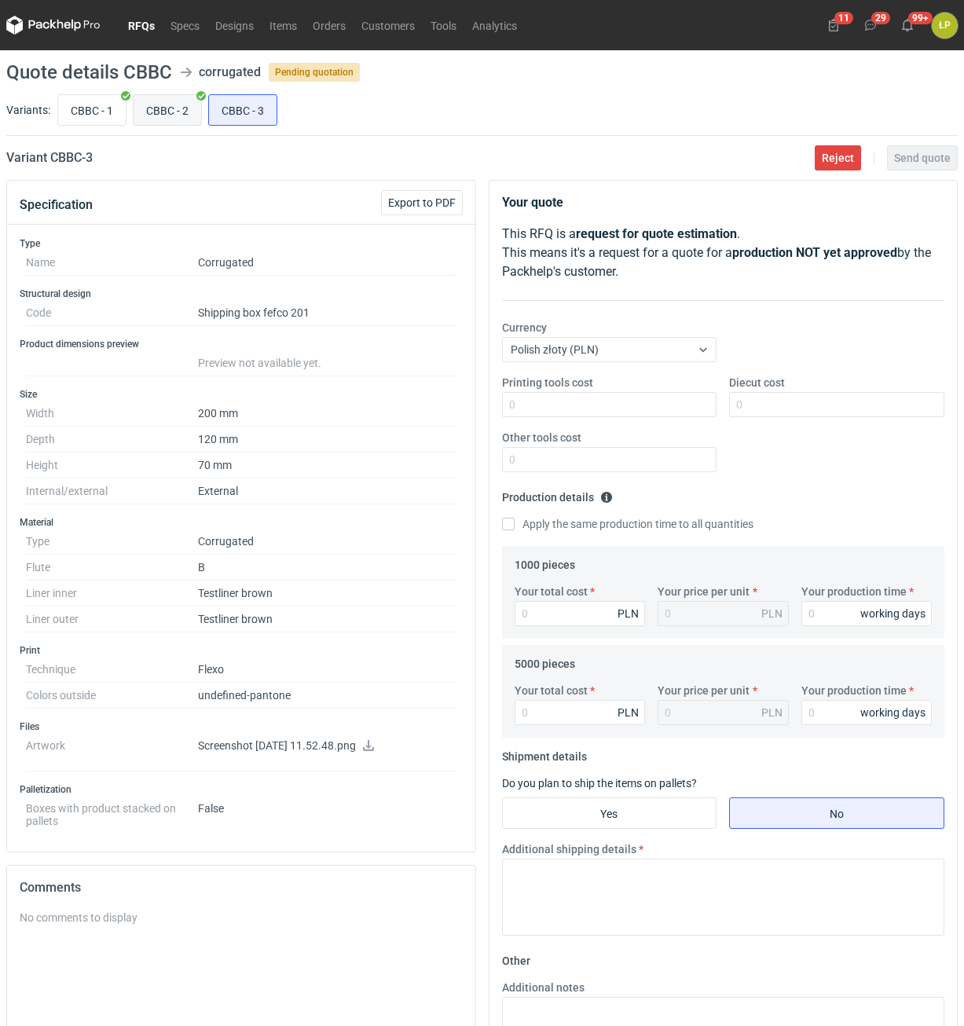
click at [172, 115] on input "CBBC - 2" at bounding box center [168, 110] width 68 height 30
radio input "true"
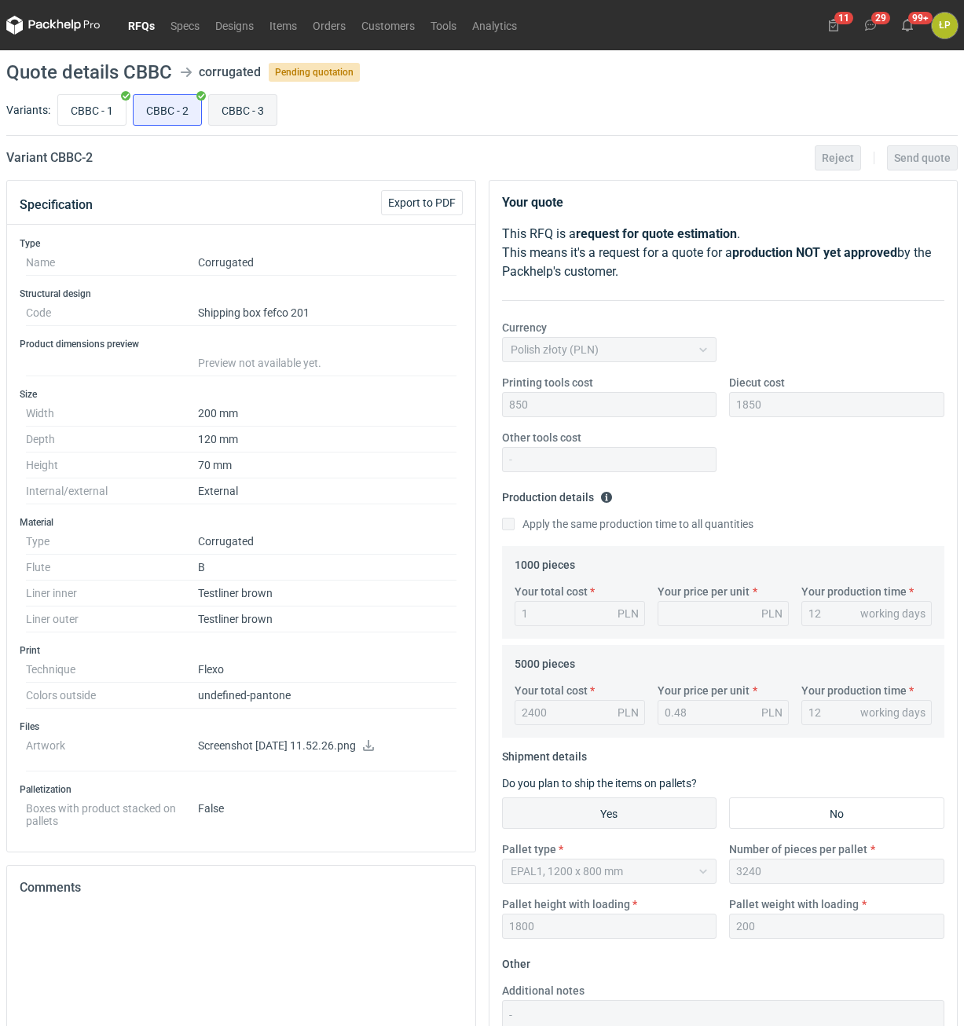
click at [241, 113] on input "CBBC - 3" at bounding box center [243, 110] width 68 height 30
radio input "true"
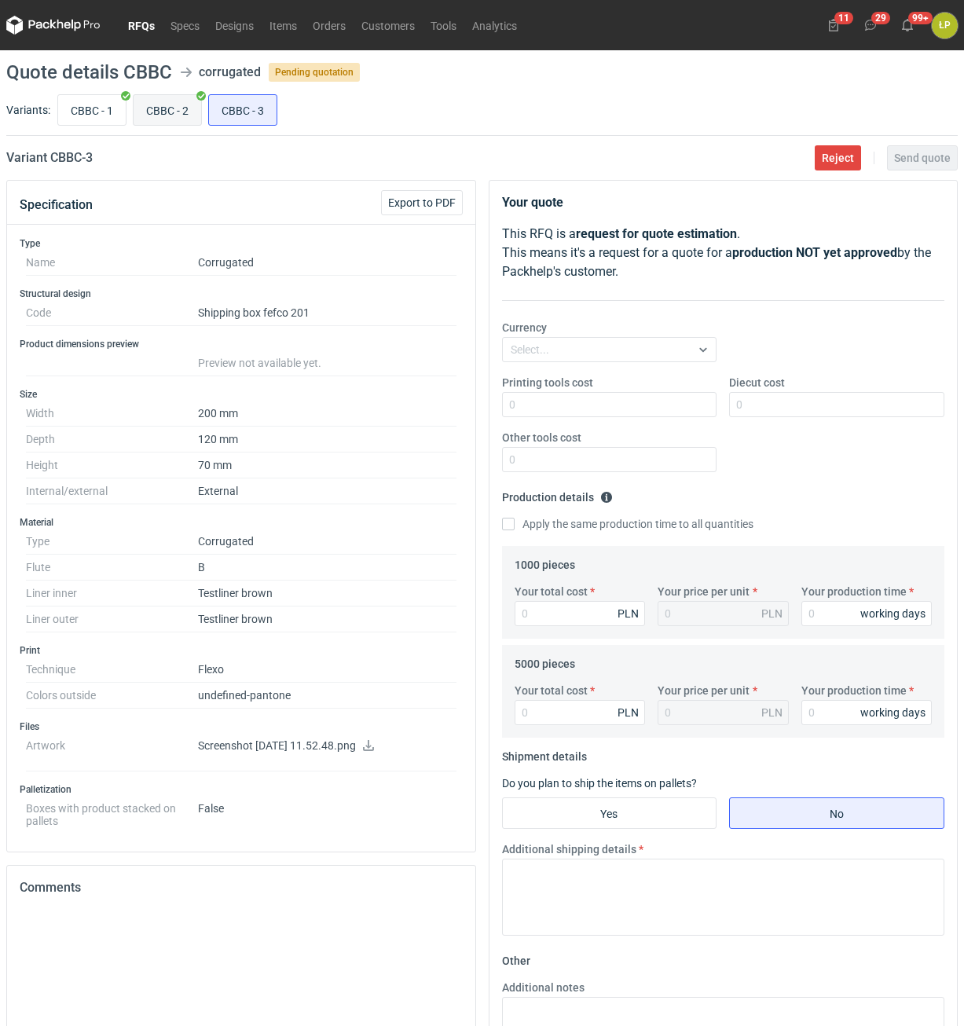
click at [165, 114] on input "CBBC - 2" at bounding box center [168, 110] width 68 height 30
radio input "true"
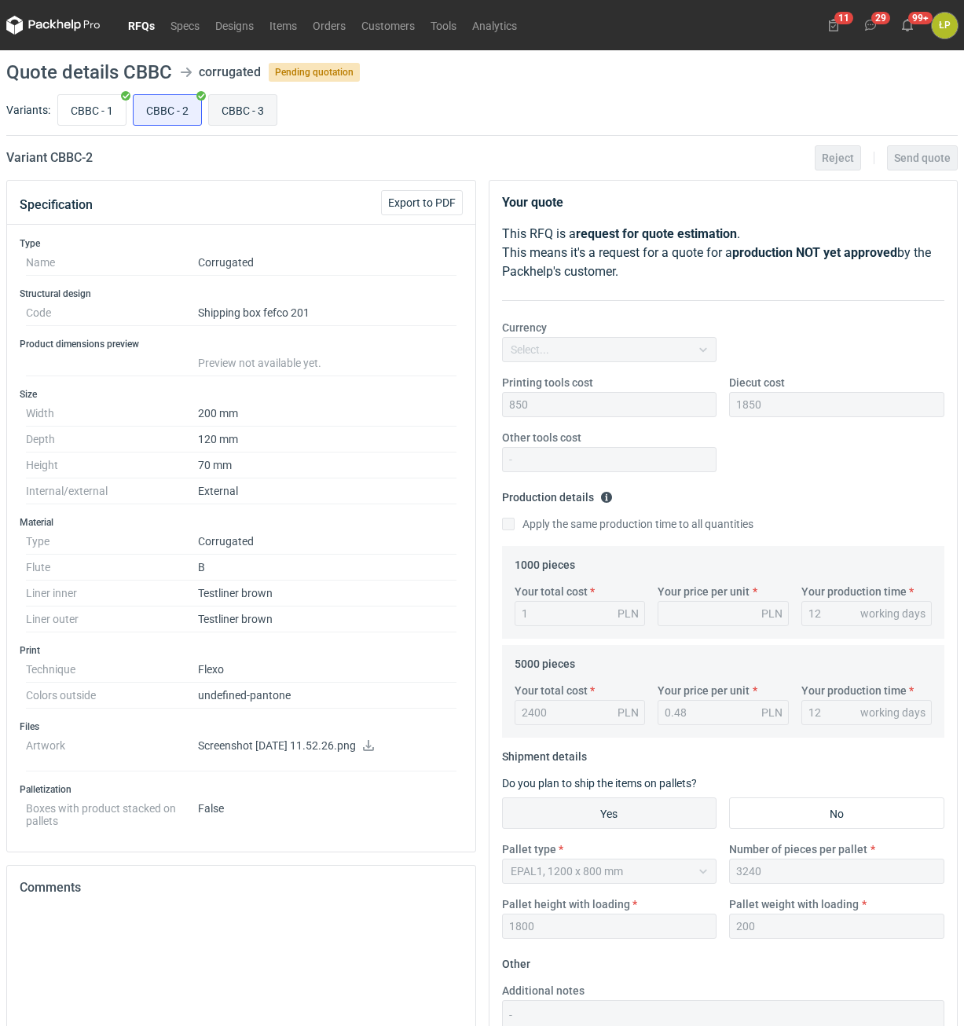
click at [251, 112] on input "CBBC - 3" at bounding box center [243, 110] width 68 height 30
radio input "true"
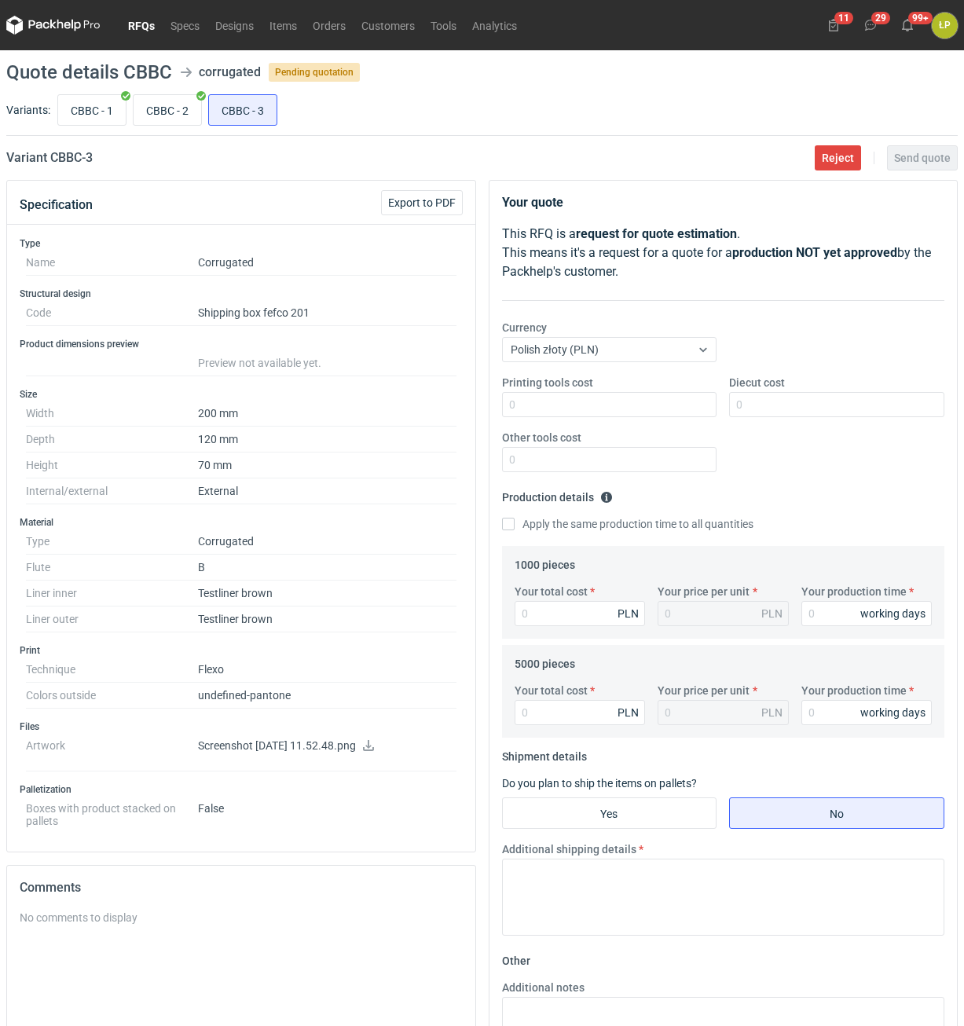
click at [375, 745] on icon at bounding box center [368, 745] width 13 height 11
click at [375, 747] on icon at bounding box center [368, 745] width 13 height 11
click at [152, 111] on input "CBBC - 2" at bounding box center [168, 110] width 68 height 30
radio input "true"
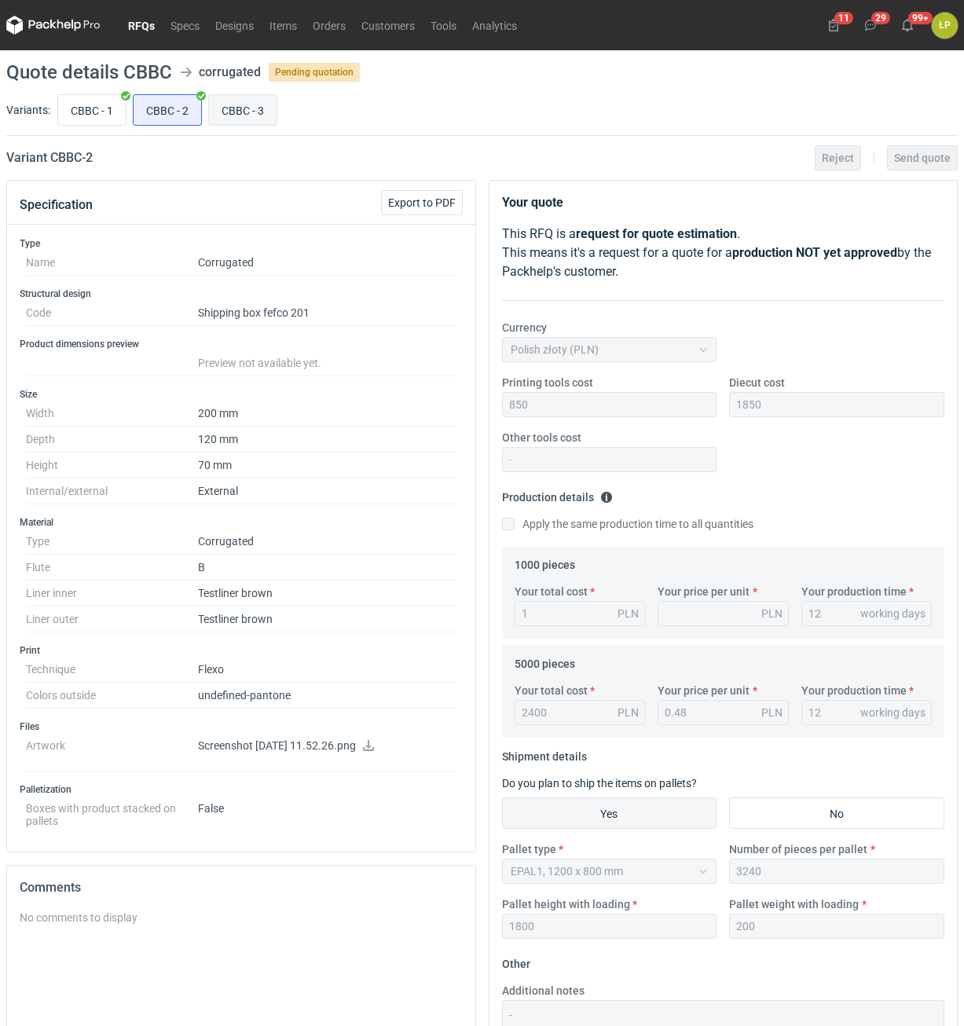
click at [225, 108] on input "CBBC - 3" at bounding box center [243, 110] width 68 height 30
radio input "true"
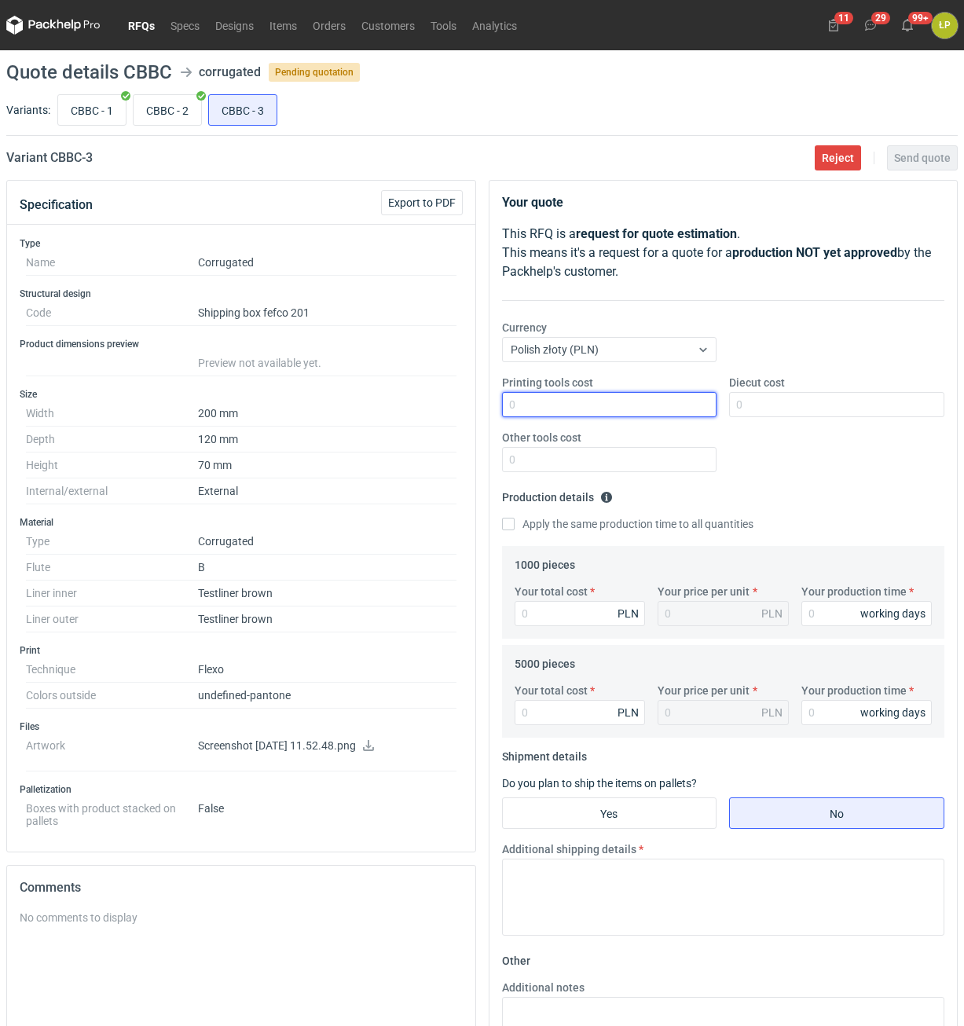
click at [572, 407] on input "Printing tools cost" at bounding box center [609, 404] width 215 height 25
click at [659, 407] on input "Printing tools cost" at bounding box center [609, 404] width 215 height 25
type input "300"
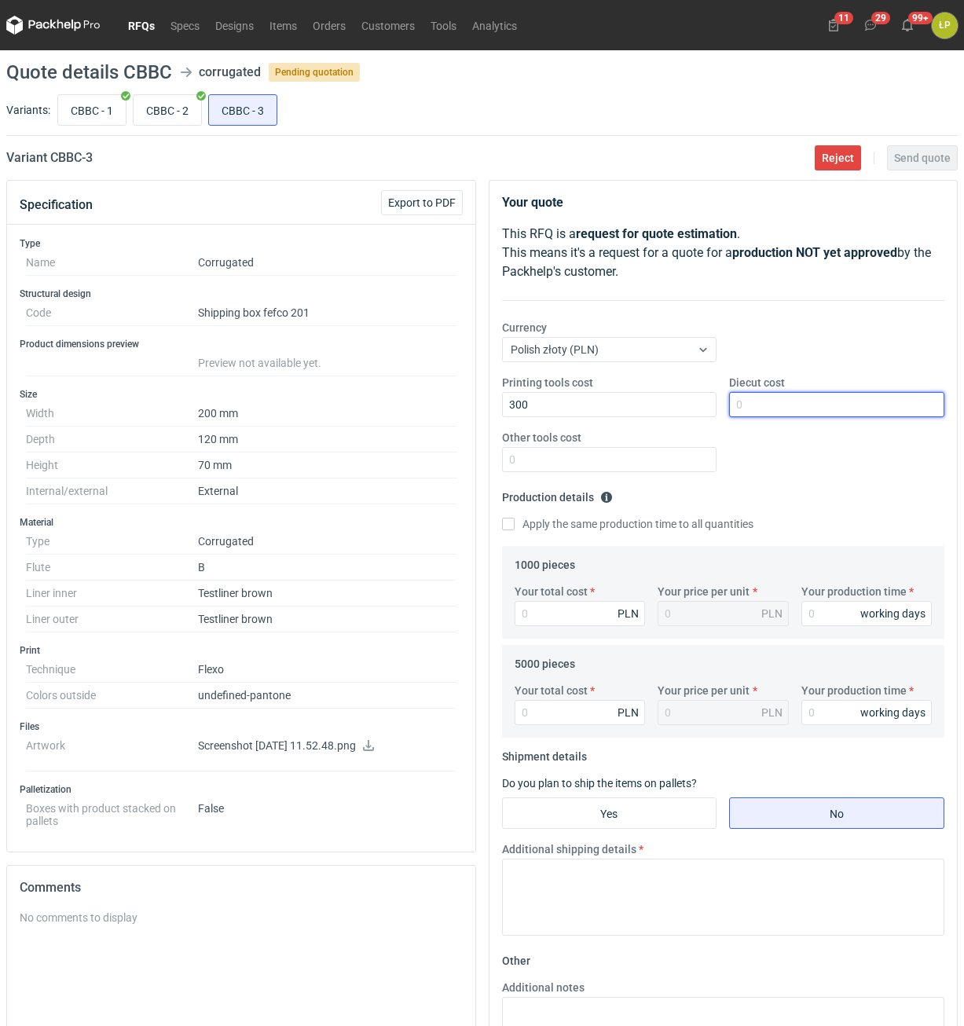
click at [773, 405] on input "Diecut cost" at bounding box center [836, 404] width 215 height 25
type input "1850"
click at [643, 463] on input "Other tools cost" at bounding box center [609, 459] width 215 height 25
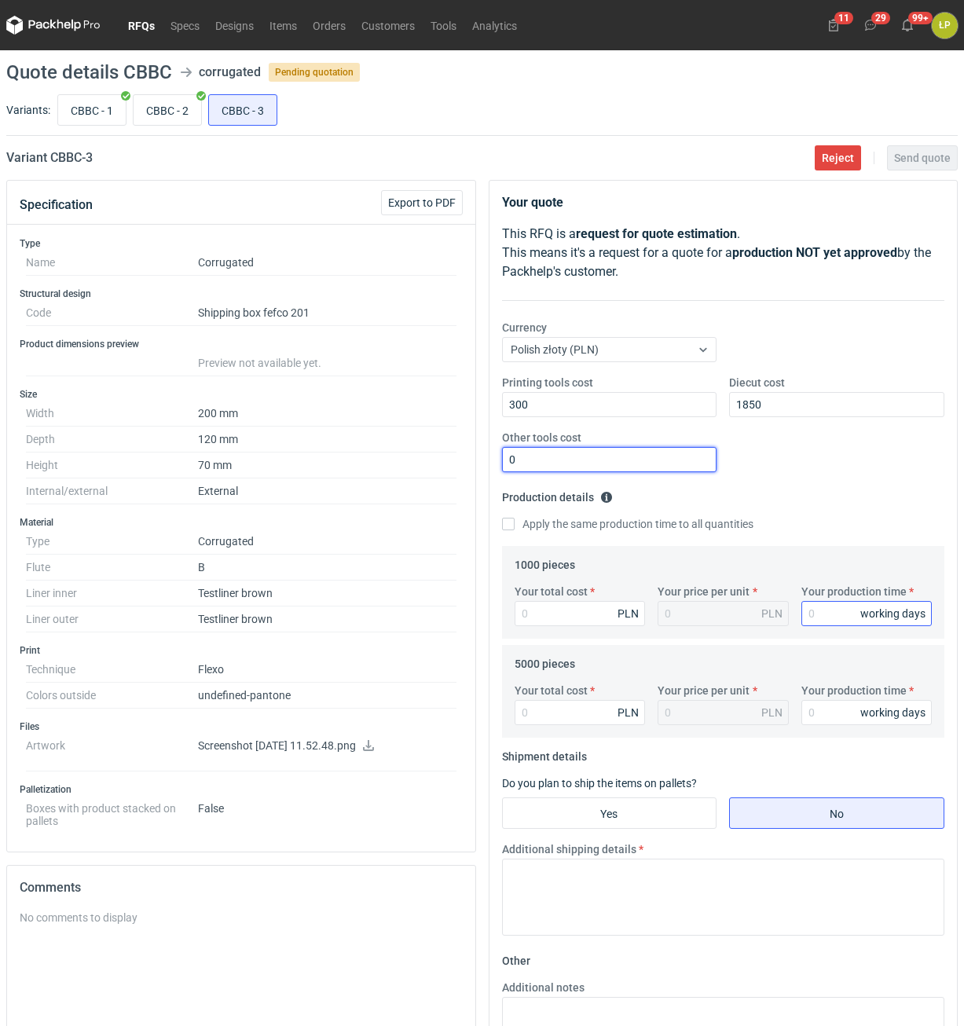
type input "0"
click at [829, 613] on input "Your production time" at bounding box center [866, 613] width 131 height 25
type input "12"
click at [572, 527] on label "Apply the same production time to all quantities" at bounding box center [627, 524] width 251 height 16
click at [515, 527] on input "Apply the same production time to all quantities" at bounding box center [508, 524] width 13 height 13
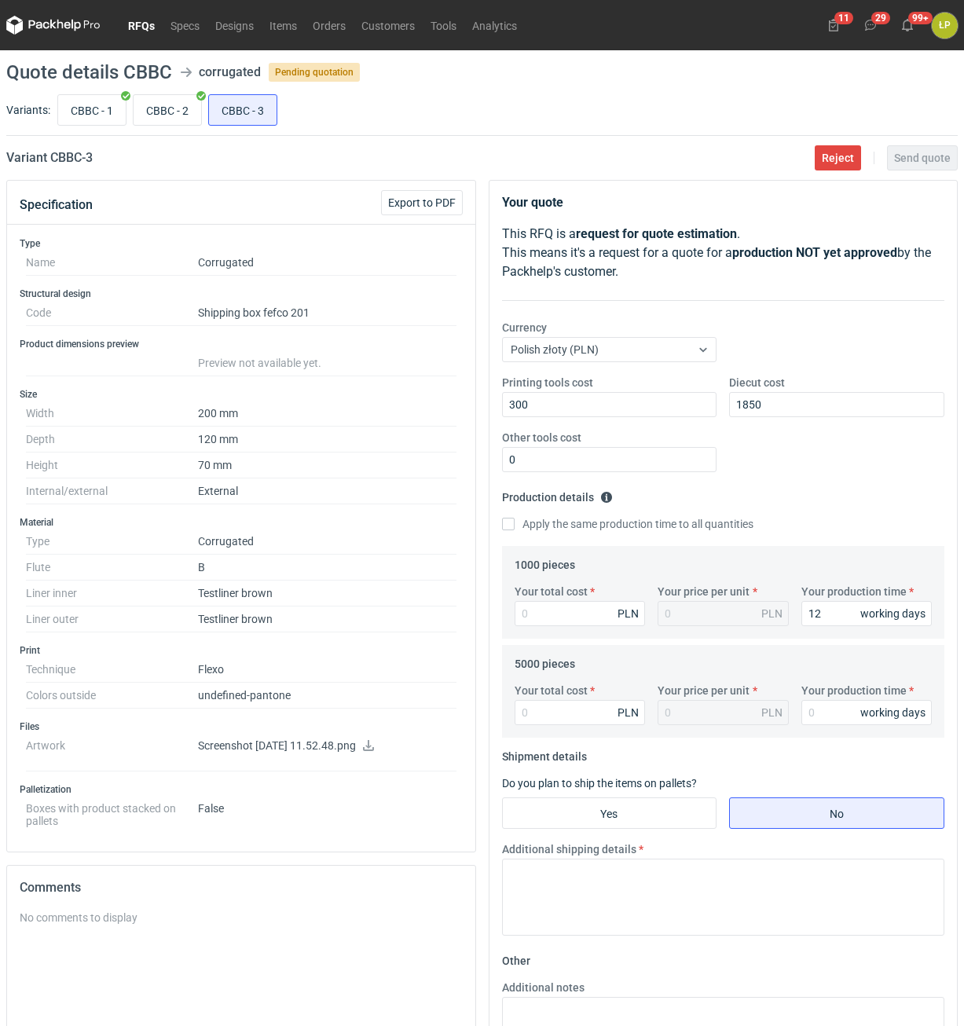
checkbox input "true"
type input "12"
click at [572, 611] on input "Your total cost" at bounding box center [580, 613] width 131 height 25
type input "1"
click at [573, 709] on input "Your total cost" at bounding box center [580, 712] width 131 height 25
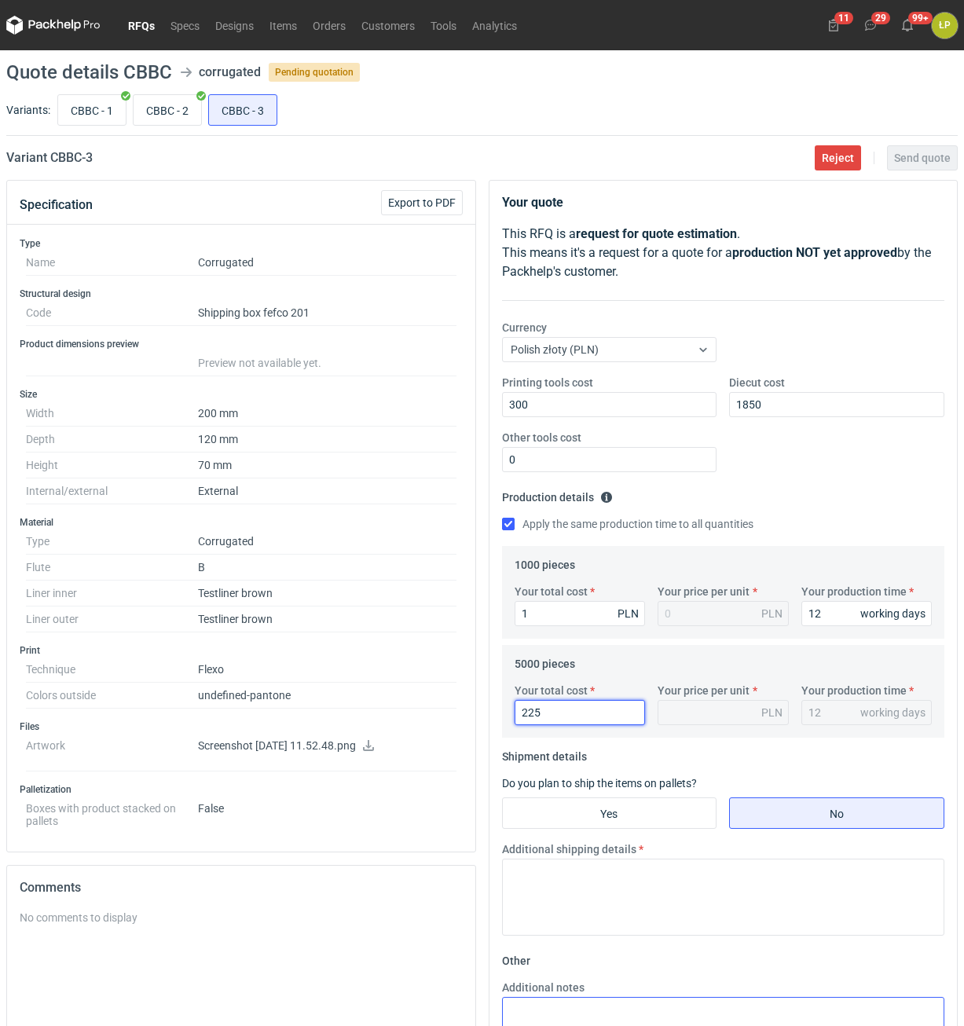
type input "2250"
type input "0.45"
type input "2250"
click at [659, 822] on input "Yes" at bounding box center [610, 813] width 214 height 30
radio input "true"
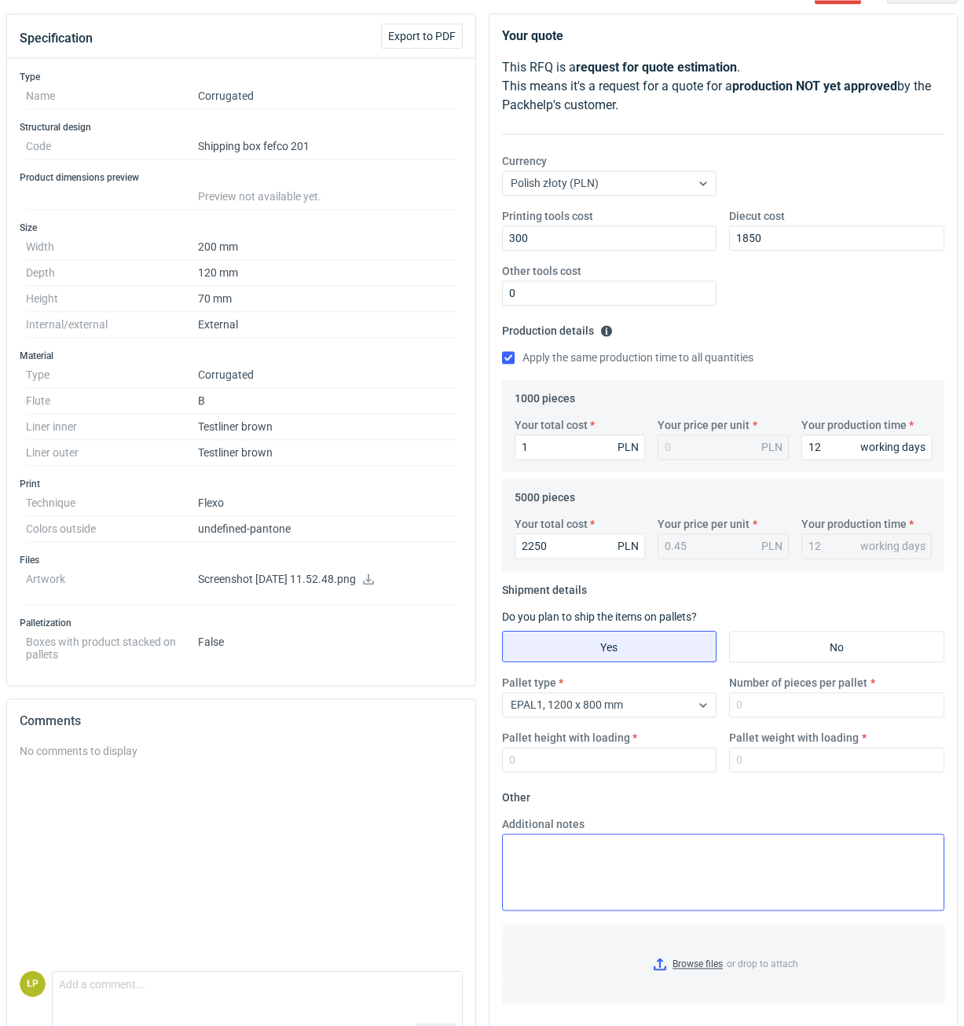
scroll to position [216, 0]
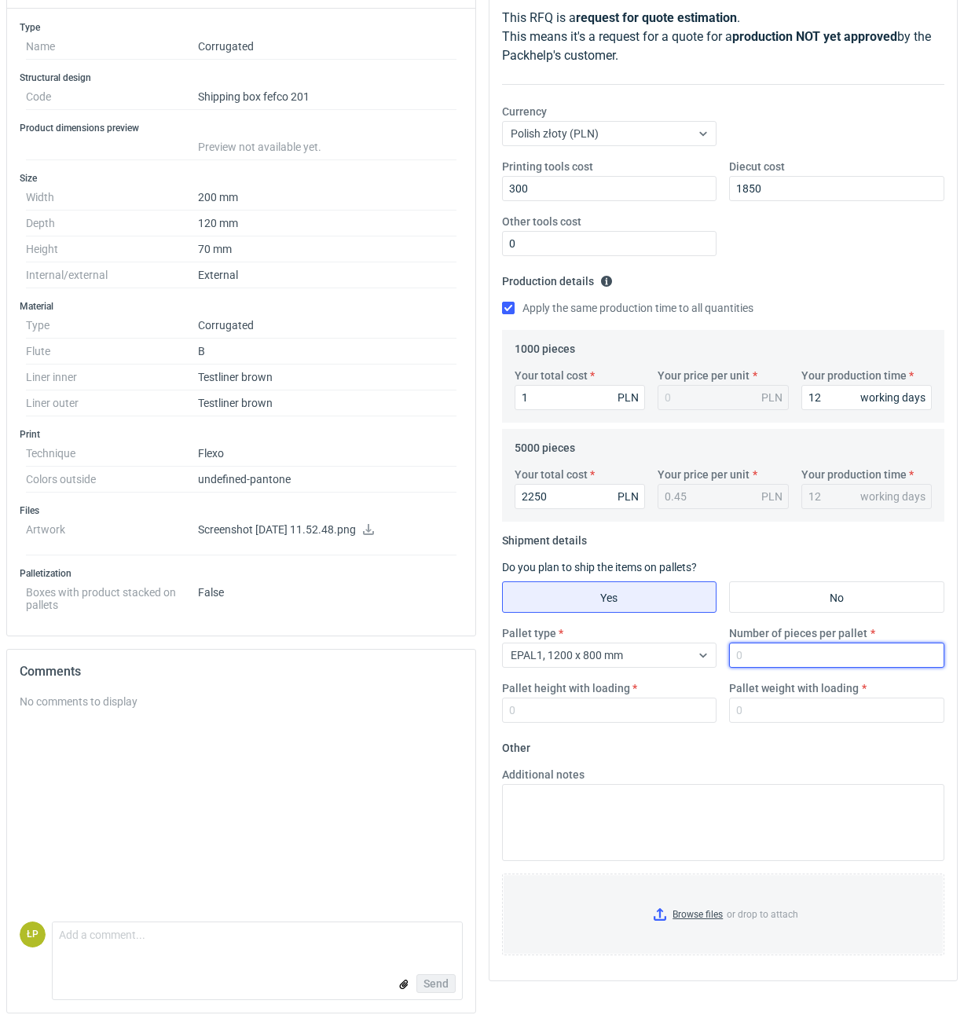
click at [771, 651] on input "Number of pieces per pallet" at bounding box center [836, 655] width 215 height 25
type input "3240"
click at [692, 713] on input "Pallet height with loading" at bounding box center [609, 710] width 215 height 25
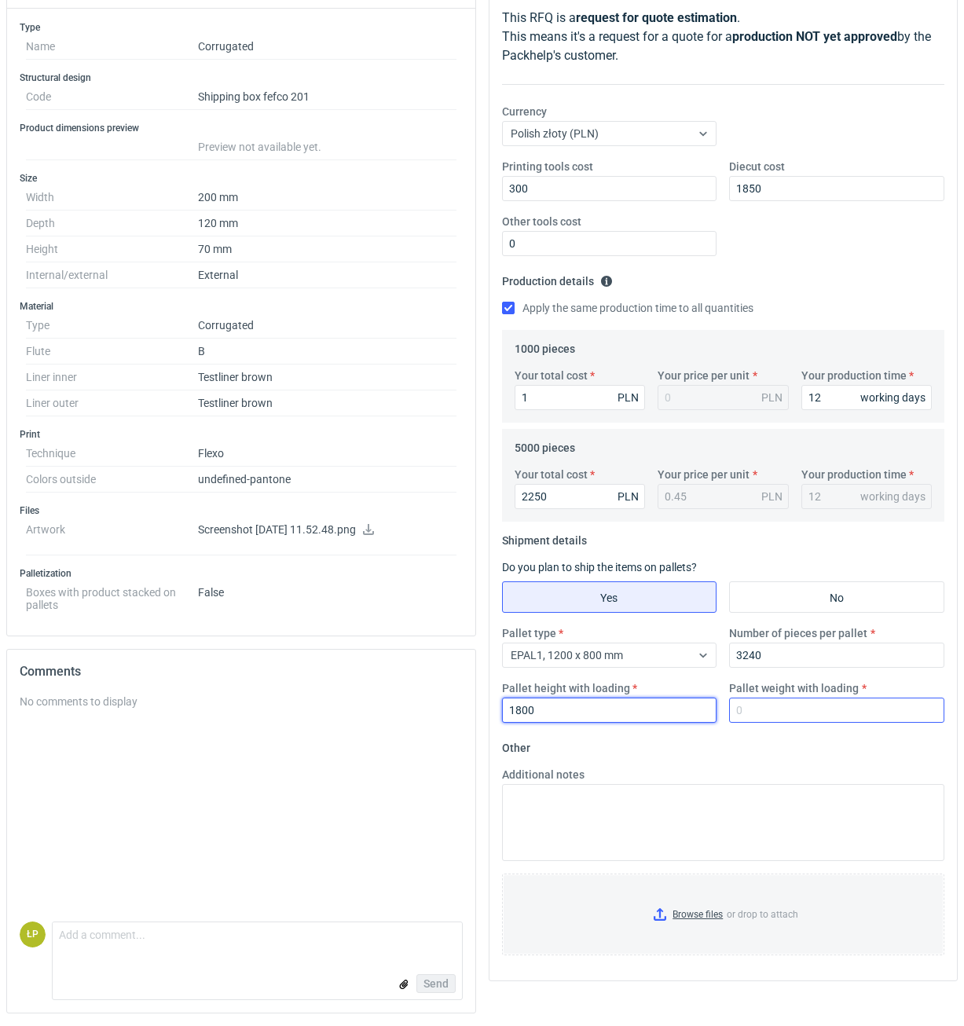
type input "1800"
click at [789, 708] on input "Pallet weight with loading" at bounding box center [836, 710] width 215 height 25
type input "200"
click at [787, 758] on fieldset "Other Additional notes Browse files or drop to attach" at bounding box center [723, 851] width 443 height 233
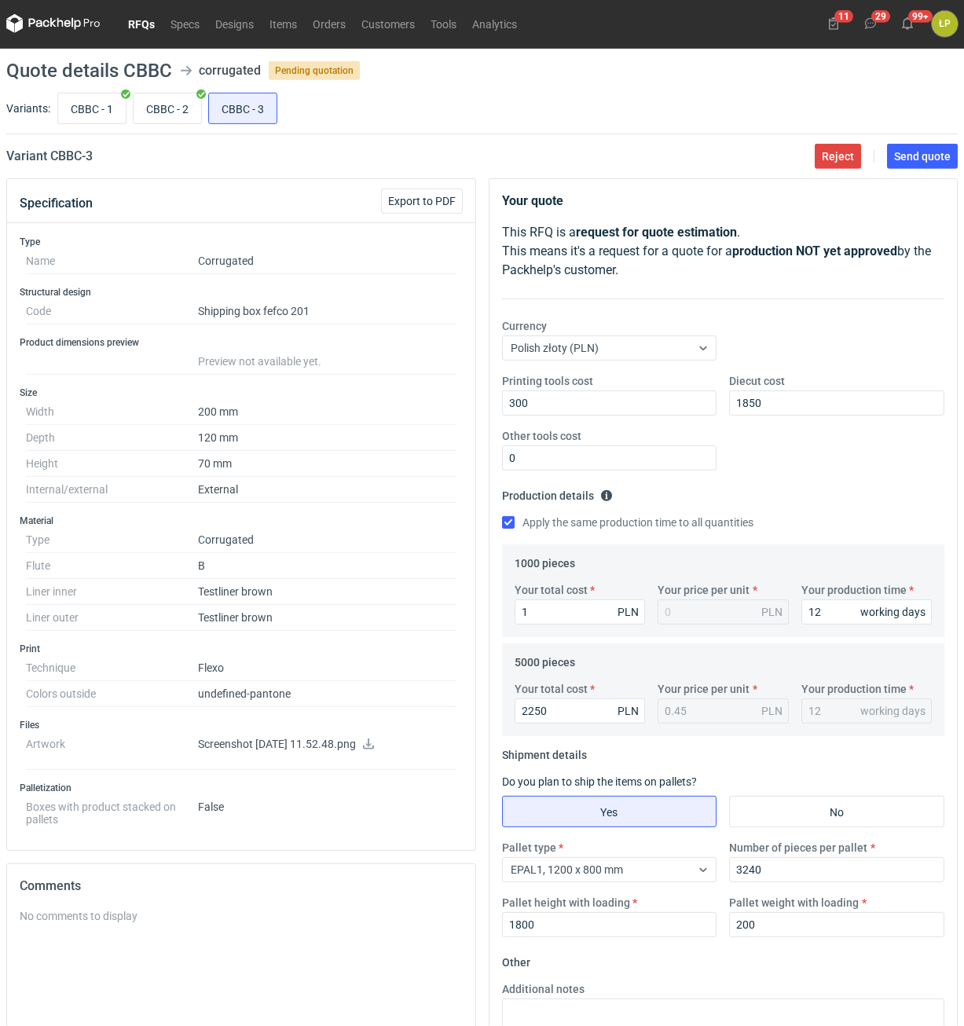
scroll to position [0, 0]
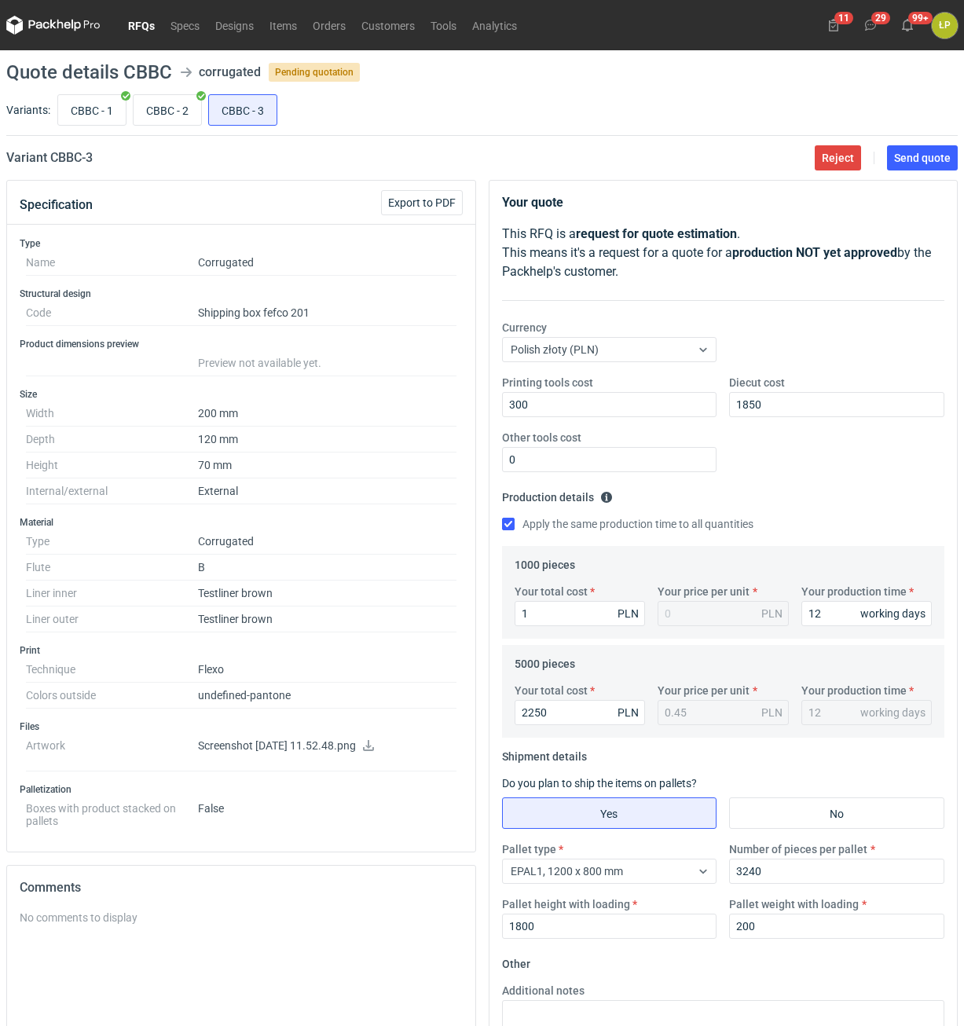
click at [919, 144] on main "Quote details CBBC corrugated Pending quotation Variants: CBBC - 1 CBBC - 2 CBB…" at bounding box center [482, 646] width 964 height 1192
click at [919, 159] on span "Send quote" at bounding box center [922, 157] width 57 height 11
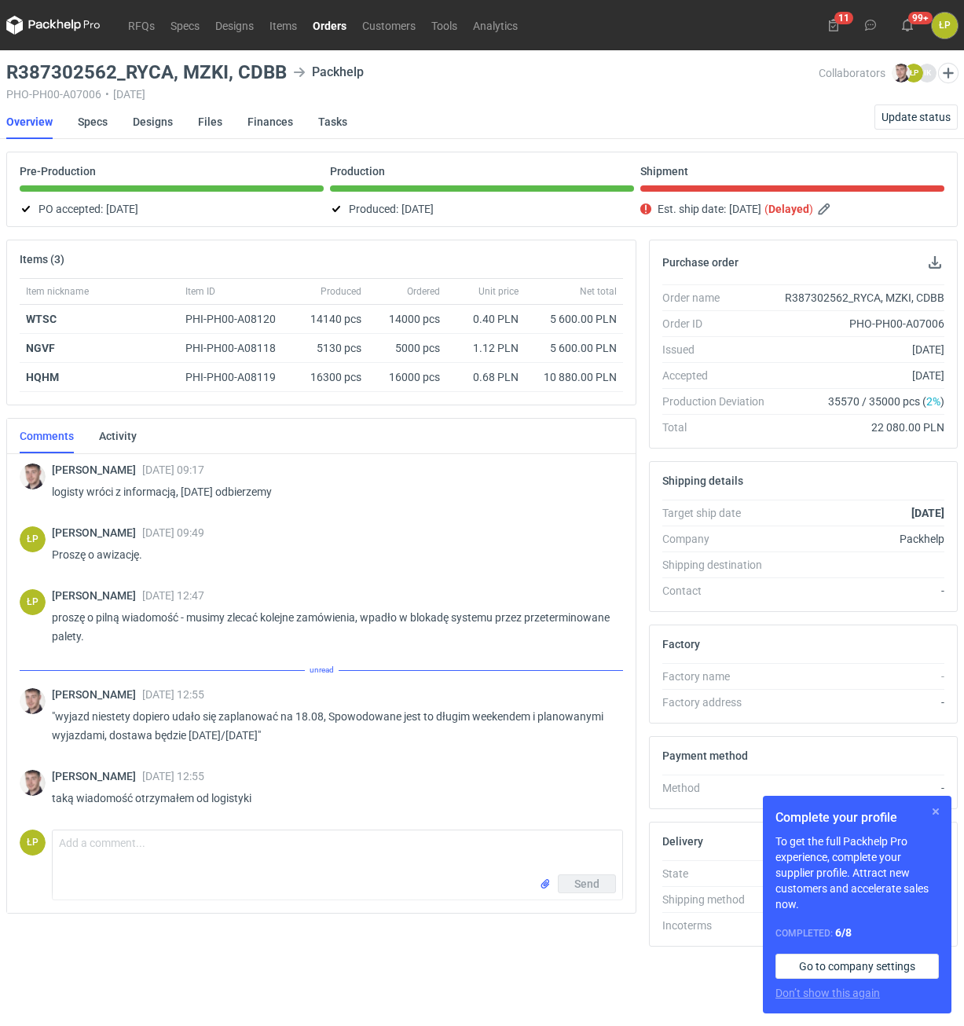
click at [927, 809] on button "button" at bounding box center [935, 811] width 19 height 19
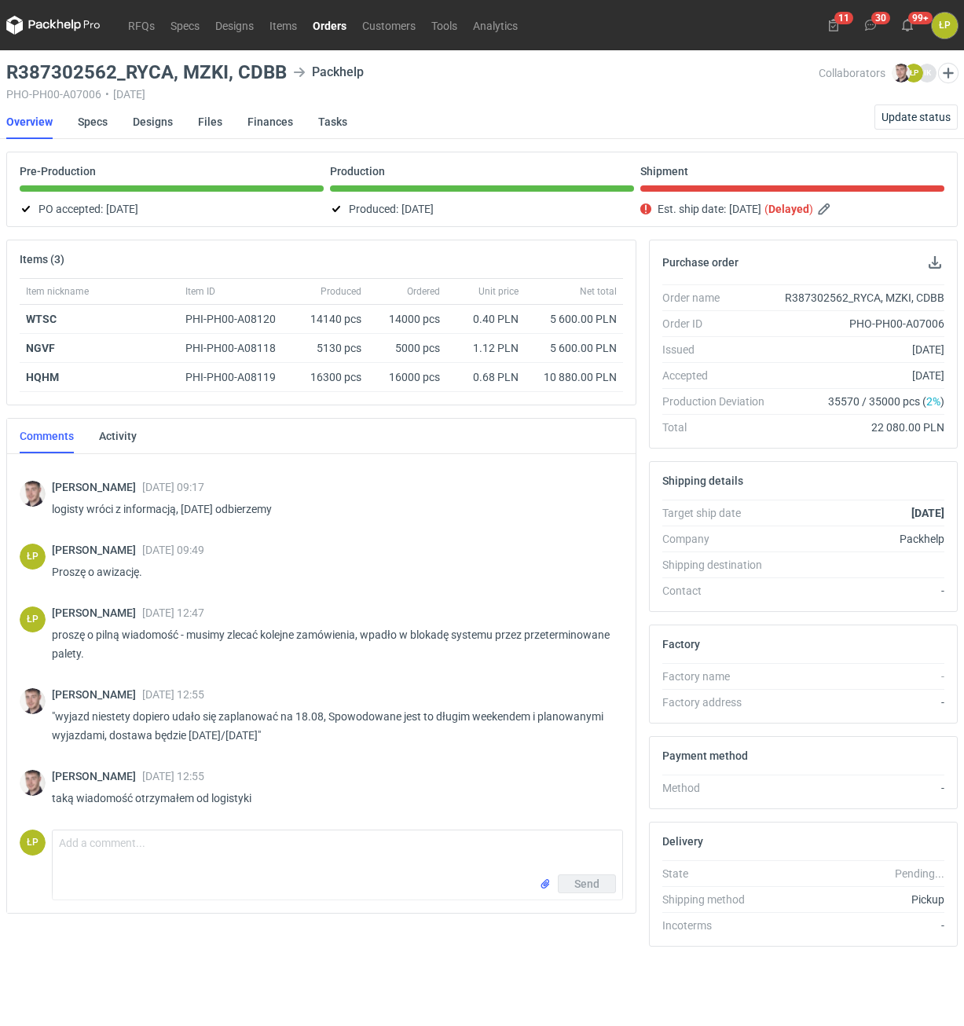
scroll to position [267, 0]
drag, startPoint x: 151, startPoint y: 717, endPoint x: 310, endPoint y: 717, distance: 158.7
click at [310, 717] on p ""wyjazd niestety dopiero udało się zaplanować na 18.08, Spowodowane jest to dłu…" at bounding box center [331, 726] width 559 height 38
click at [283, 863] on textarea "Comment message" at bounding box center [338, 852] width 570 height 44
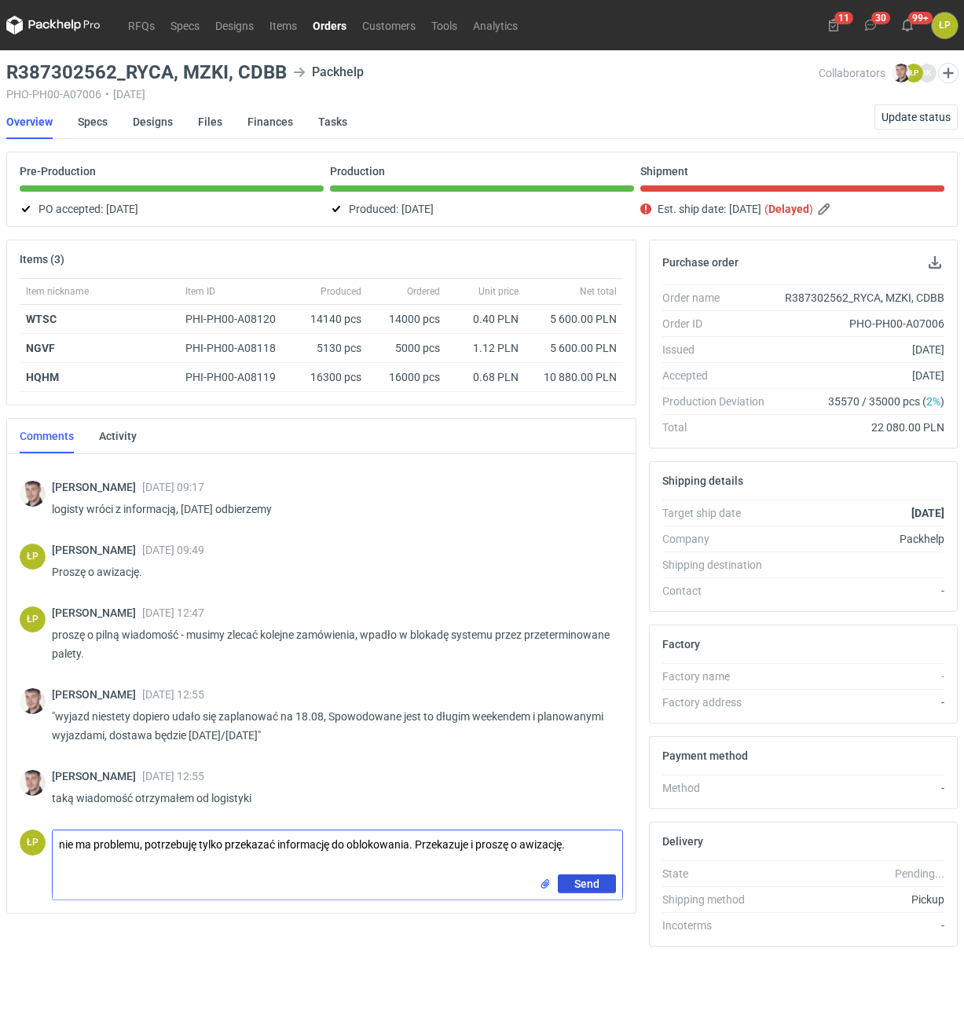
type textarea "nie ma problemu, potrzebuję tylko przekazać informację do oblokowania. Przekazu…"
click at [567, 882] on button "Send" at bounding box center [587, 883] width 58 height 19
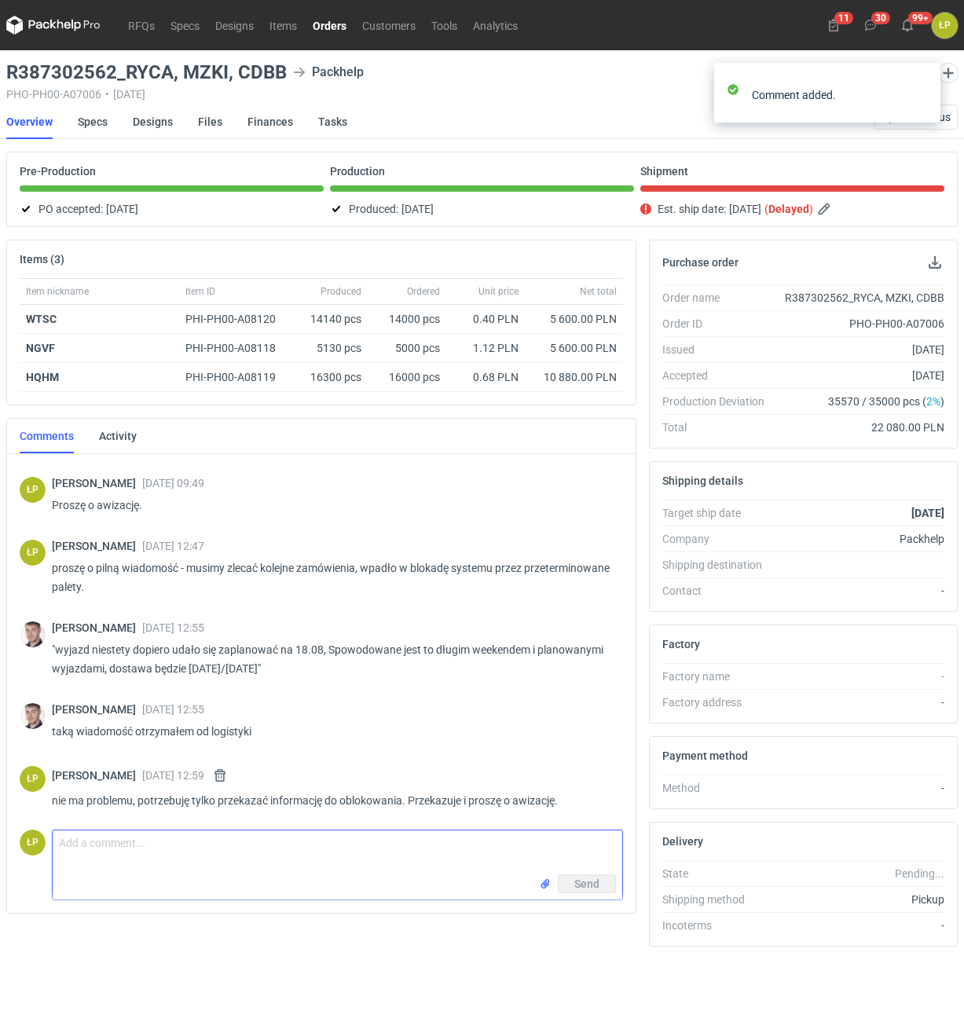
scroll to position [336, 0]
